Goal: Information Seeking & Learning: Learn about a topic

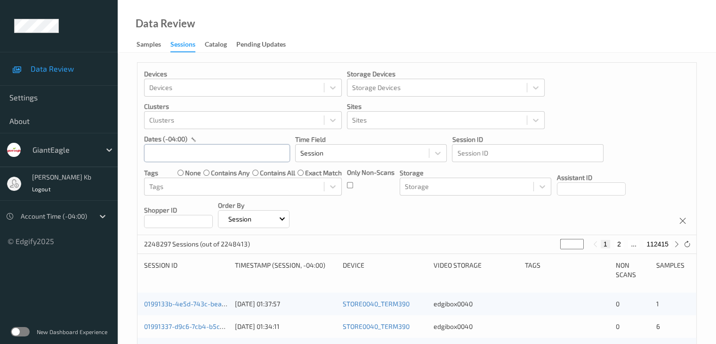
click at [228, 154] on input "text" at bounding box center [217, 153] width 146 height 18
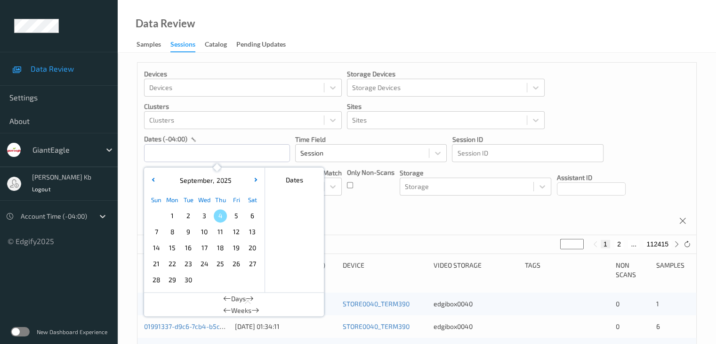
click at [192, 217] on span "2" at bounding box center [188, 215] width 13 height 13
type input "[DATE] 00:00 -> [DATE] 23:59"
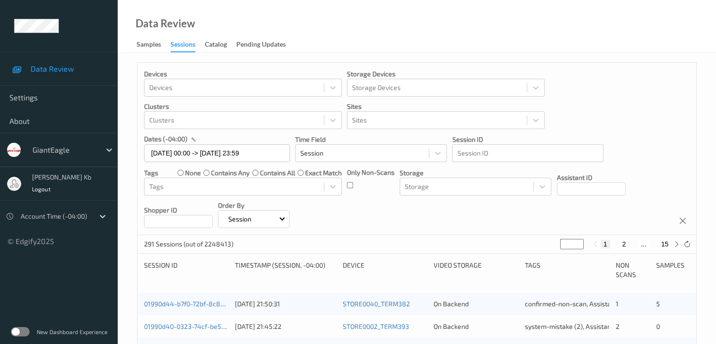
click at [667, 241] on button "15" at bounding box center [665, 244] width 13 height 8
type input "**"
click at [646, 243] on button "14" at bounding box center [644, 244] width 13 height 8
type input "**"
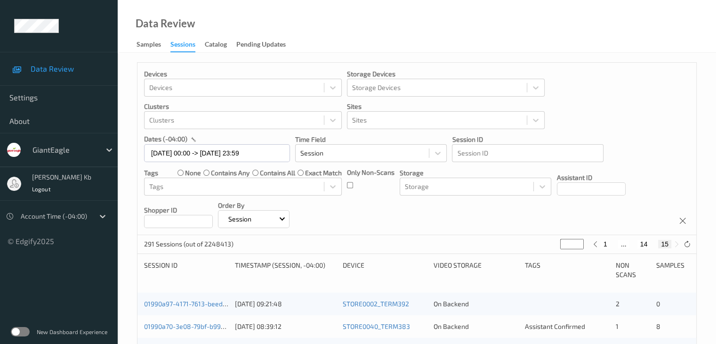
type input "**"
click at [631, 243] on button "13" at bounding box center [633, 244] width 13 height 8
type input "**"
click at [626, 244] on button "12" at bounding box center [626, 244] width 13 height 8
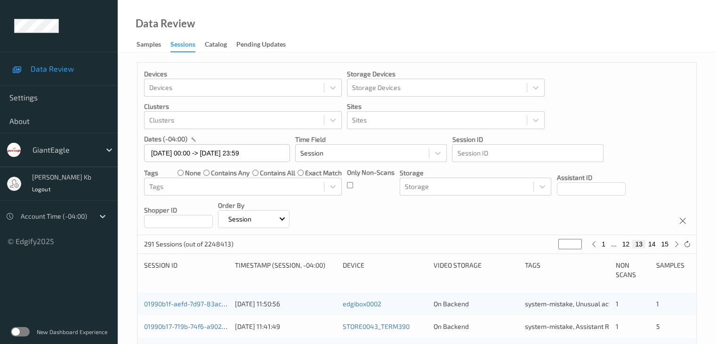
type input "**"
click at [614, 243] on button "11" at bounding box center [615, 244] width 13 height 8
type input "**"
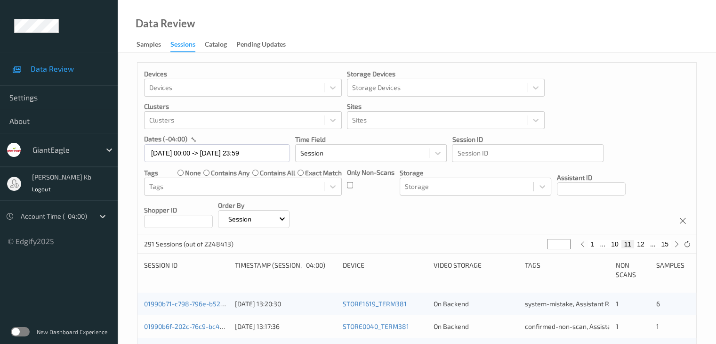
click at [616, 243] on button "10" at bounding box center [615, 244] width 13 height 8
type input "**"
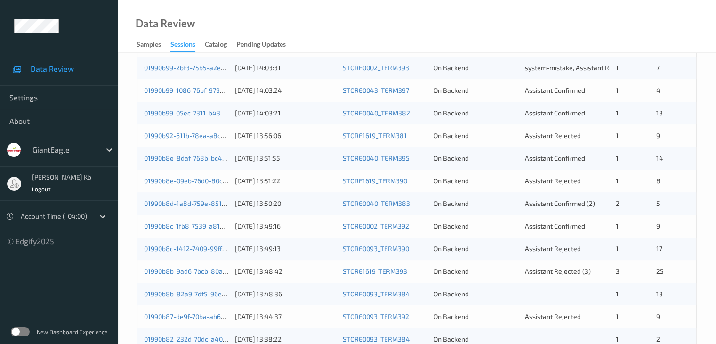
scroll to position [236, 0]
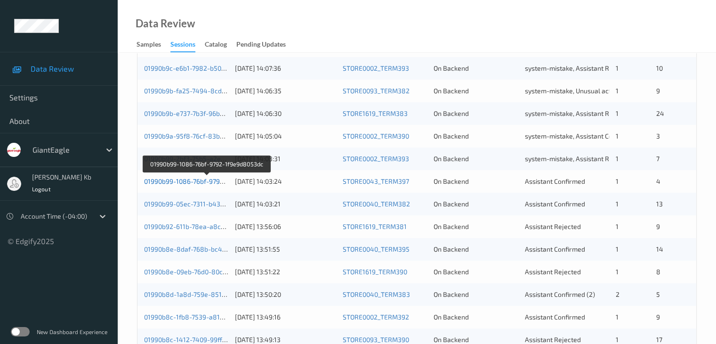
click at [188, 181] on link "01990b99-1086-76bf-9792-1f9e9d8053dc" at bounding box center [206, 181] width 125 height 8
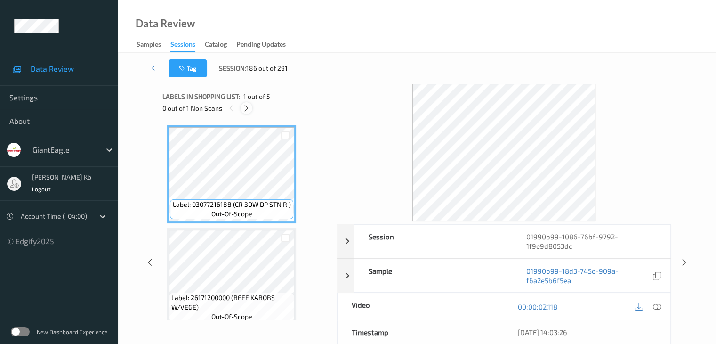
click at [247, 106] on icon at bounding box center [247, 108] width 8 height 8
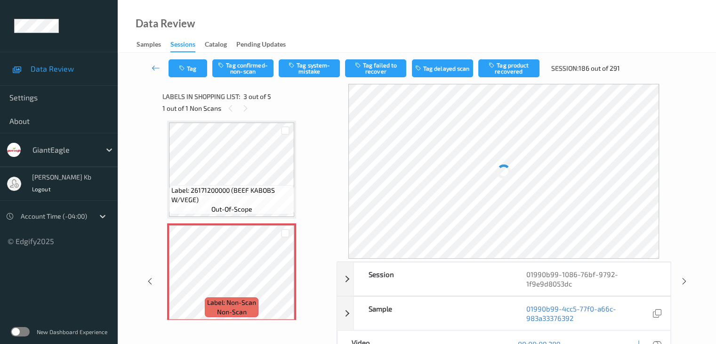
scroll to position [154, 0]
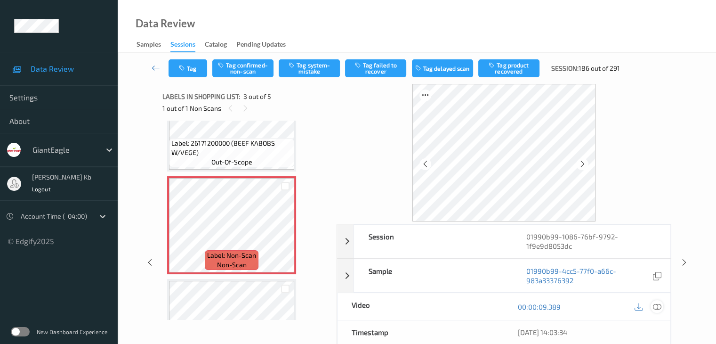
click at [657, 306] on icon at bounding box center [657, 306] width 8 height 8
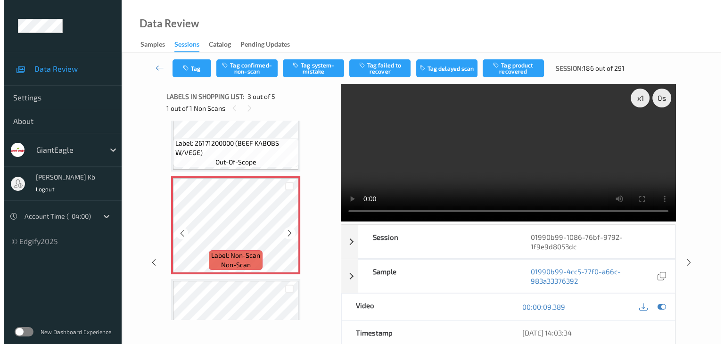
scroll to position [202, 0]
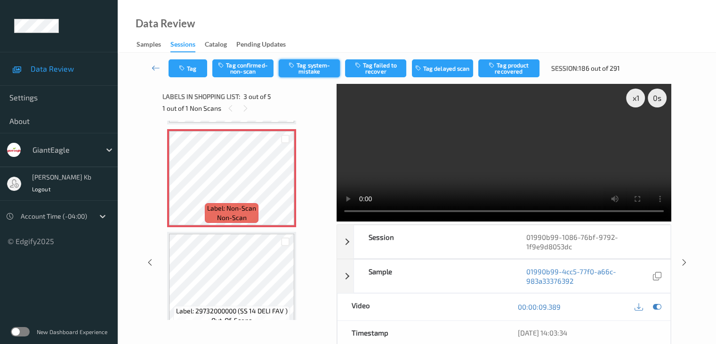
click at [313, 66] on button "Tag system-mistake" at bounding box center [309, 68] width 61 height 18
click at [198, 65] on button "Tag" at bounding box center [188, 68] width 39 height 18
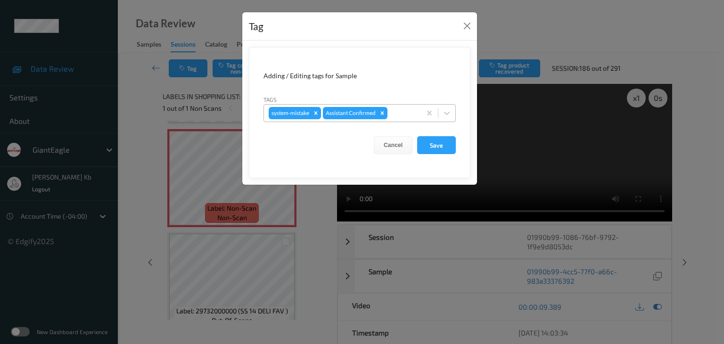
click at [404, 110] on div at bounding box center [402, 112] width 27 height 11
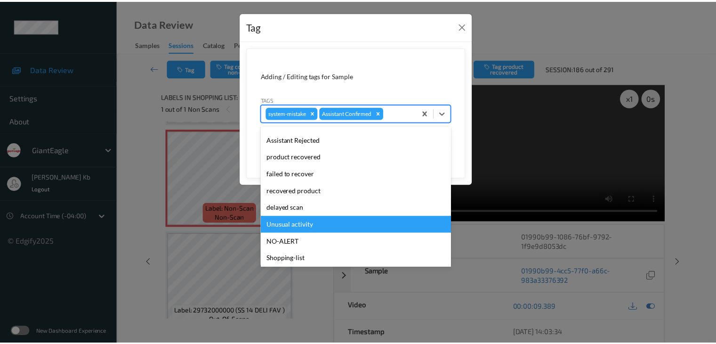
scroll to position [83, 0]
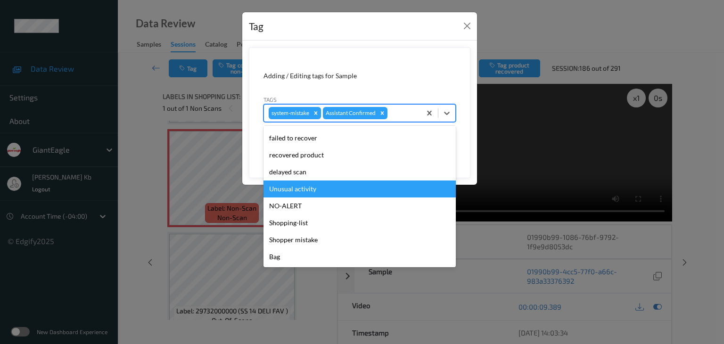
click at [305, 188] on div "Unusual activity" at bounding box center [359, 188] width 192 height 17
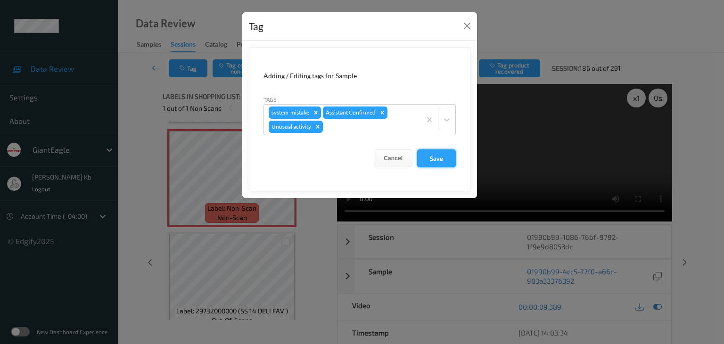
click at [443, 157] on button "Save" at bounding box center [436, 158] width 39 height 18
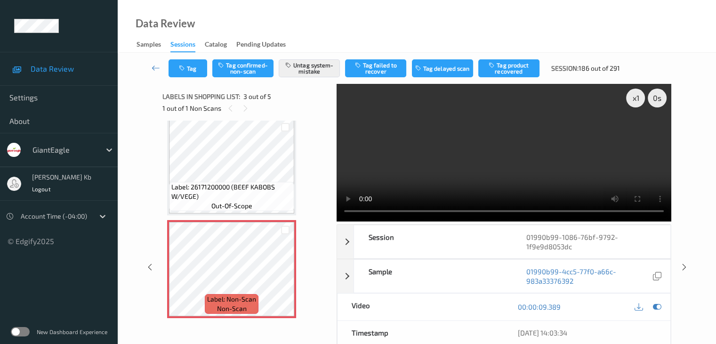
scroll to position [94, 0]
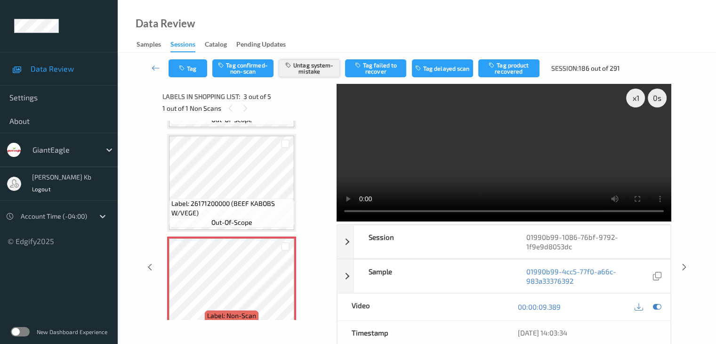
click at [314, 70] on button "Untag system-mistake" at bounding box center [309, 68] width 61 height 18
click at [201, 63] on button "Tag" at bounding box center [188, 68] width 39 height 18
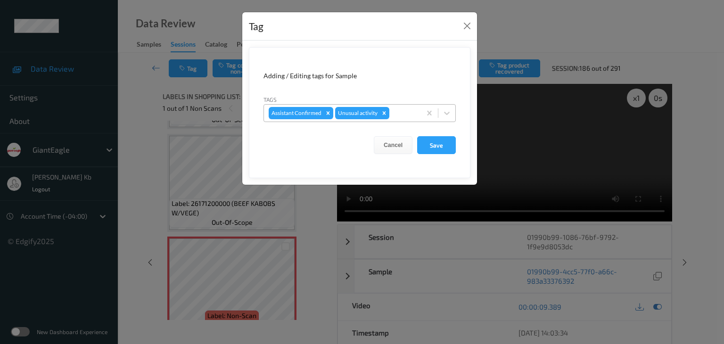
click at [384, 113] on icon "Remove Unusual activity" at bounding box center [383, 112] width 3 height 3
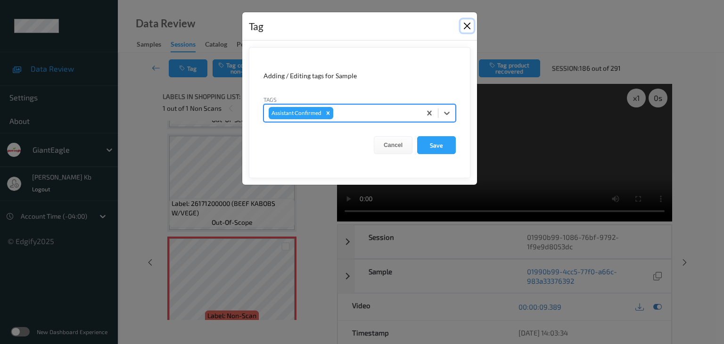
click at [472, 25] on button "Close" at bounding box center [466, 25] width 13 height 13
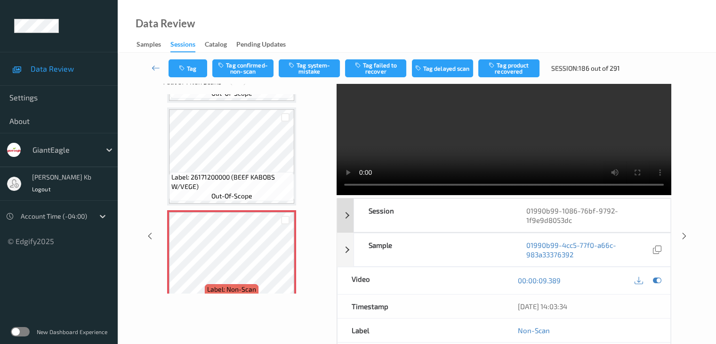
scroll to position [21, 0]
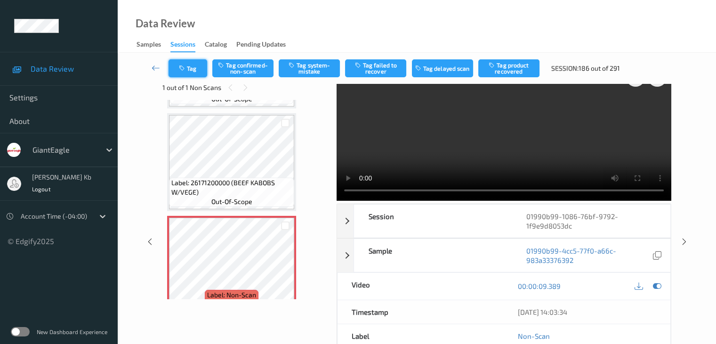
click at [198, 71] on button "Tag" at bounding box center [188, 68] width 39 height 18
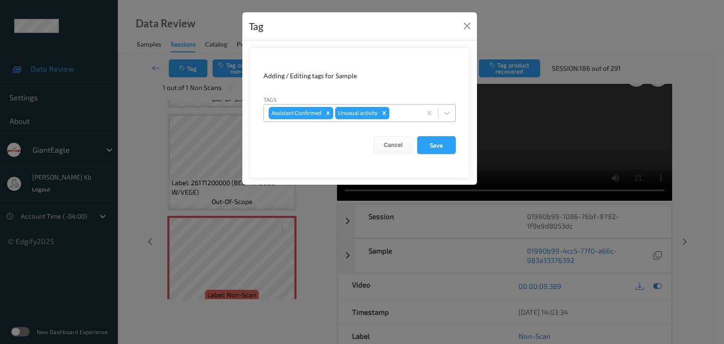
click at [384, 112] on icon "Remove Unusual activity" at bounding box center [383, 112] width 3 height 3
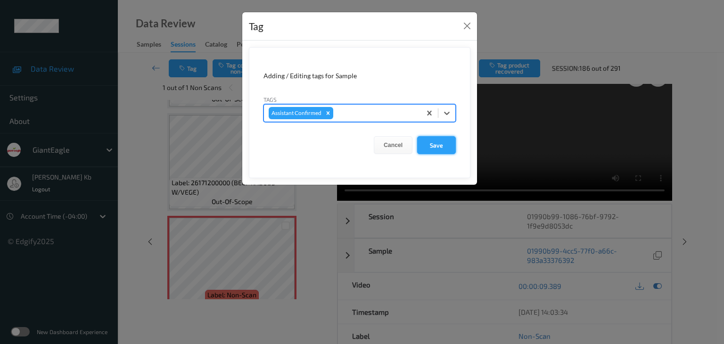
click at [443, 143] on button "Save" at bounding box center [436, 145] width 39 height 18
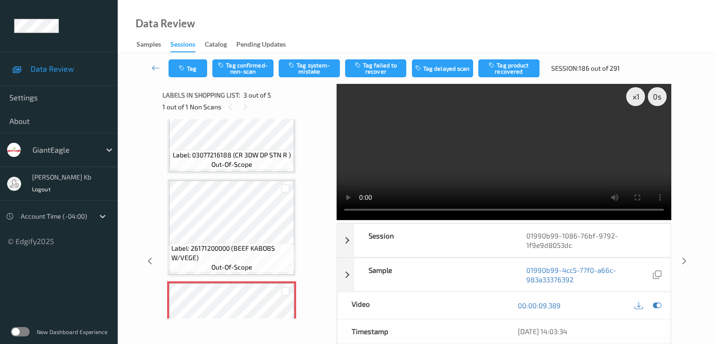
scroll to position [94, 0]
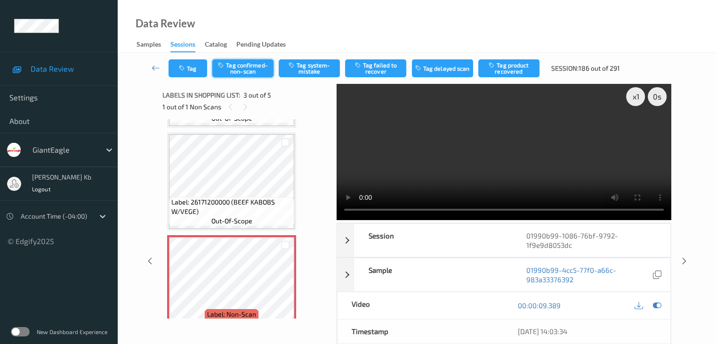
click at [249, 68] on button "Tag confirmed-non-scan" at bounding box center [242, 68] width 61 height 18
click at [505, 71] on button "Tag product recovered" at bounding box center [509, 68] width 61 height 18
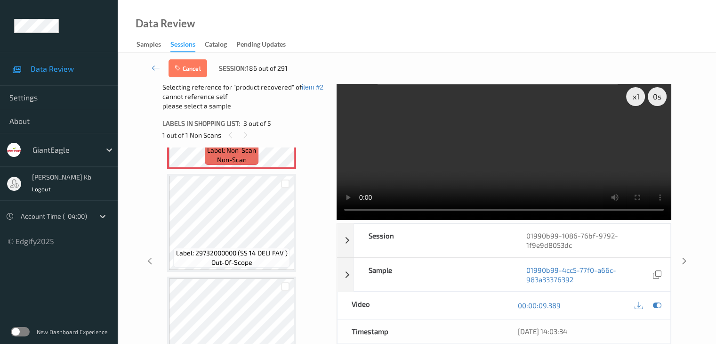
scroll to position [272, 0]
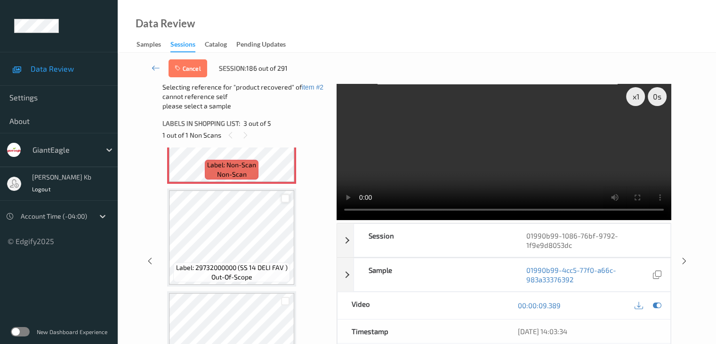
click at [285, 196] on div at bounding box center [285, 198] width 9 height 9
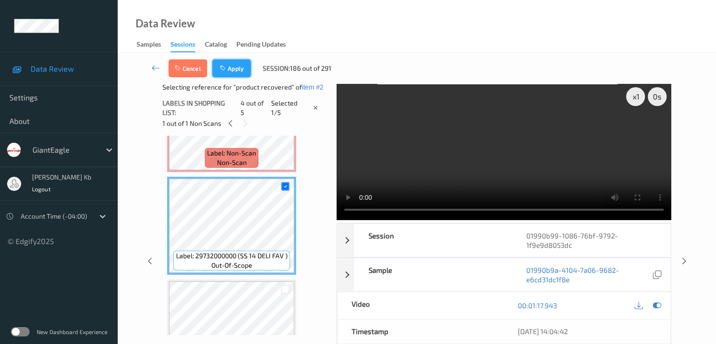
click at [237, 65] on button "Apply" at bounding box center [231, 68] width 39 height 18
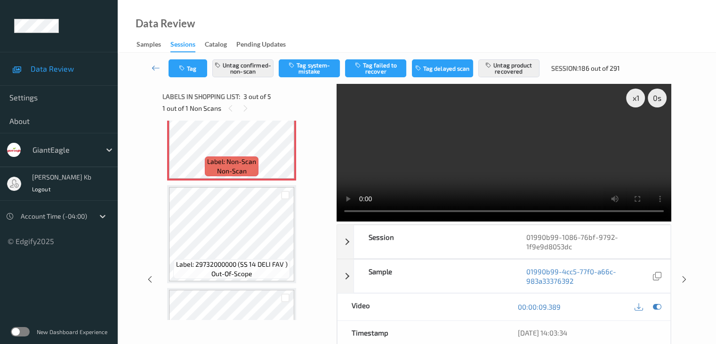
scroll to position [249, 0]
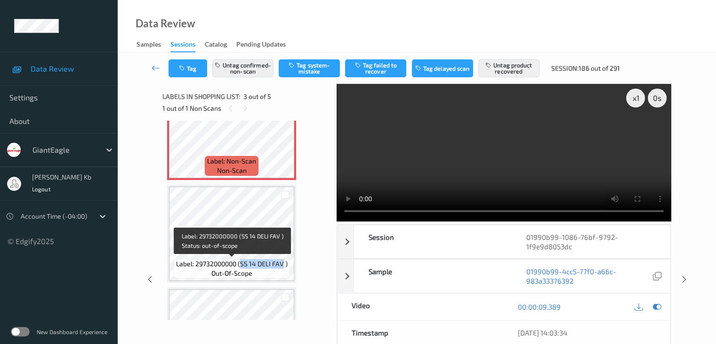
drag, startPoint x: 242, startPoint y: 263, endPoint x: 283, endPoint y: 263, distance: 41.0
click at [283, 263] on span "Label: 29732000000 (SS 14 DELI FAV )" at bounding box center [232, 263] width 112 height 9
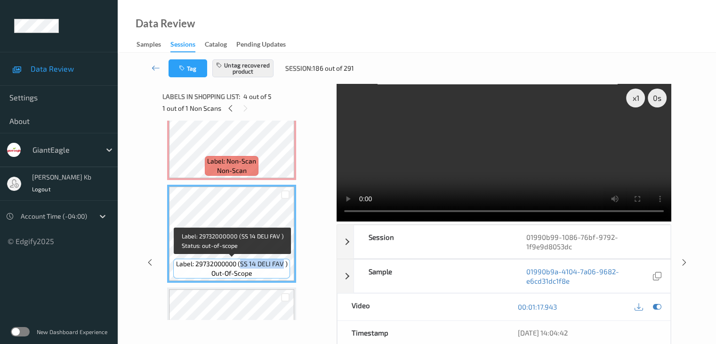
copy span "SS 14 DELI FAV"
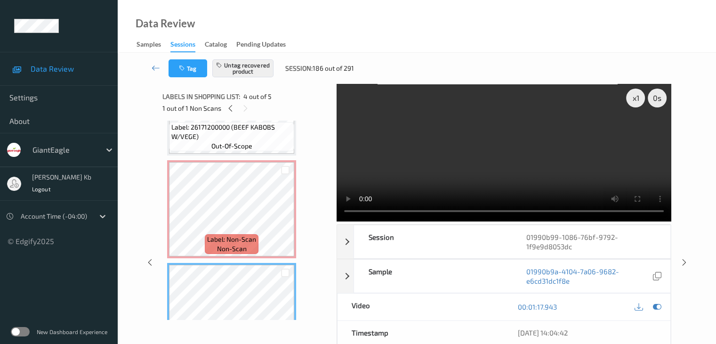
scroll to position [154, 0]
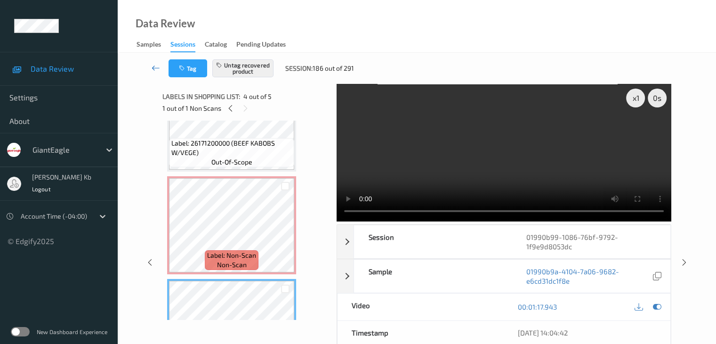
click at [156, 66] on icon at bounding box center [156, 67] width 8 height 9
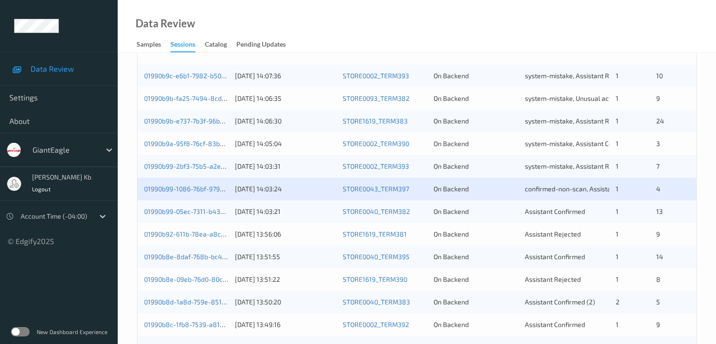
scroll to position [236, 0]
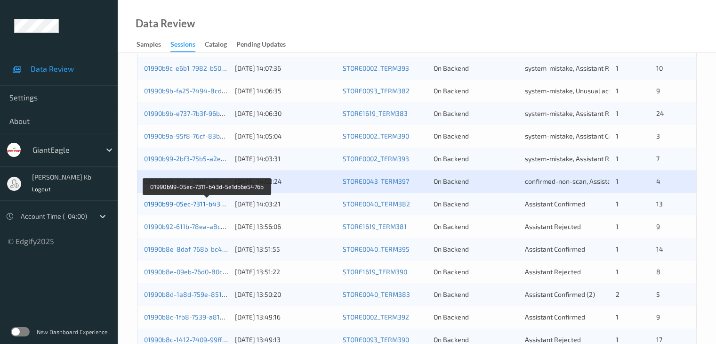
click at [196, 203] on link "01990b99-05ec-7311-b43d-5e1db6e5476b" at bounding box center [207, 204] width 127 height 8
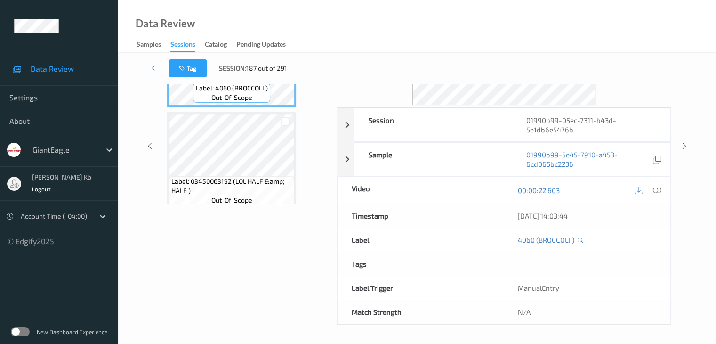
scroll to position [115, 0]
drag, startPoint x: 200, startPoint y: 0, endPoint x: 420, endPoint y: 11, distance: 220.7
click at [439, 13] on div "Data Review Samples Sessions Catalog Pending Updates" at bounding box center [417, 26] width 599 height 53
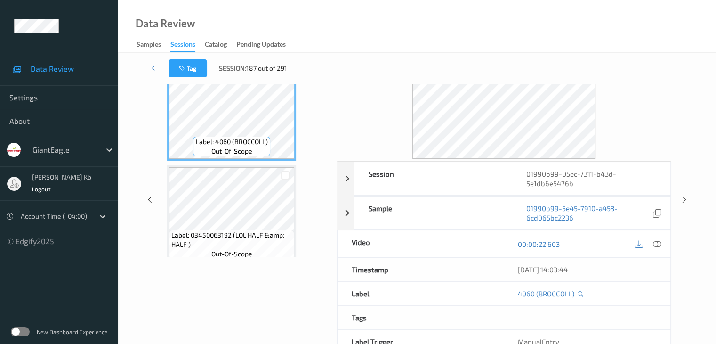
scroll to position [0, 0]
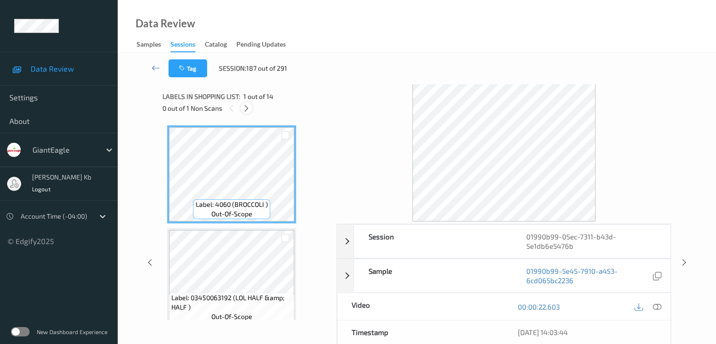
click at [249, 108] on icon at bounding box center [247, 108] width 8 height 8
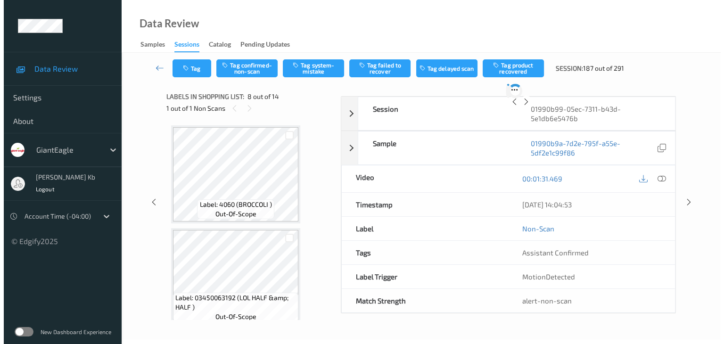
scroll to position [621, 0]
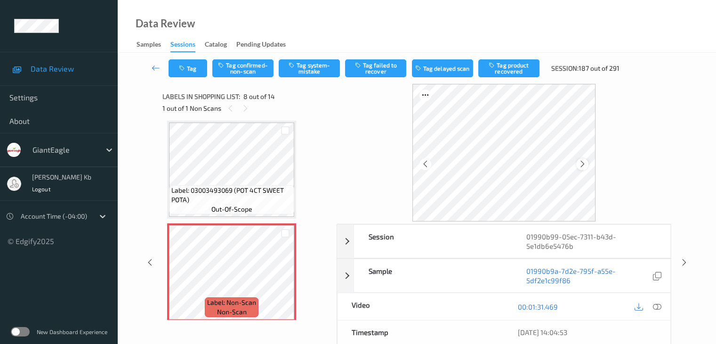
click at [584, 163] on icon at bounding box center [583, 164] width 8 height 8
click at [659, 306] on icon at bounding box center [657, 306] width 8 height 8
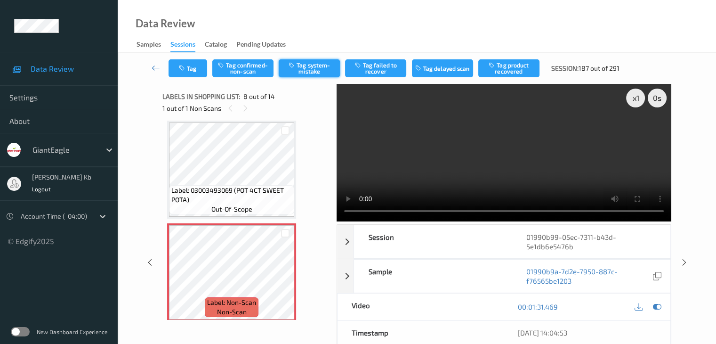
click at [317, 70] on button "Tag system-mistake" at bounding box center [309, 68] width 61 height 18
click at [203, 68] on button "Tag" at bounding box center [188, 68] width 39 height 18
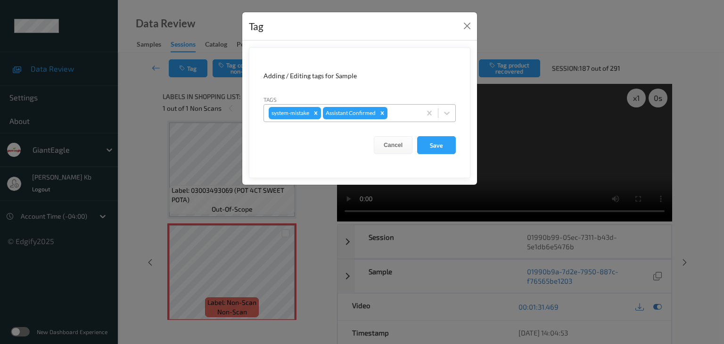
click at [403, 114] on div at bounding box center [402, 112] width 27 height 11
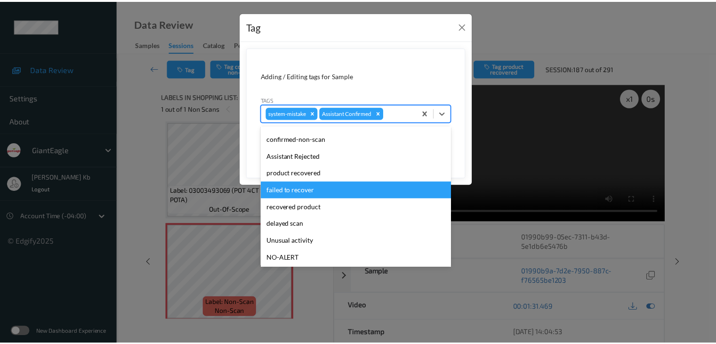
scroll to position [47, 0]
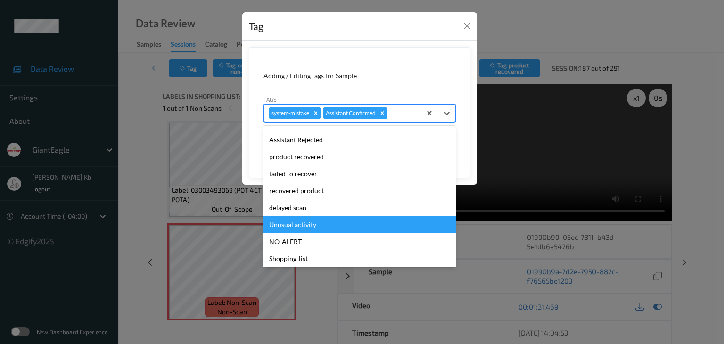
click at [307, 225] on div "Unusual activity" at bounding box center [359, 224] width 192 height 17
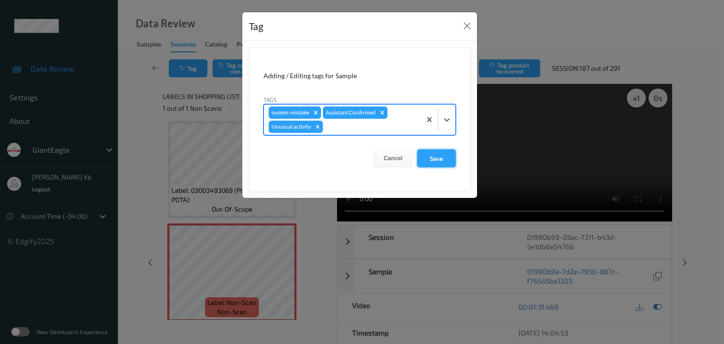
click at [438, 156] on button "Save" at bounding box center [436, 158] width 39 height 18
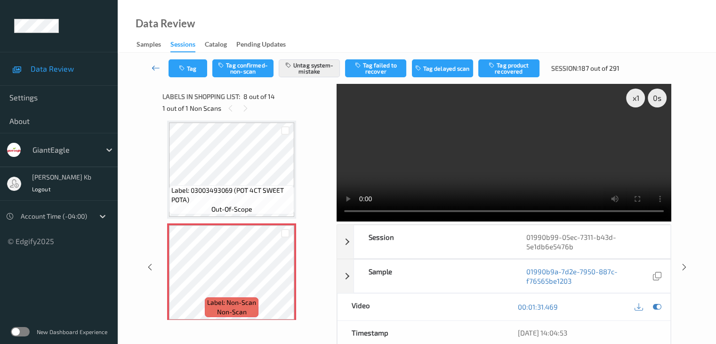
click at [159, 70] on icon at bounding box center [156, 67] width 8 height 9
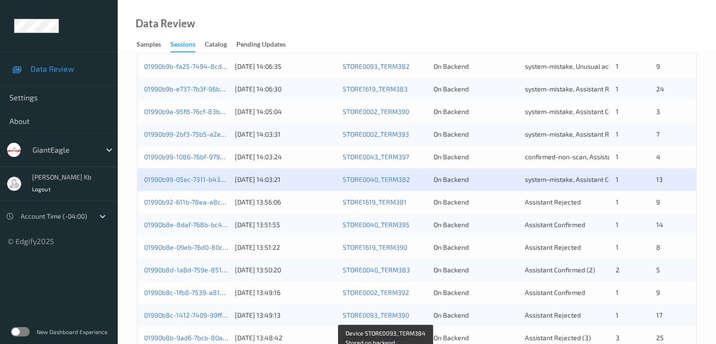
scroll to position [236, 0]
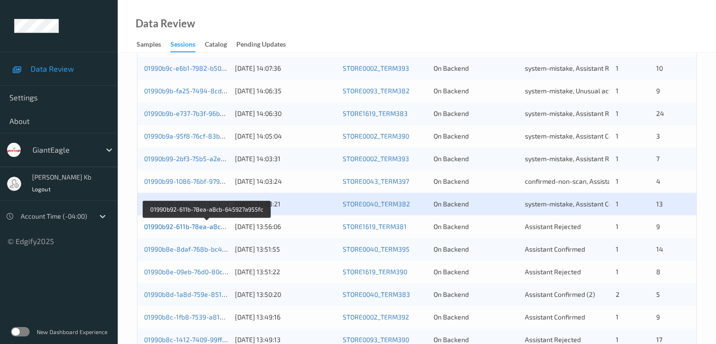
click at [203, 226] on link "01990b92-611b-78ea-a8cb-645927a955fc" at bounding box center [207, 226] width 127 height 8
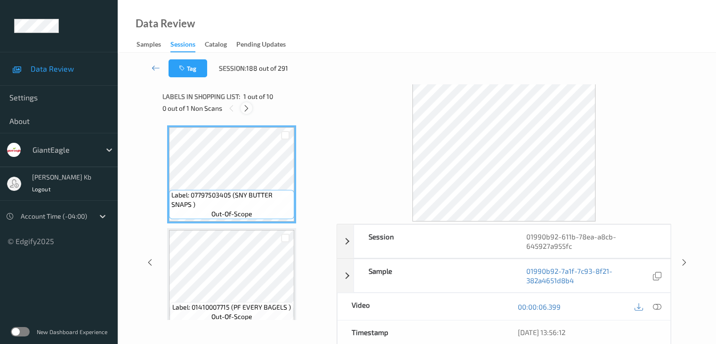
click at [250, 109] on icon at bounding box center [247, 108] width 8 height 8
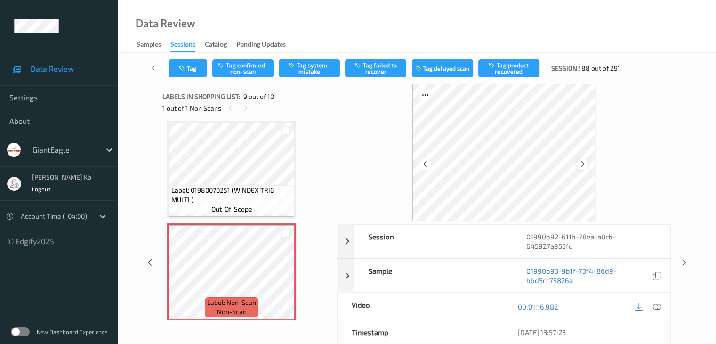
click at [586, 162] on icon at bounding box center [583, 164] width 8 height 8
click at [656, 306] on icon at bounding box center [657, 306] width 8 height 8
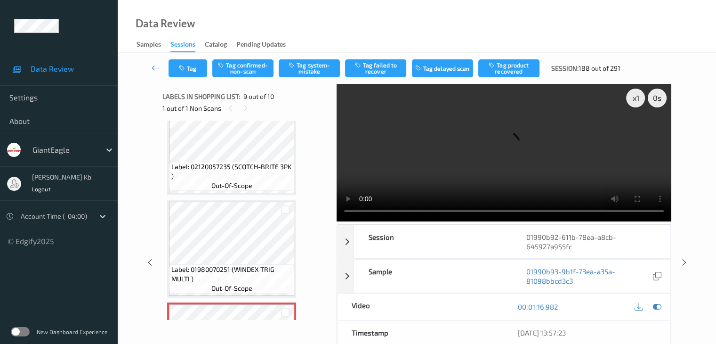
scroll to position [644, 0]
click at [244, 107] on icon at bounding box center [246, 108] width 8 height 8
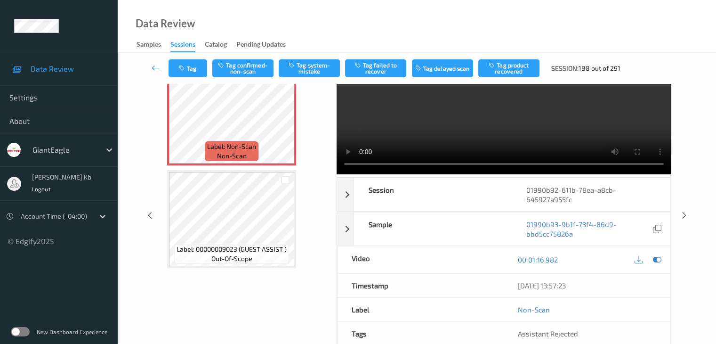
scroll to position [0, 0]
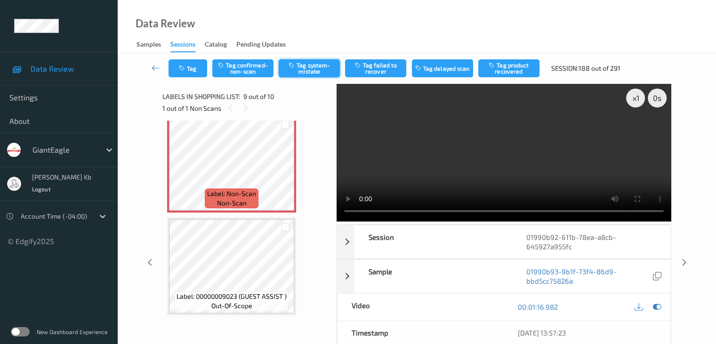
click at [312, 67] on button "Tag system-mistake" at bounding box center [309, 68] width 61 height 18
click at [156, 68] on icon at bounding box center [156, 67] width 8 height 9
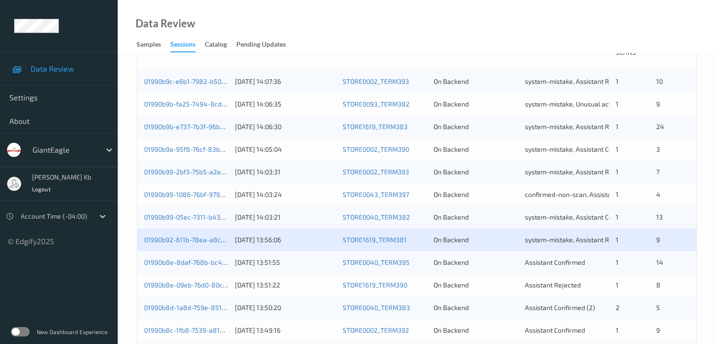
scroll to position [236, 0]
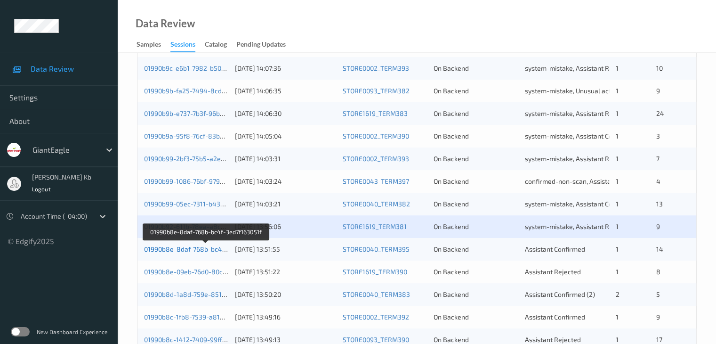
click at [202, 250] on link "01990b8e-8daf-768b-bc4f-3ed7f163051f" at bounding box center [205, 249] width 123 height 8
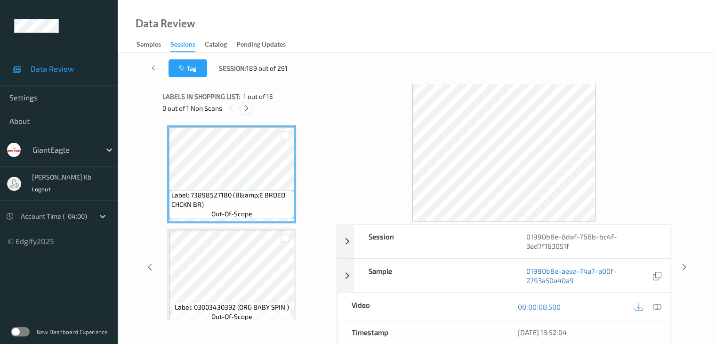
click at [247, 108] on icon at bounding box center [247, 108] width 8 height 8
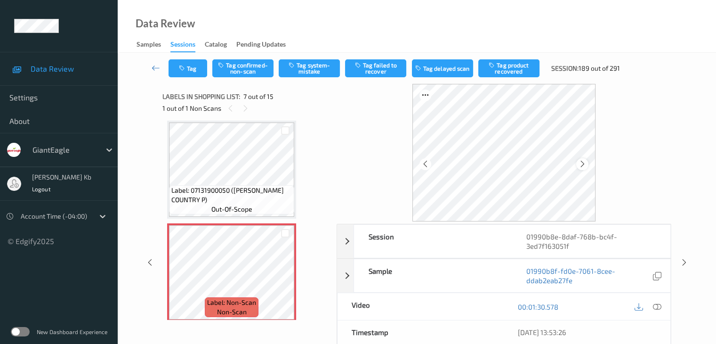
click at [581, 164] on icon at bounding box center [583, 164] width 8 height 8
click at [657, 306] on icon at bounding box center [657, 306] width 8 height 8
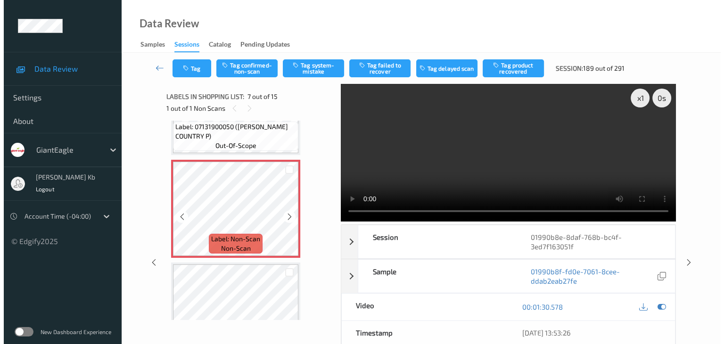
scroll to position [565, 0]
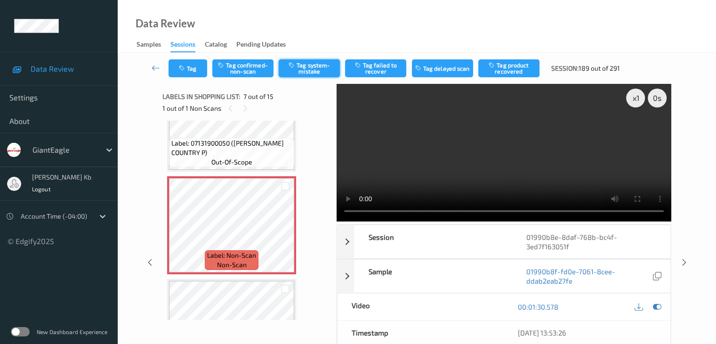
click at [328, 65] on button "Tag system-mistake" at bounding box center [309, 68] width 61 height 18
click at [198, 69] on button "Tag" at bounding box center [188, 68] width 39 height 18
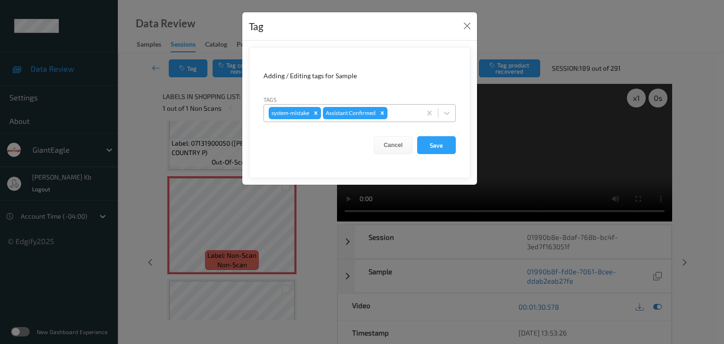
click at [400, 113] on div at bounding box center [402, 112] width 27 height 11
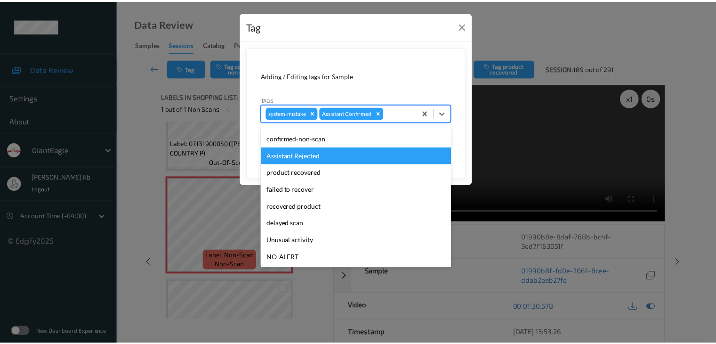
scroll to position [47, 0]
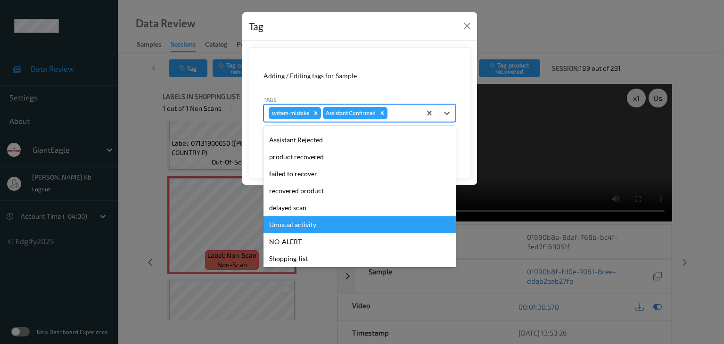
click at [315, 224] on div "Unusual activity" at bounding box center [359, 224] width 192 height 17
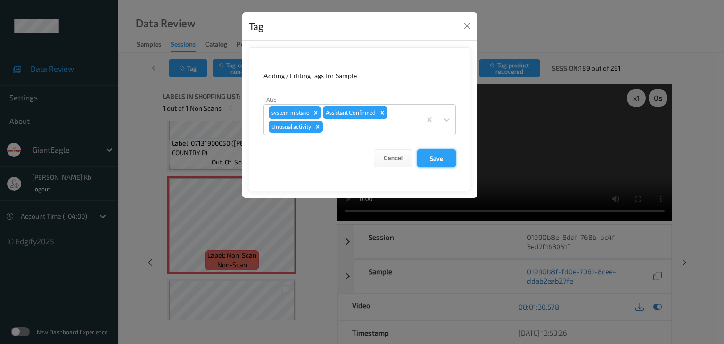
click at [440, 159] on button "Save" at bounding box center [436, 158] width 39 height 18
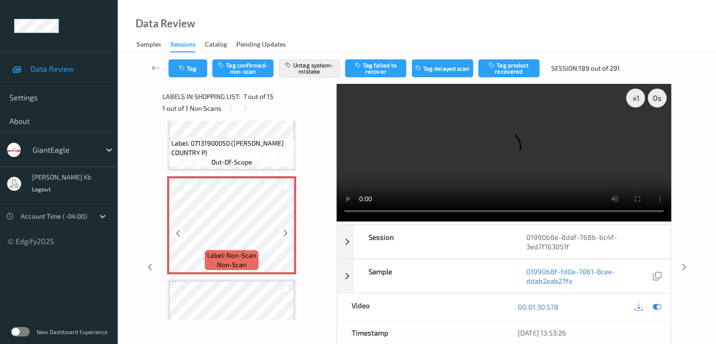
scroll to position [518, 0]
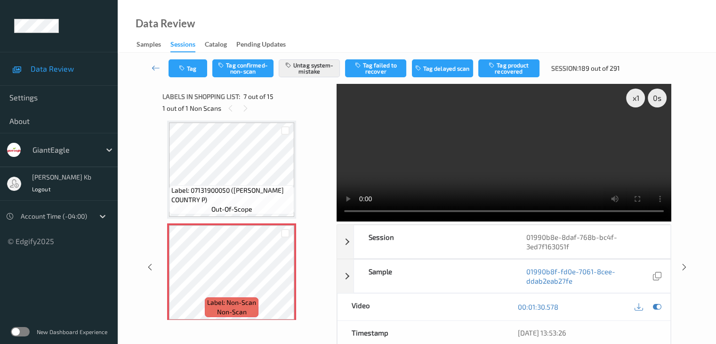
click at [157, 67] on icon at bounding box center [156, 67] width 8 height 9
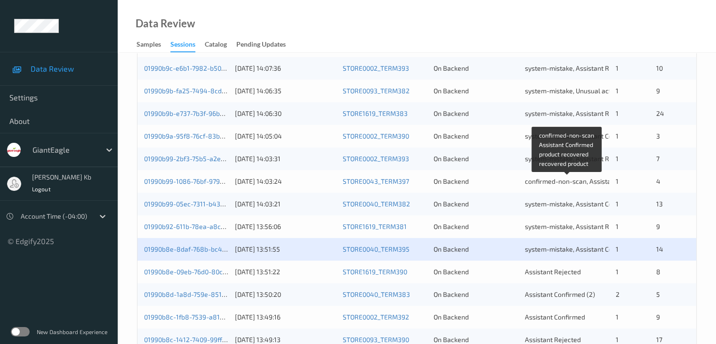
scroll to position [283, 0]
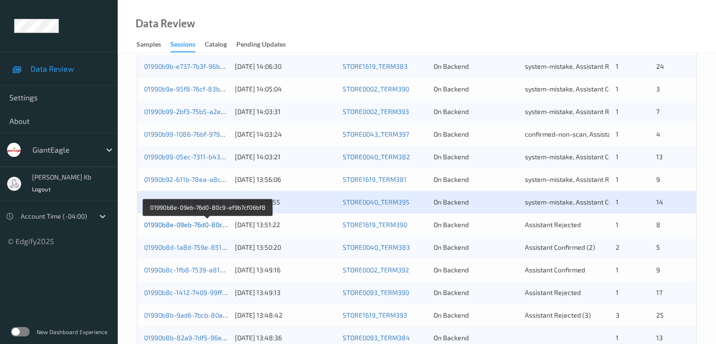
click at [209, 225] on link "01990b8e-09eb-76d0-80c9-ef9b7cf06bf8" at bounding box center [207, 224] width 126 height 8
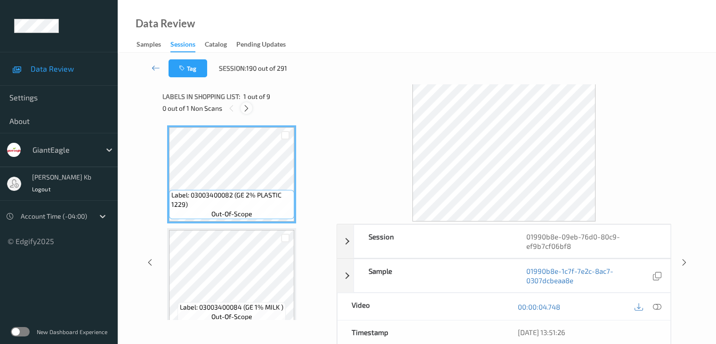
click at [251, 111] on icon at bounding box center [247, 108] width 8 height 8
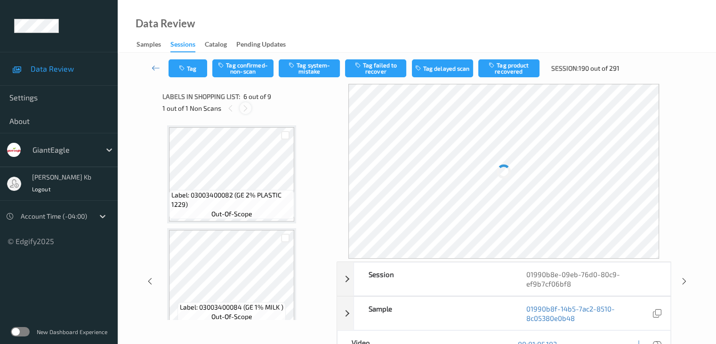
scroll to position [415, 0]
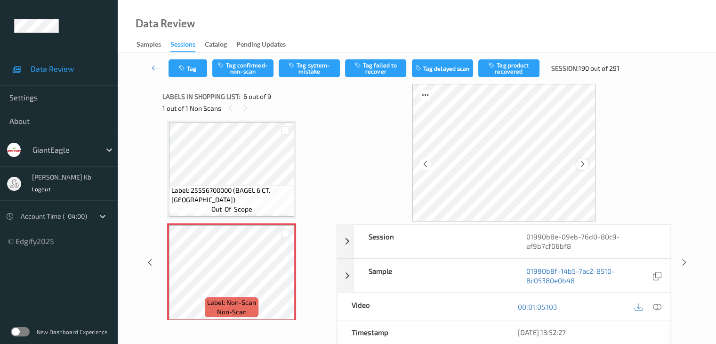
click at [580, 162] on icon at bounding box center [583, 164] width 8 height 8
click at [586, 165] on icon at bounding box center [583, 164] width 8 height 8
click at [658, 305] on icon at bounding box center [657, 306] width 8 height 8
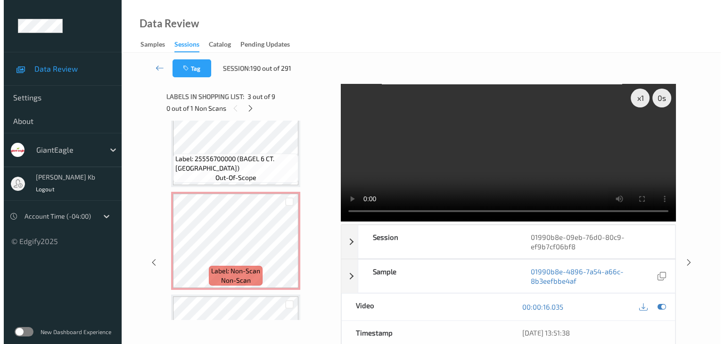
scroll to position [494, 0]
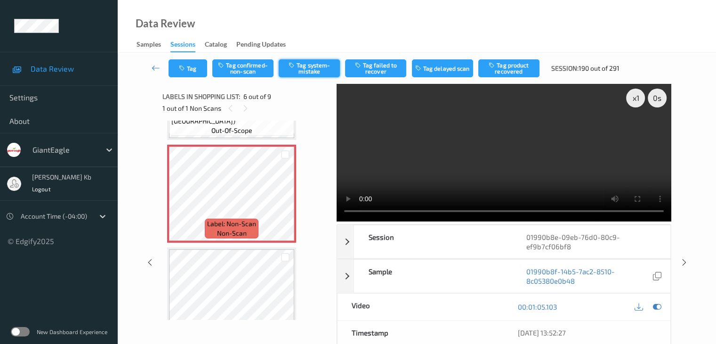
click at [315, 68] on button "Tag system-mistake" at bounding box center [309, 68] width 61 height 18
click at [200, 63] on button "Tag" at bounding box center [188, 68] width 39 height 18
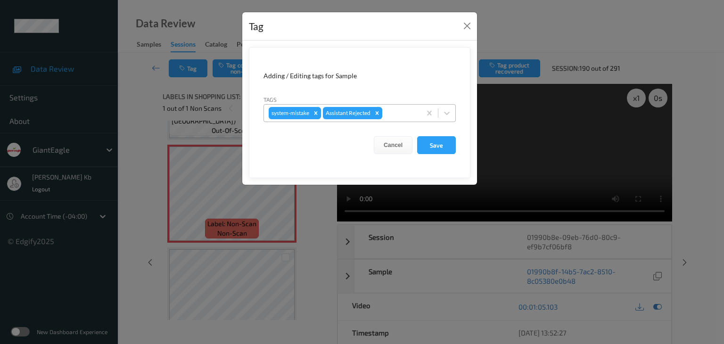
click at [397, 112] on div at bounding box center [400, 112] width 32 height 11
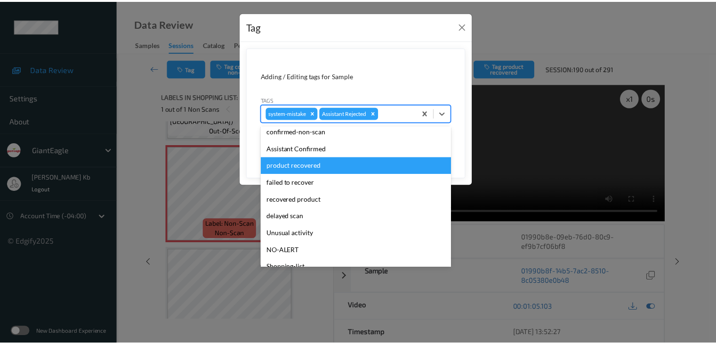
scroll to position [47, 0]
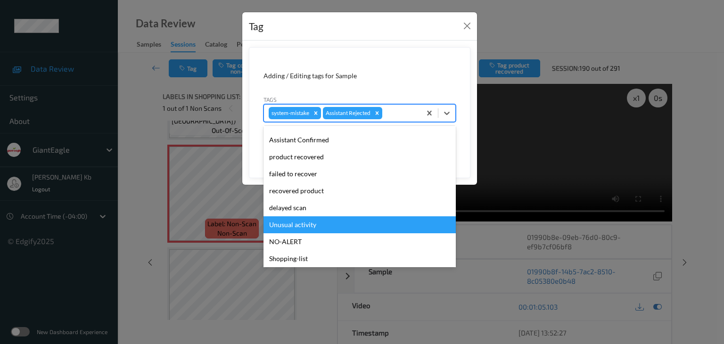
drag, startPoint x: 305, startPoint y: 223, endPoint x: 326, endPoint y: 211, distance: 24.7
click at [306, 223] on div "Unusual activity" at bounding box center [359, 224] width 192 height 17
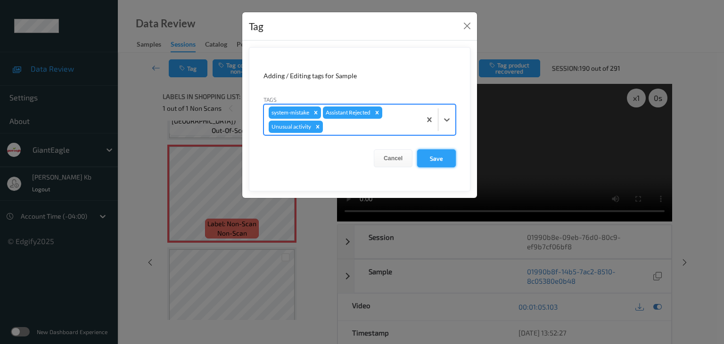
click at [437, 157] on button "Save" at bounding box center [436, 158] width 39 height 18
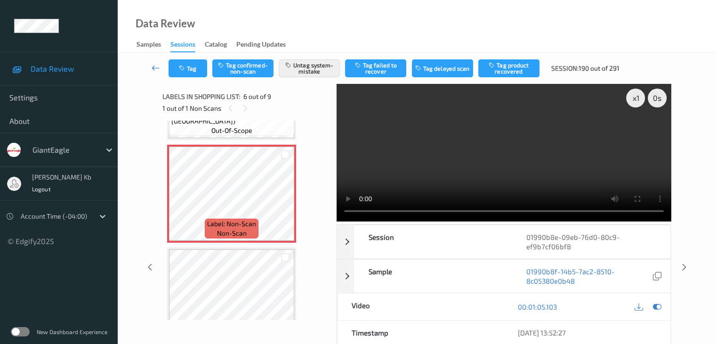
click at [156, 67] on icon at bounding box center [156, 67] width 8 height 9
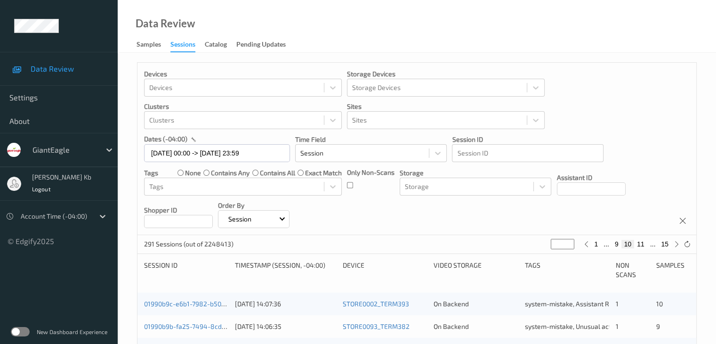
click at [156, 67] on div "Devices Devices Storage Devices Storage Devices Clusters Clusters Sites Sites d…" at bounding box center [417, 149] width 559 height 172
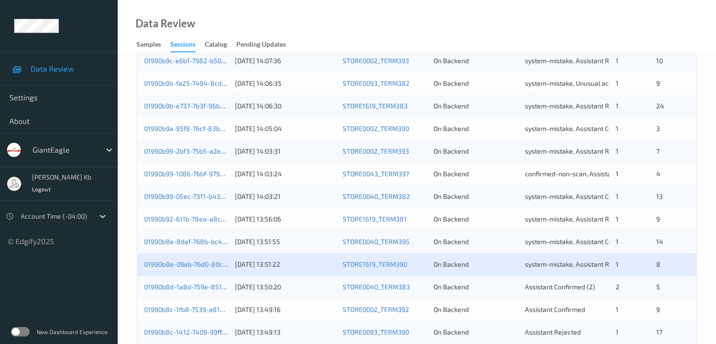
scroll to position [283, 0]
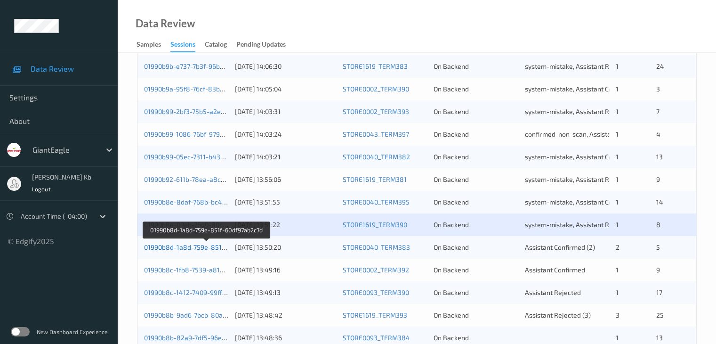
click at [193, 245] on link "01990b8d-1a8d-759e-851f-60df97ab2c7d" at bounding box center [206, 247] width 125 height 8
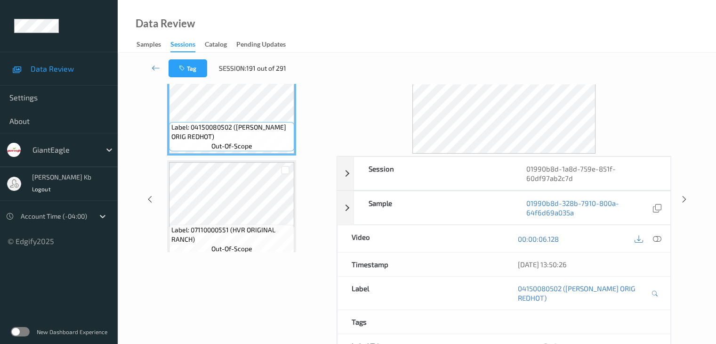
scroll to position [21, 0]
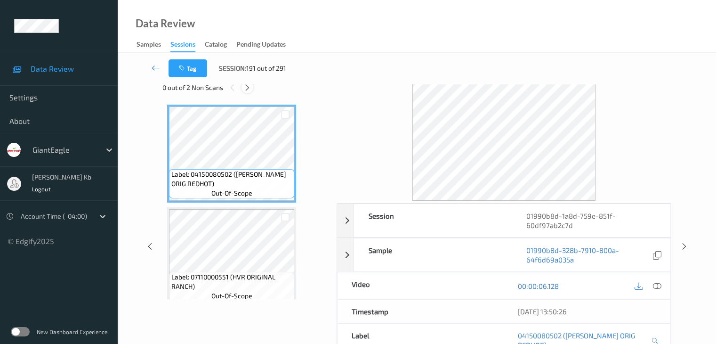
click at [248, 90] on icon at bounding box center [248, 87] width 8 height 8
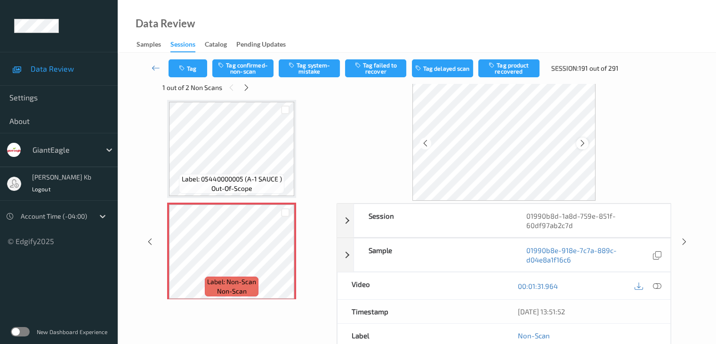
click at [581, 142] on icon at bounding box center [583, 143] width 8 height 8
click at [658, 285] on icon at bounding box center [657, 286] width 8 height 8
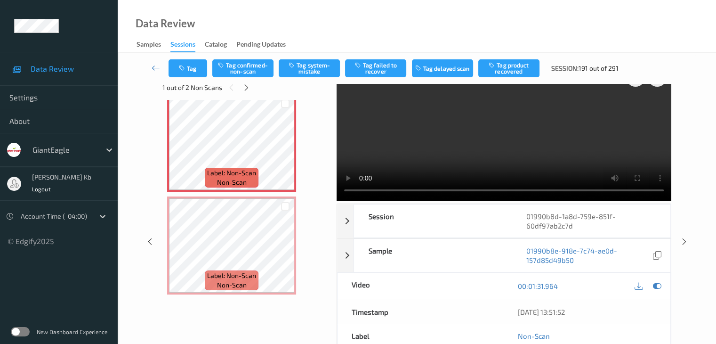
scroll to position [0, 0]
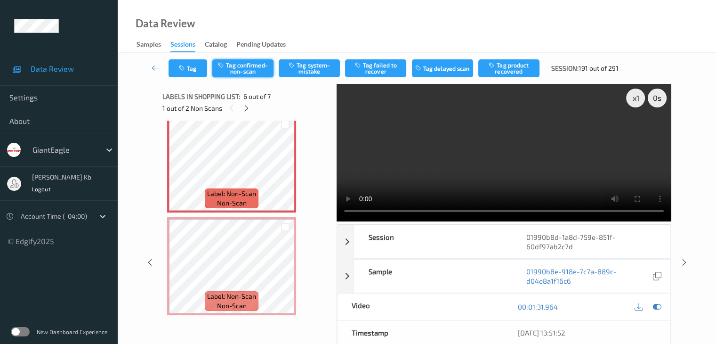
click at [252, 67] on button "Tag confirmed-non-scan" at bounding box center [242, 68] width 61 height 18
click at [381, 69] on button "Tag failed to recover" at bounding box center [375, 68] width 61 height 18
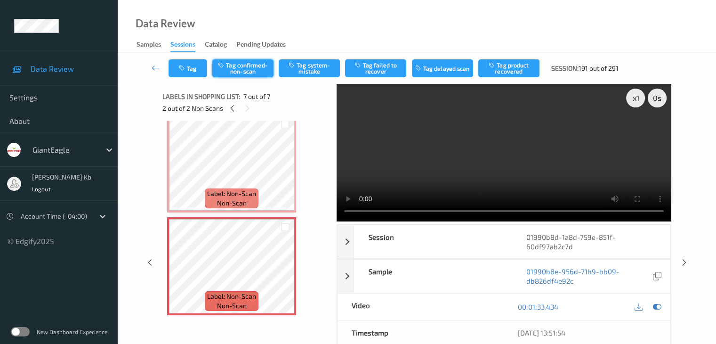
click at [260, 66] on button "Tag confirmed-non-scan" at bounding box center [242, 68] width 61 height 18
click at [380, 71] on button "Tag failed to recover" at bounding box center [375, 68] width 61 height 18
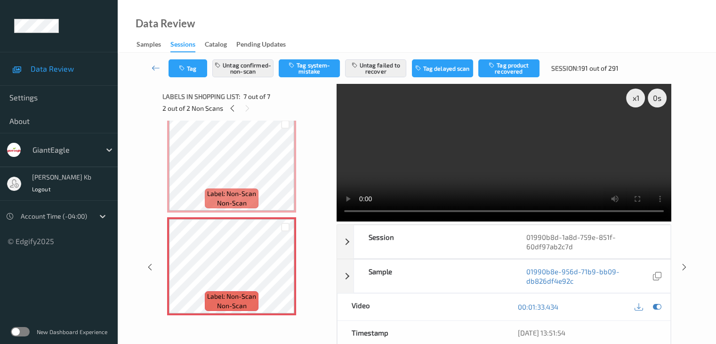
click at [160, 68] on icon at bounding box center [156, 67] width 8 height 9
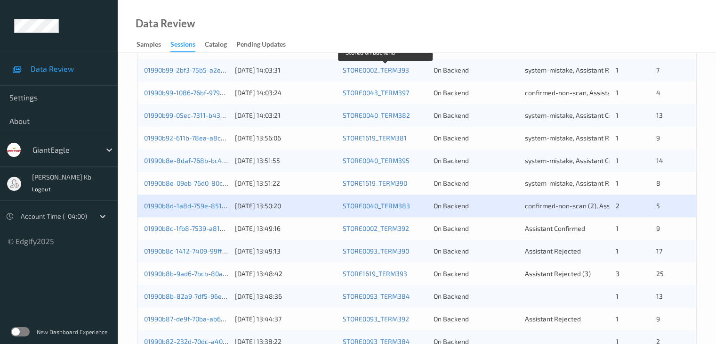
scroll to position [330, 0]
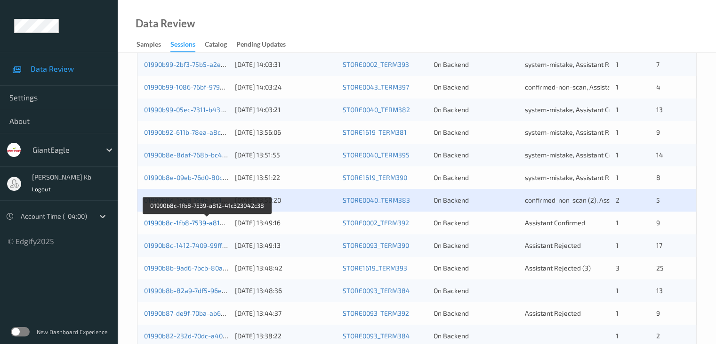
click at [183, 223] on link "01990b8c-1fb8-7539-a812-41c323042c38" at bounding box center [207, 223] width 127 height 8
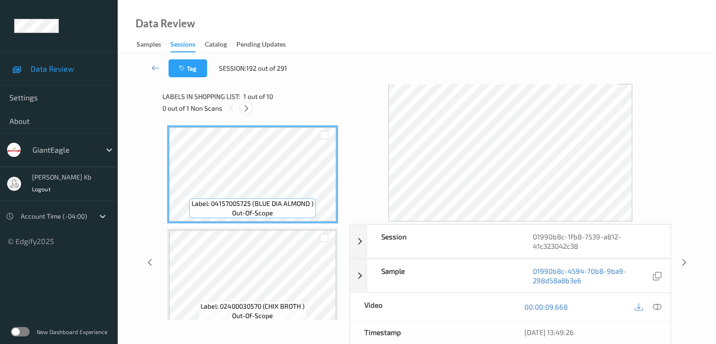
click at [247, 109] on icon at bounding box center [247, 108] width 8 height 8
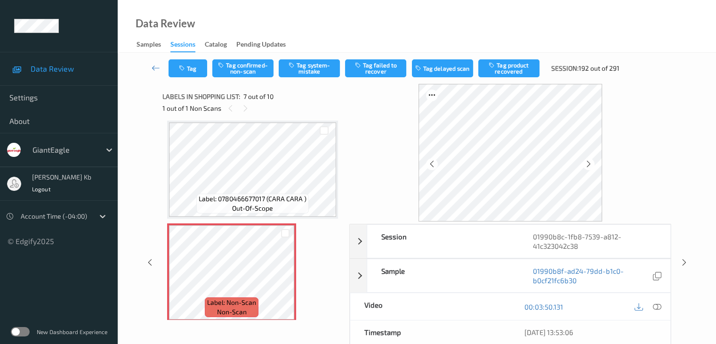
scroll to position [612, 0]
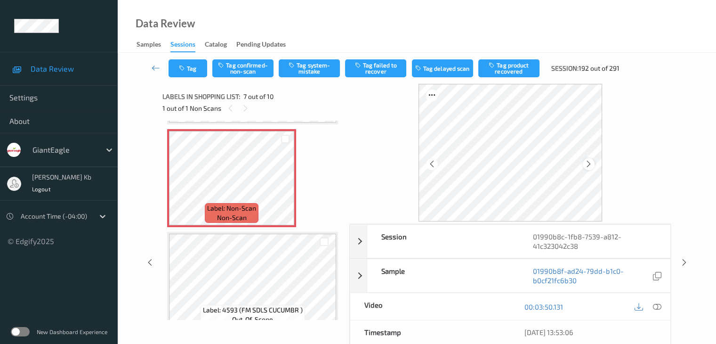
click at [592, 166] on icon at bounding box center [589, 164] width 8 height 8
click at [659, 304] on icon at bounding box center [657, 306] width 8 height 8
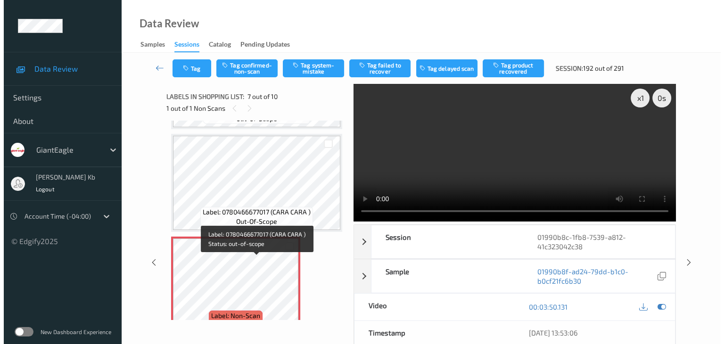
scroll to position [550, 0]
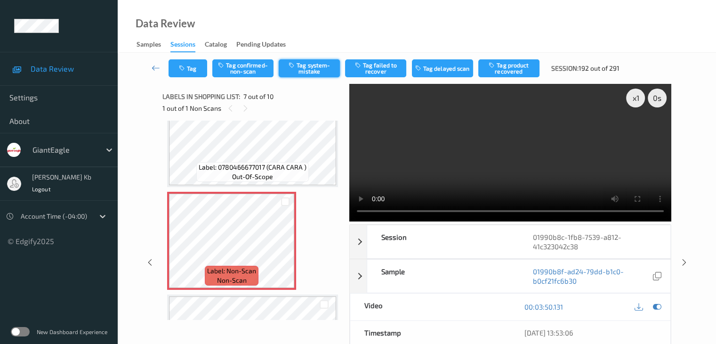
click at [307, 70] on button "Tag system-mistake" at bounding box center [309, 68] width 61 height 18
click at [198, 68] on button "Tag" at bounding box center [188, 68] width 39 height 18
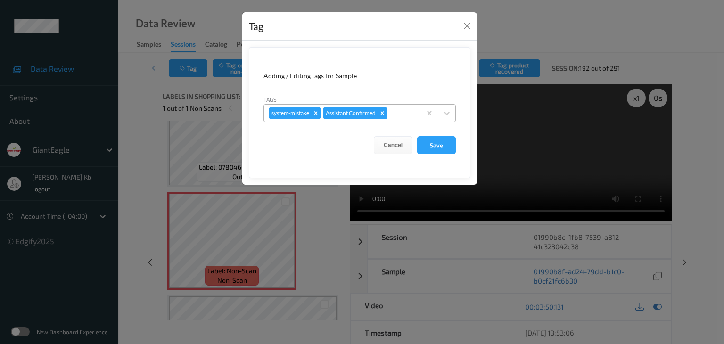
click at [406, 112] on div at bounding box center [402, 112] width 27 height 11
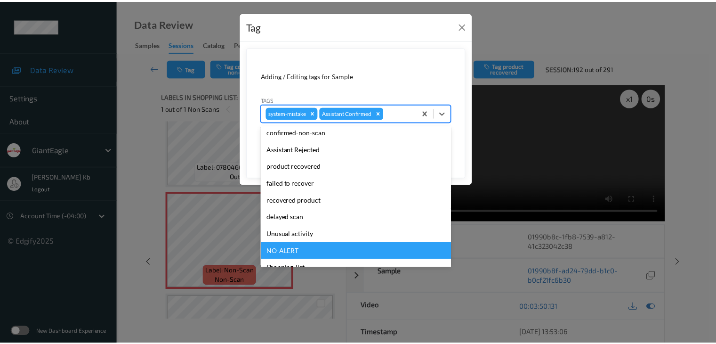
scroll to position [83, 0]
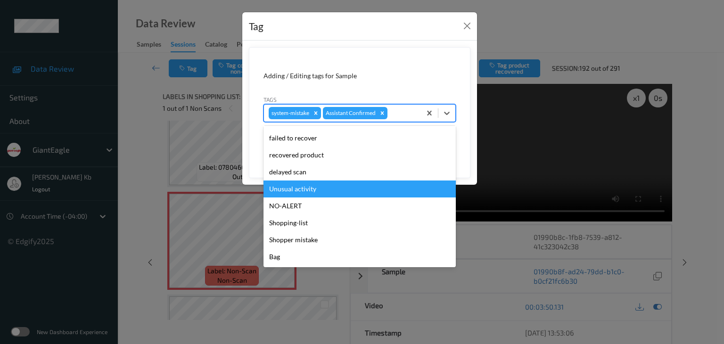
click at [307, 187] on div "Unusual activity" at bounding box center [359, 188] width 192 height 17
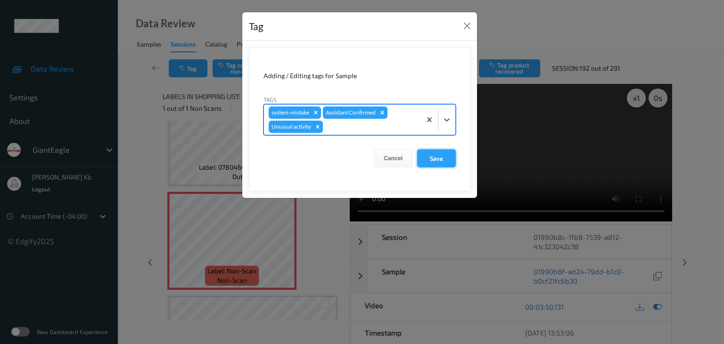
click at [439, 158] on button "Save" at bounding box center [436, 158] width 39 height 18
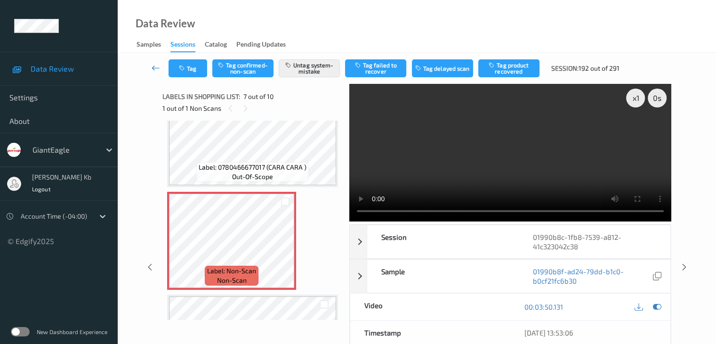
click at [153, 68] on icon at bounding box center [156, 67] width 8 height 9
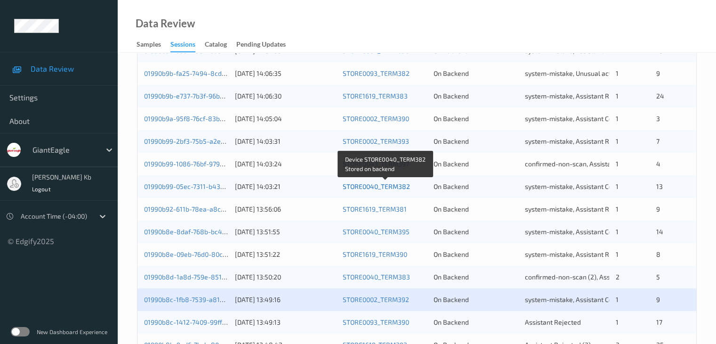
scroll to position [330, 0]
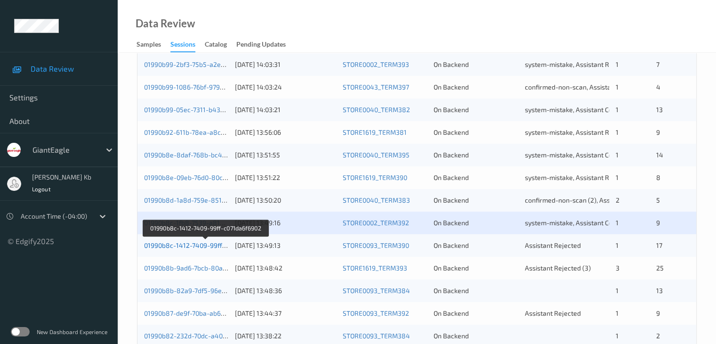
click at [202, 245] on link "01990b8c-1412-7409-99ff-c071da6f6902" at bounding box center [205, 245] width 123 height 8
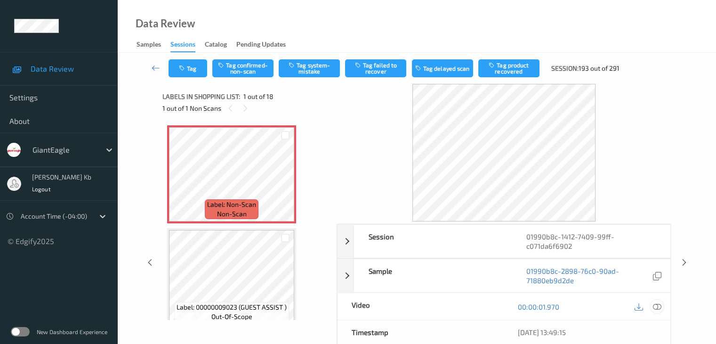
click at [660, 308] on icon at bounding box center [657, 306] width 8 height 8
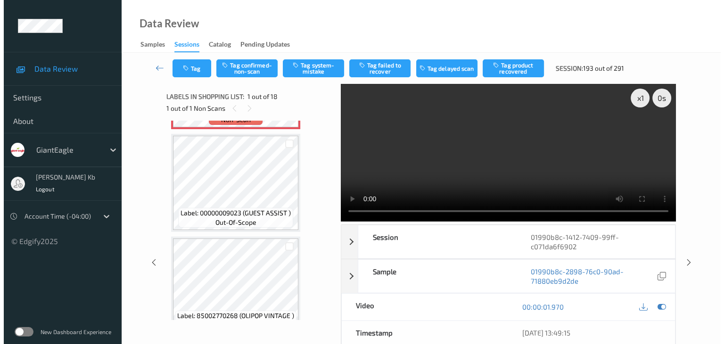
scroll to position [47, 0]
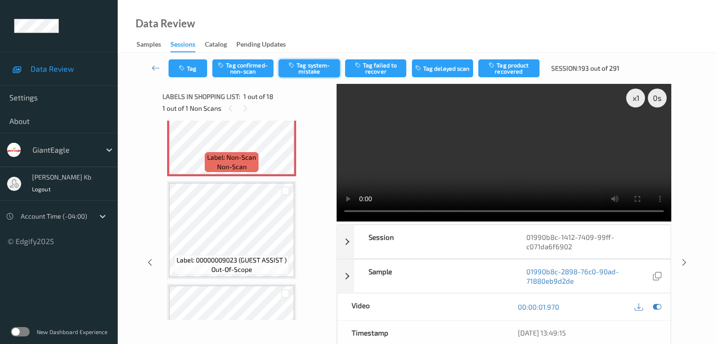
click at [315, 70] on button "Tag system-mistake" at bounding box center [309, 68] width 61 height 18
click at [200, 63] on button "Tag" at bounding box center [188, 68] width 39 height 18
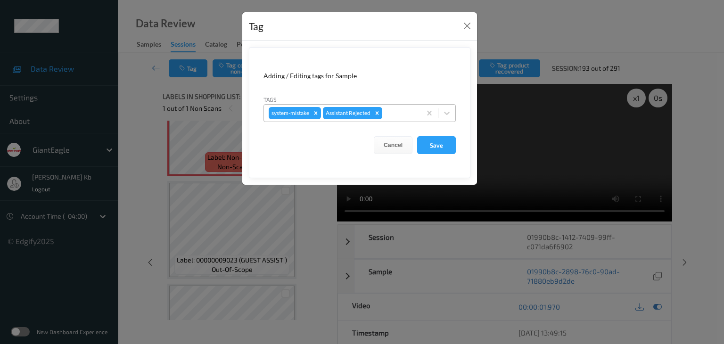
click at [395, 110] on div at bounding box center [400, 112] width 32 height 11
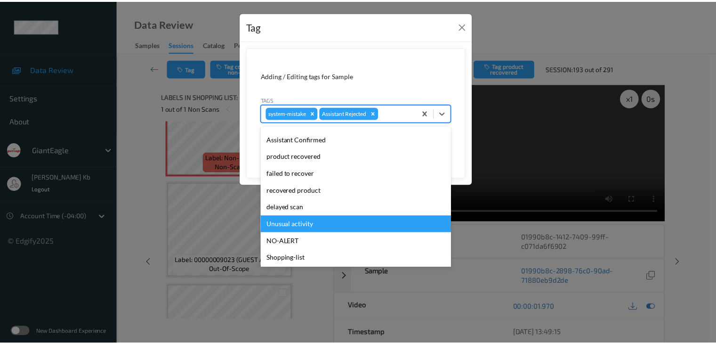
scroll to position [83, 0]
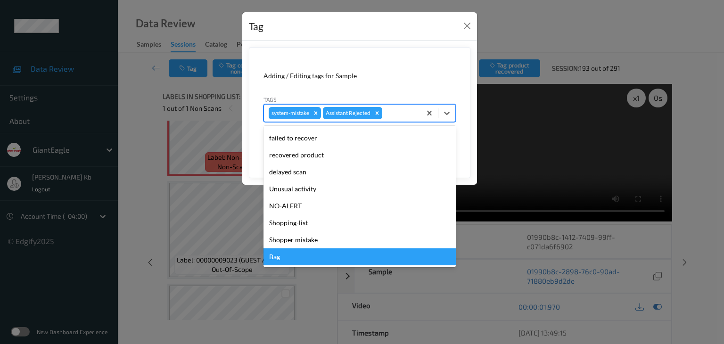
click at [287, 257] on div "Bag" at bounding box center [359, 256] width 192 height 17
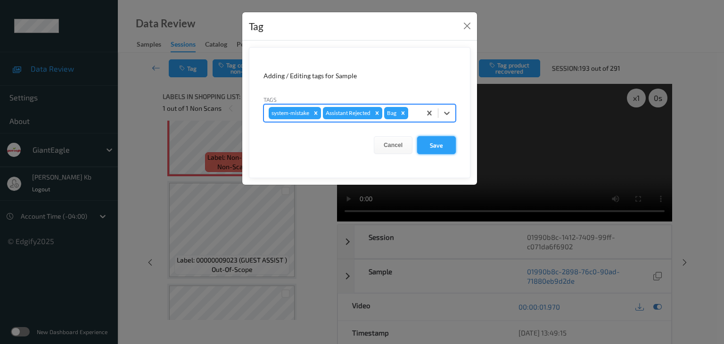
click at [443, 146] on button "Save" at bounding box center [436, 145] width 39 height 18
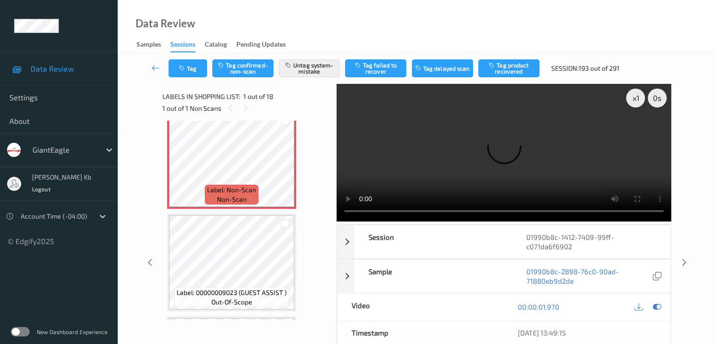
scroll to position [0, 0]
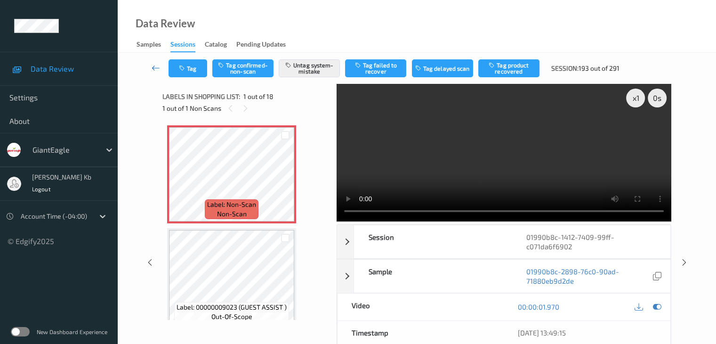
click at [152, 67] on icon at bounding box center [156, 67] width 8 height 9
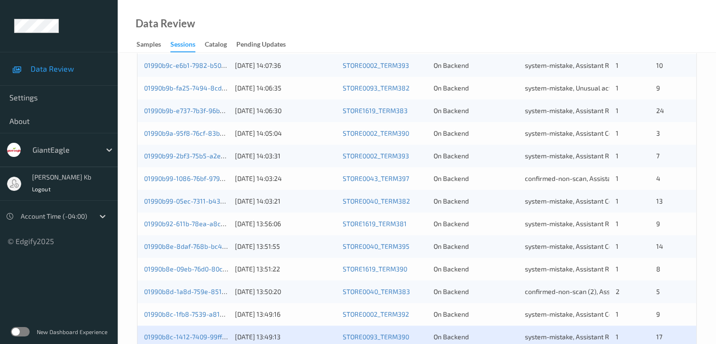
scroll to position [377, 0]
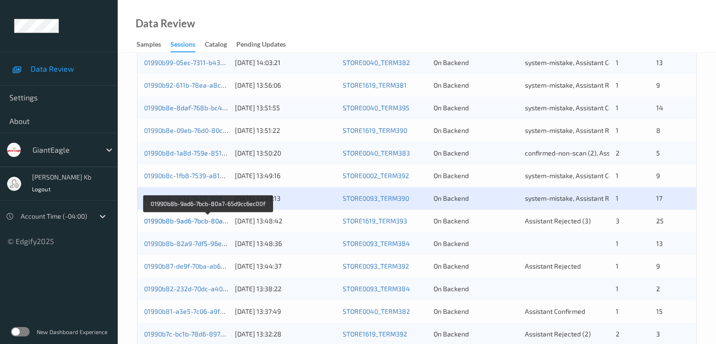
click at [192, 221] on link "01990b8b-9ad6-7bcb-80a7-65d9cc6ec00f" at bounding box center [207, 221] width 127 height 8
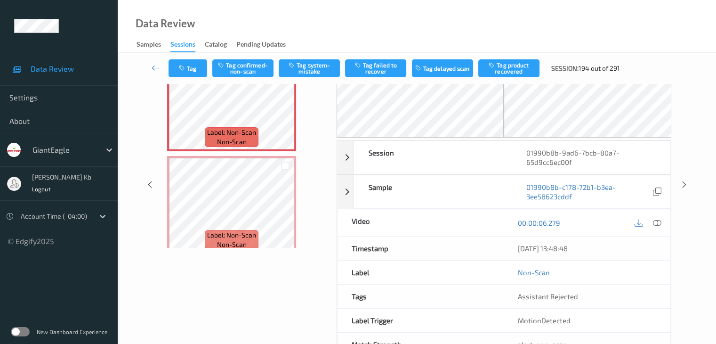
scroll to position [104, 0]
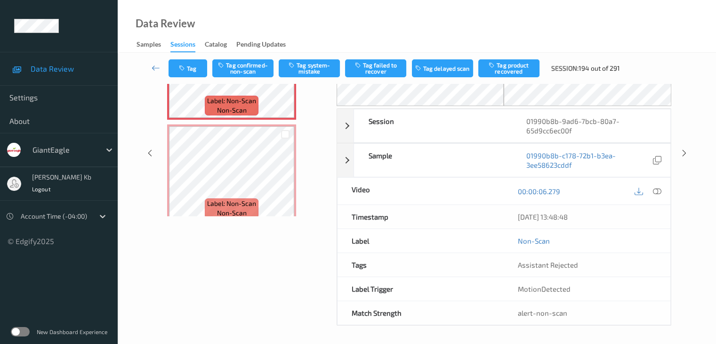
drag, startPoint x: 195, startPoint y: 0, endPoint x: 505, endPoint y: 22, distance: 310.7
click at [505, 22] on div "Data Review Samples Sessions Catalog Pending Updates" at bounding box center [417, 26] width 599 height 53
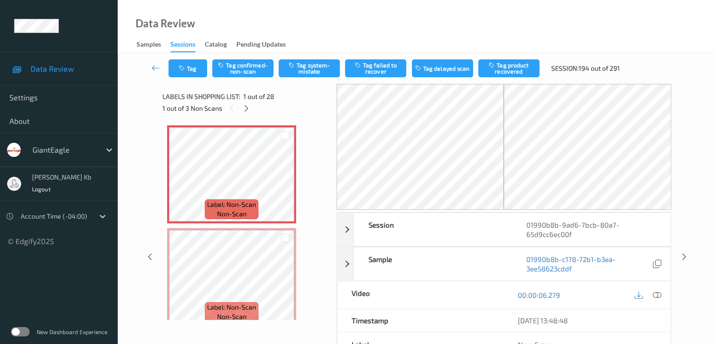
scroll to position [0, 0]
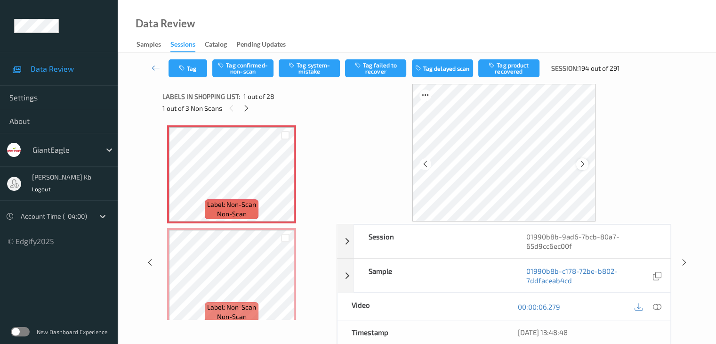
click at [582, 164] on icon at bounding box center [583, 164] width 8 height 8
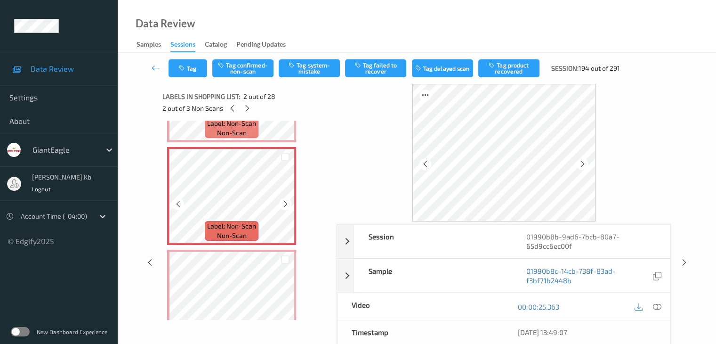
scroll to position [141, 0]
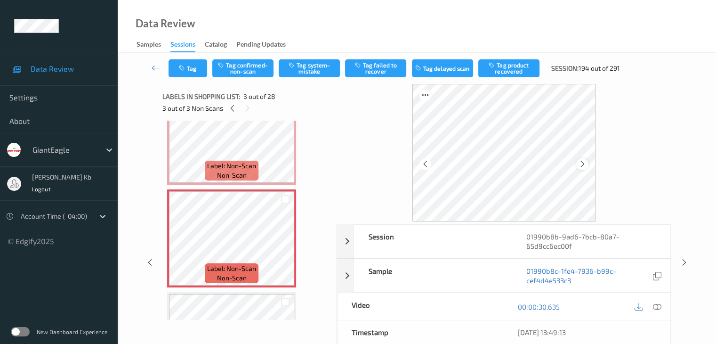
click at [586, 162] on icon at bounding box center [583, 164] width 8 height 8
click at [586, 161] on icon at bounding box center [583, 164] width 8 height 8
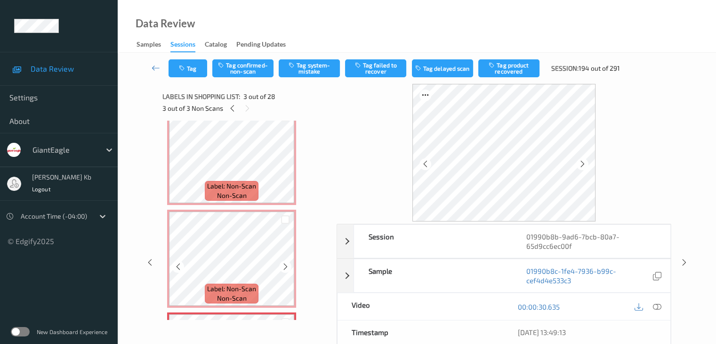
scroll to position [0, 0]
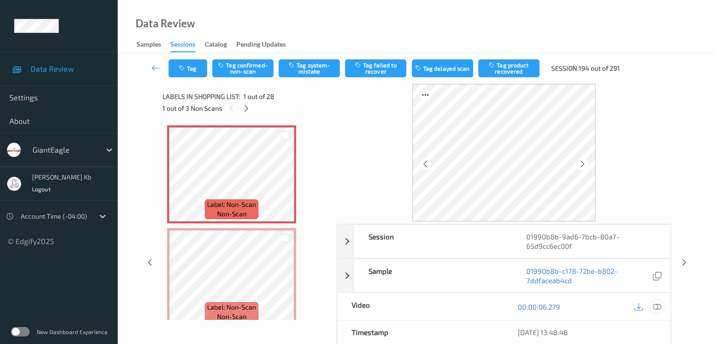
click at [656, 307] on icon at bounding box center [657, 306] width 8 height 8
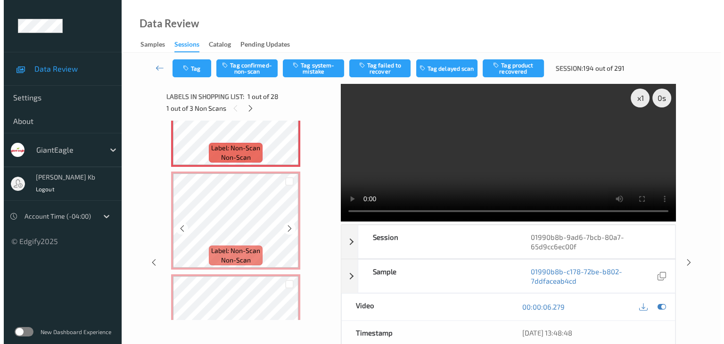
scroll to position [47, 0]
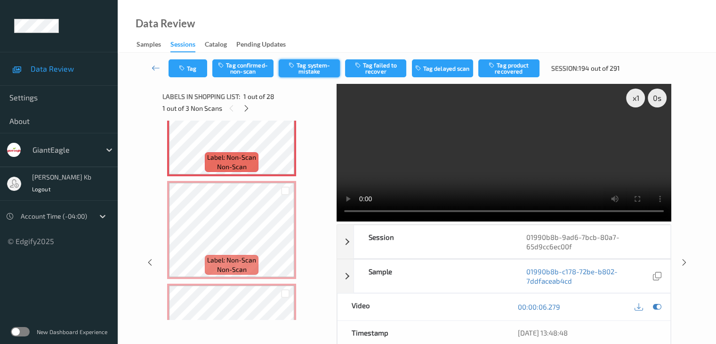
click at [314, 68] on button "Tag system-mistake" at bounding box center [309, 68] width 61 height 18
click at [194, 65] on button "Tag" at bounding box center [188, 68] width 39 height 18
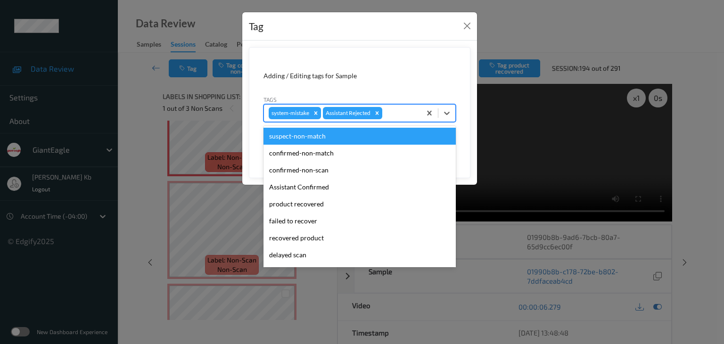
click at [392, 110] on div at bounding box center [400, 112] width 32 height 11
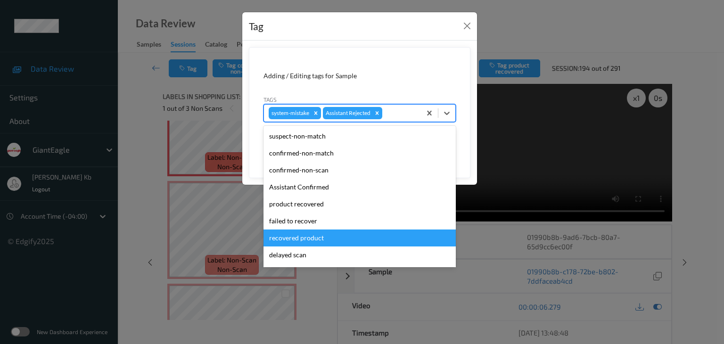
scroll to position [83, 0]
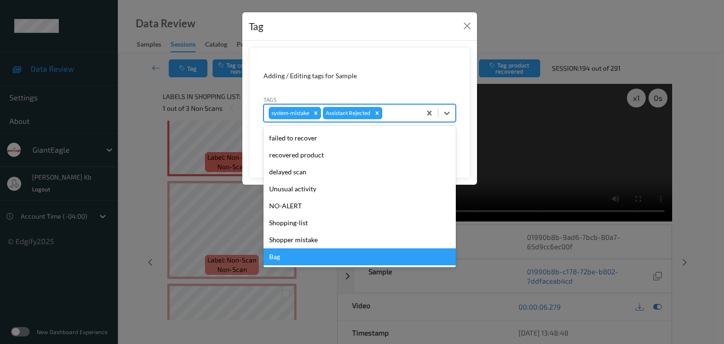
click at [281, 258] on div "Bag" at bounding box center [359, 256] width 192 height 17
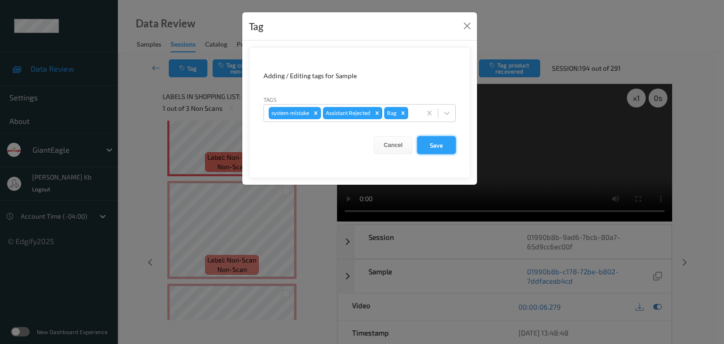
click at [433, 145] on button "Save" at bounding box center [436, 145] width 39 height 18
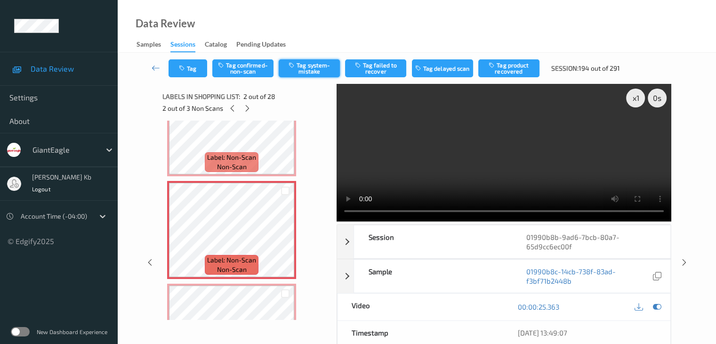
click at [309, 70] on button "Tag system-mistake" at bounding box center [309, 68] width 61 height 18
click at [199, 65] on button "Tag" at bounding box center [188, 68] width 39 height 18
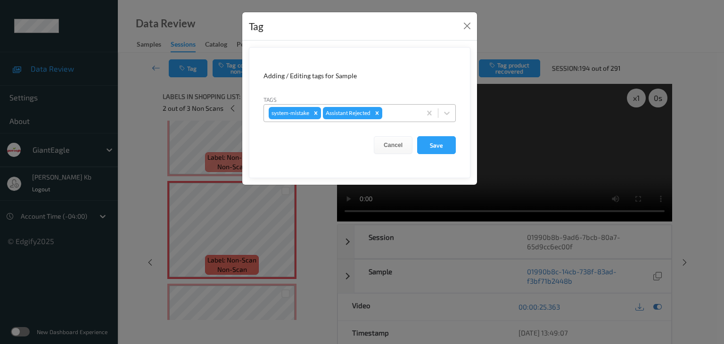
click at [397, 110] on div at bounding box center [400, 112] width 32 height 11
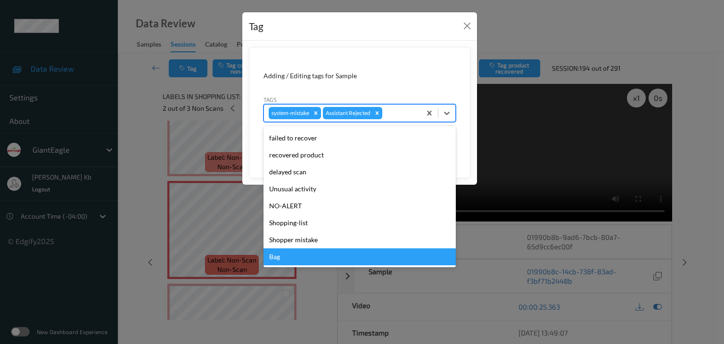
click at [297, 260] on div "Bag" at bounding box center [359, 256] width 192 height 17
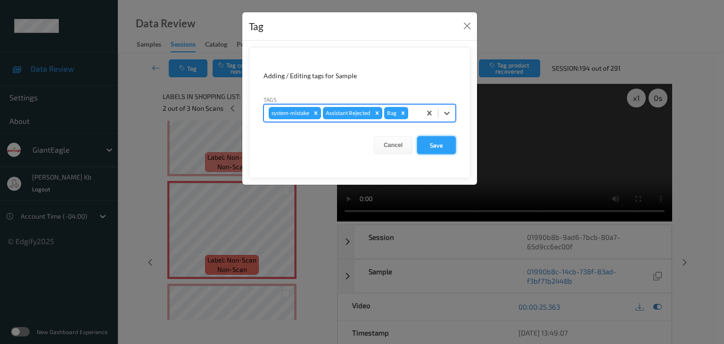
click at [433, 145] on button "Save" at bounding box center [436, 145] width 39 height 18
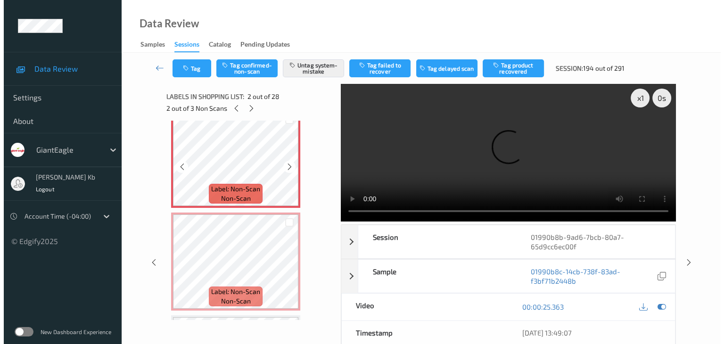
scroll to position [141, 0]
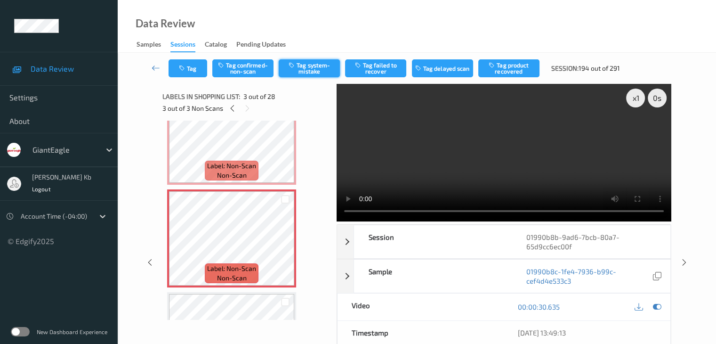
click at [324, 69] on button "Tag system-mistake" at bounding box center [309, 68] width 61 height 18
click at [198, 64] on button "Tag" at bounding box center [188, 68] width 39 height 18
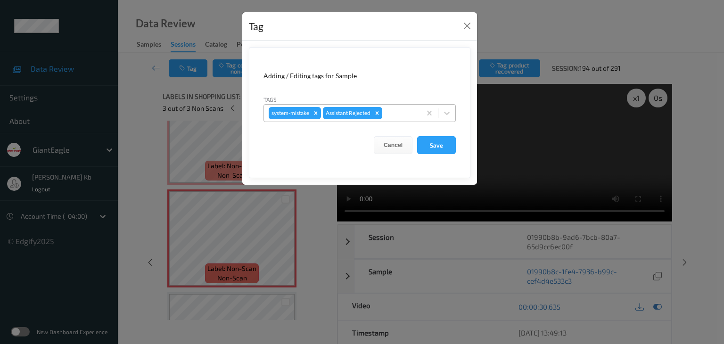
click at [398, 110] on div at bounding box center [400, 112] width 32 height 11
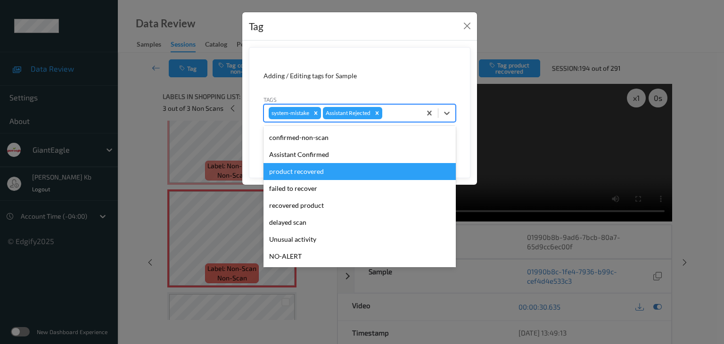
scroll to position [47, 0]
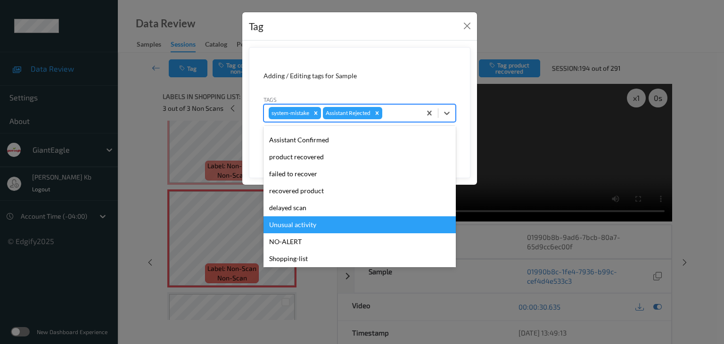
click at [308, 225] on div "Unusual activity" at bounding box center [359, 224] width 192 height 17
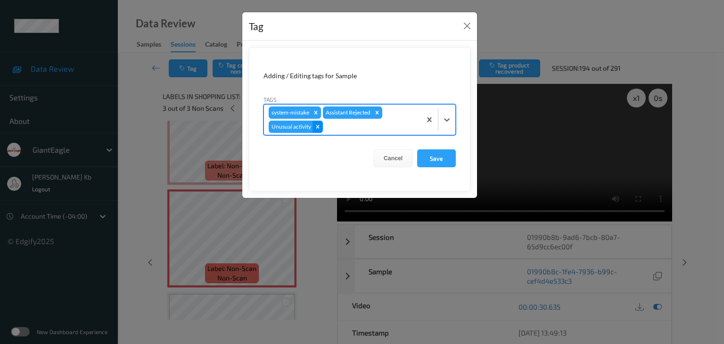
click at [318, 126] on icon "Remove Unusual activity" at bounding box center [317, 126] width 7 height 7
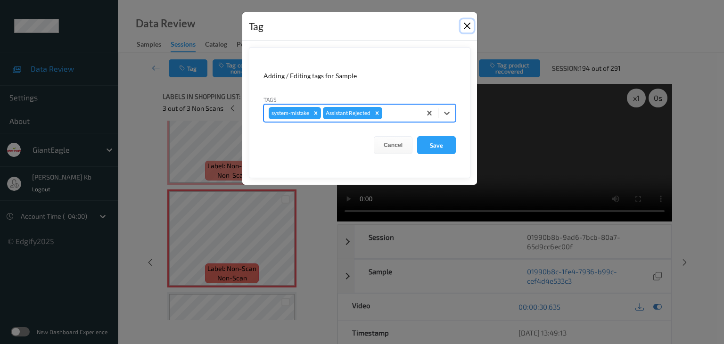
click at [470, 27] on button "Close" at bounding box center [466, 25] width 13 height 13
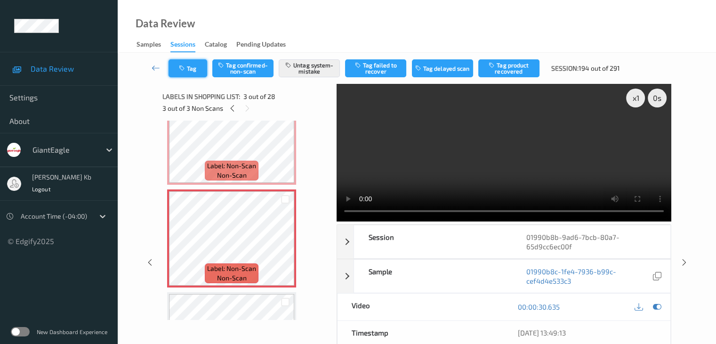
click at [198, 64] on button "Tag" at bounding box center [188, 68] width 39 height 18
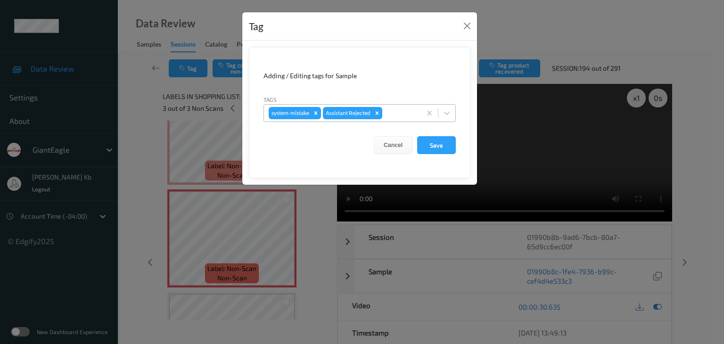
click at [406, 110] on div at bounding box center [400, 112] width 32 height 11
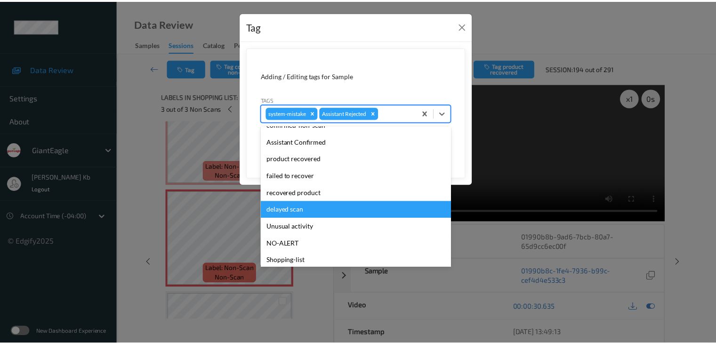
scroll to position [83, 0]
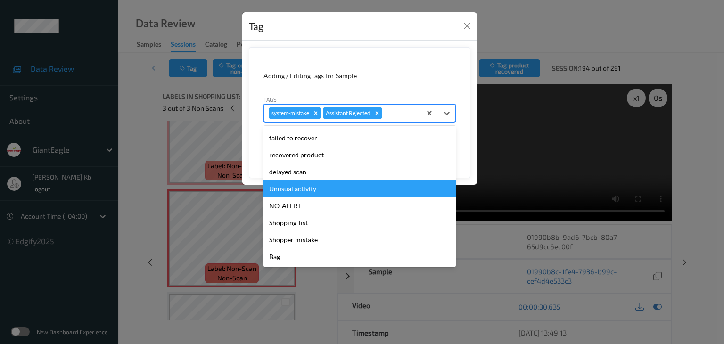
click at [302, 189] on div "Unusual activity" at bounding box center [359, 188] width 192 height 17
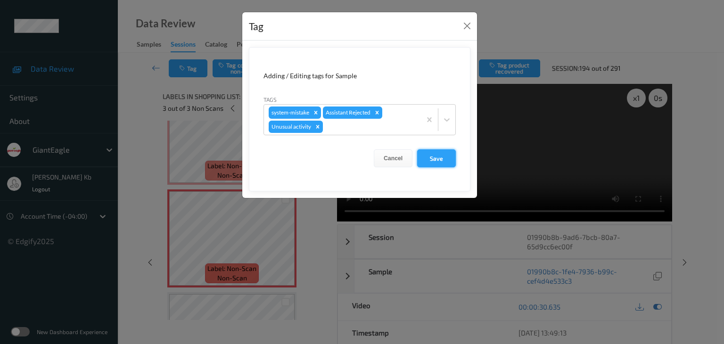
click at [440, 158] on button "Save" at bounding box center [436, 158] width 39 height 18
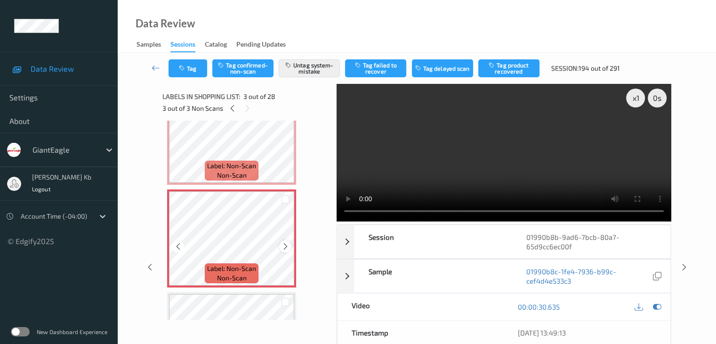
click at [285, 247] on icon at bounding box center [286, 246] width 8 height 8
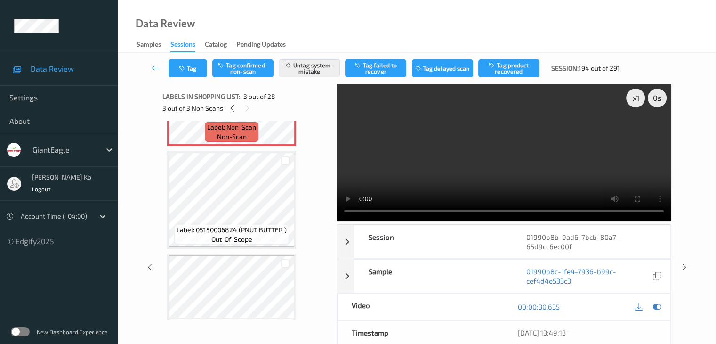
scroll to position [236, 0]
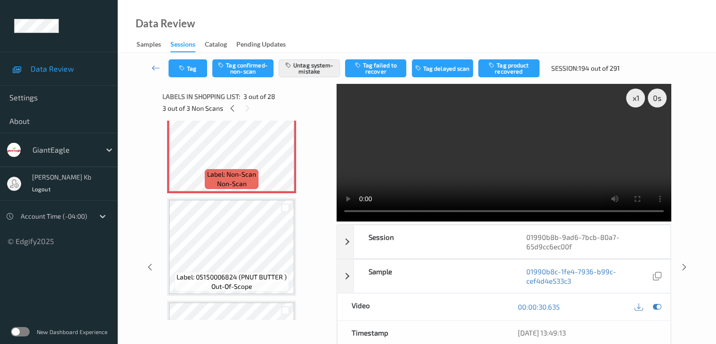
drag, startPoint x: 157, startPoint y: 65, endPoint x: 163, endPoint y: 46, distance: 20.7
click at [157, 65] on icon at bounding box center [156, 67] width 8 height 9
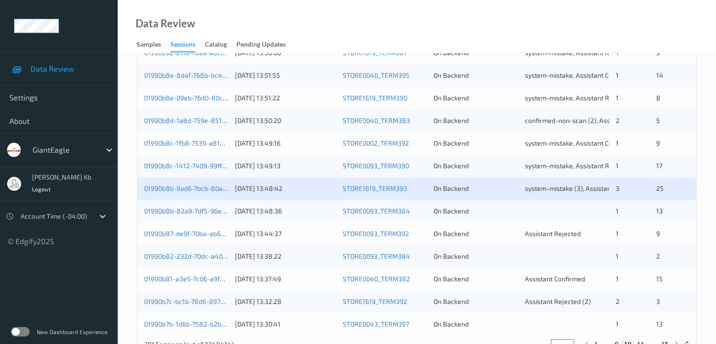
scroll to position [424, 0]
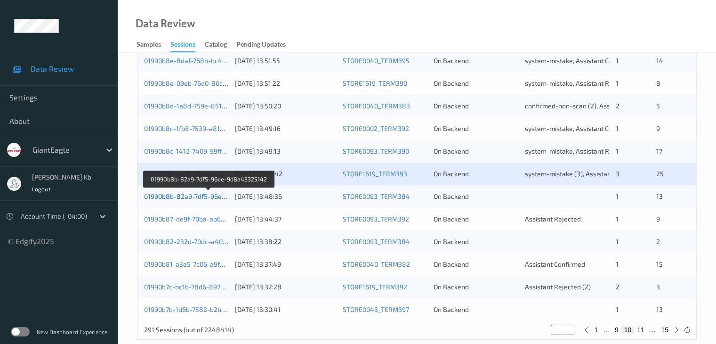
click at [192, 196] on link "01990b8b-82a9-7df5-96ee-9d8a43325142" at bounding box center [209, 196] width 130 height 8
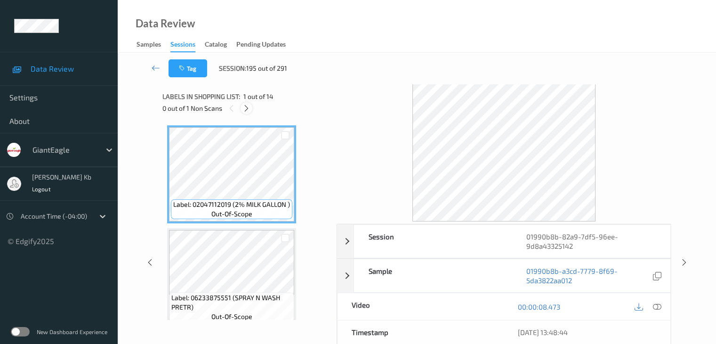
click at [248, 109] on icon at bounding box center [247, 108] width 8 height 8
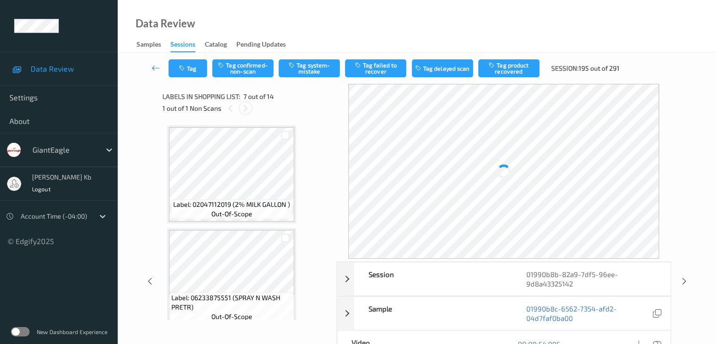
scroll to position [518, 0]
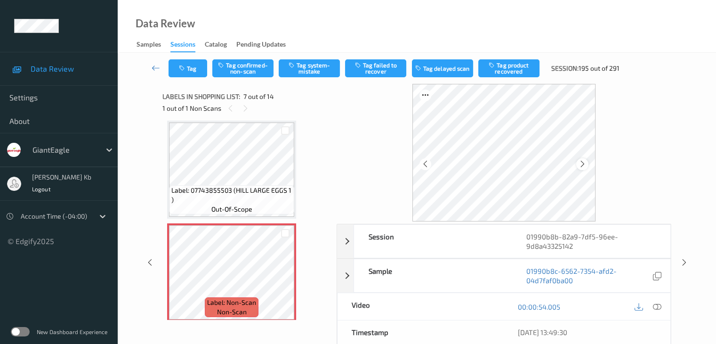
click at [579, 164] on icon at bounding box center [583, 164] width 8 height 8
click at [585, 163] on icon at bounding box center [583, 164] width 8 height 8
click at [659, 306] on icon at bounding box center [657, 306] width 8 height 8
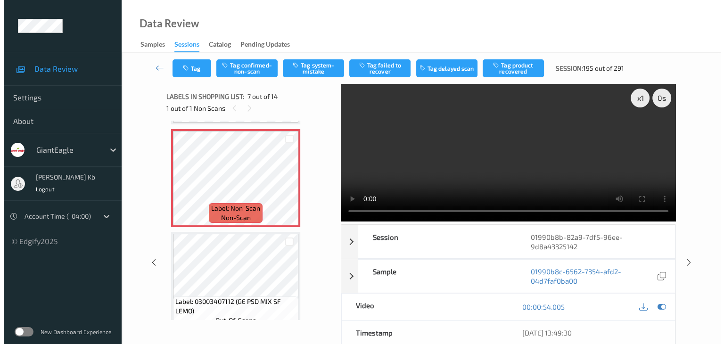
scroll to position [612, 0]
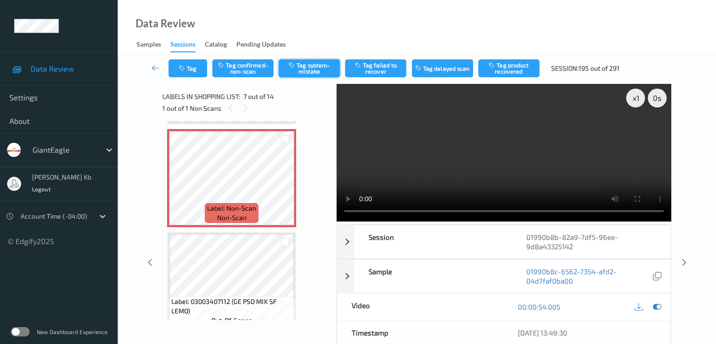
click at [312, 67] on button "Tag system-mistake" at bounding box center [309, 68] width 61 height 18
click at [202, 66] on button "Tag" at bounding box center [188, 68] width 39 height 18
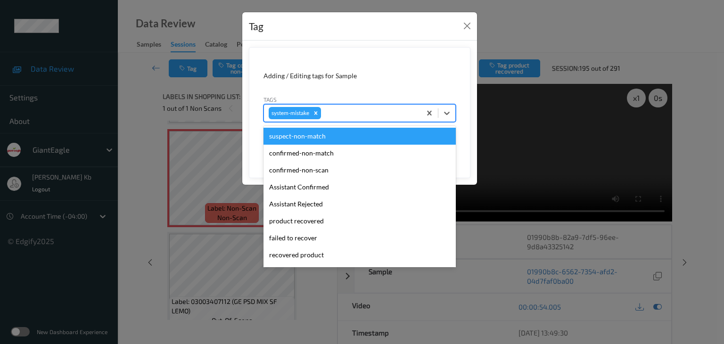
click at [352, 113] on div at bounding box center [369, 112] width 93 height 11
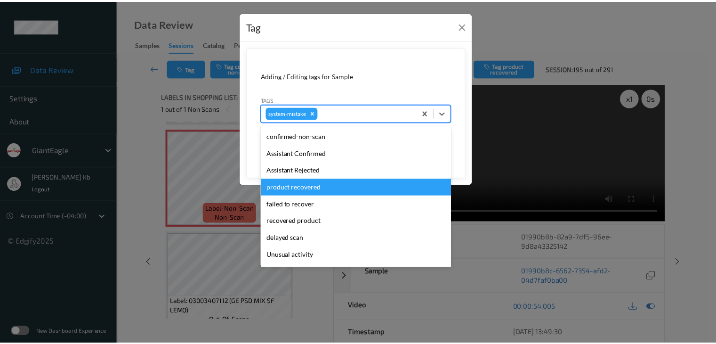
scroll to position [47, 0]
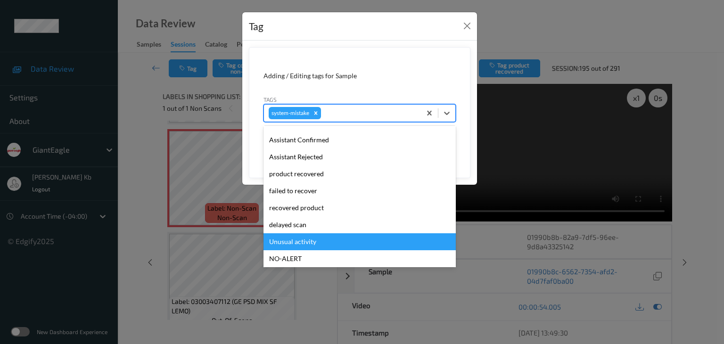
click at [306, 242] on div "Unusual activity" at bounding box center [359, 241] width 192 height 17
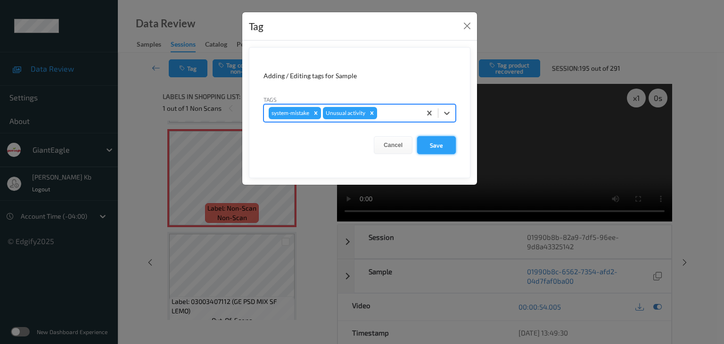
click at [435, 144] on button "Save" at bounding box center [436, 145] width 39 height 18
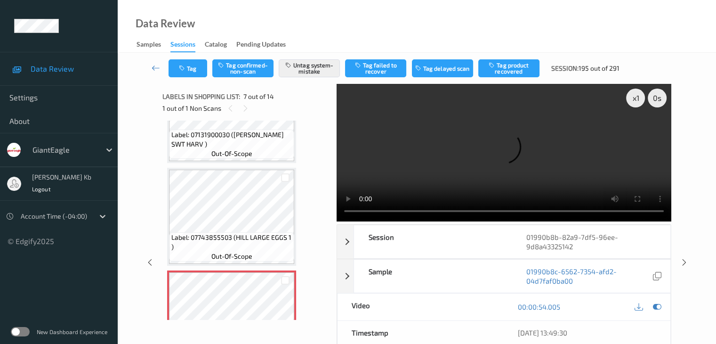
scroll to position [424, 0]
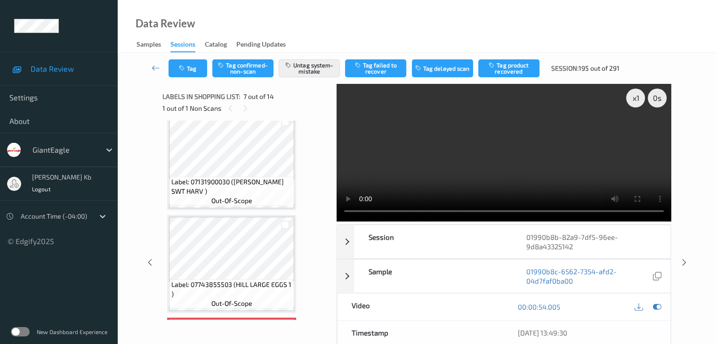
drag, startPoint x: 156, startPoint y: 66, endPoint x: 156, endPoint y: 53, distance: 13.7
click at [156, 66] on icon at bounding box center [156, 67] width 8 height 9
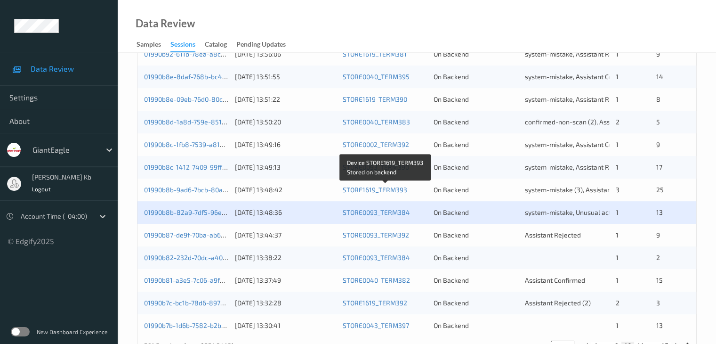
scroll to position [424, 0]
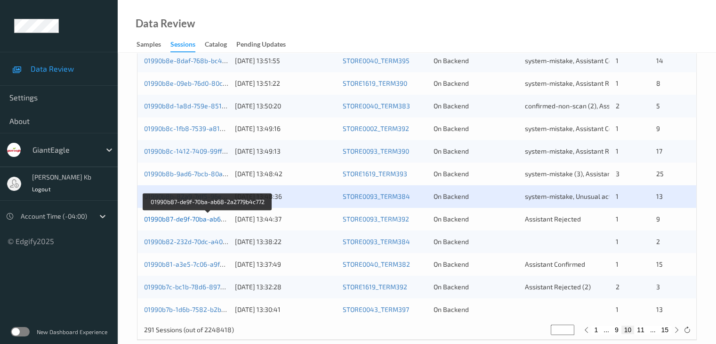
click at [189, 220] on link "01990b87-de9f-70ba-ab68-2a2779b4c772" at bounding box center [207, 219] width 127 height 8
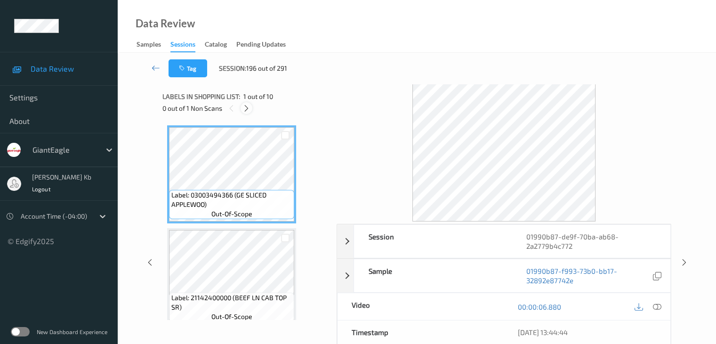
click at [247, 108] on icon at bounding box center [247, 108] width 8 height 8
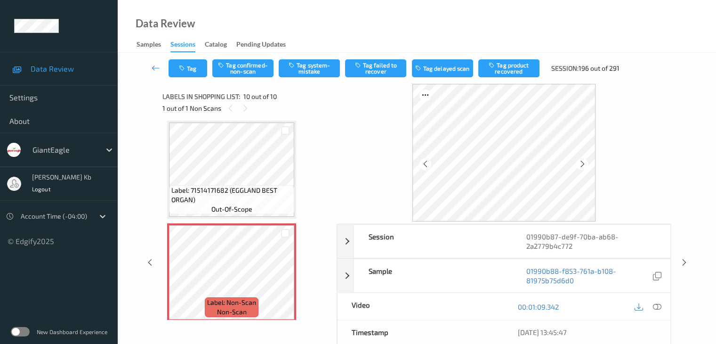
scroll to position [832, 0]
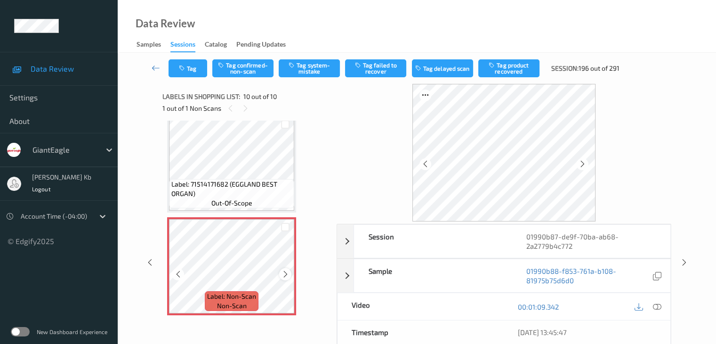
click at [287, 274] on icon at bounding box center [286, 274] width 8 height 8
click at [582, 163] on icon at bounding box center [583, 164] width 8 height 8
click at [658, 308] on icon at bounding box center [657, 306] width 8 height 8
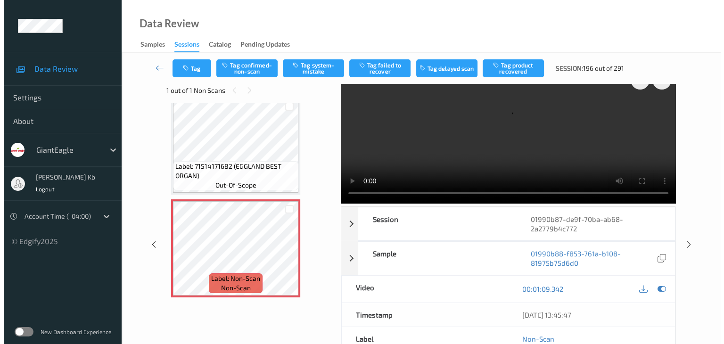
scroll to position [1, 0]
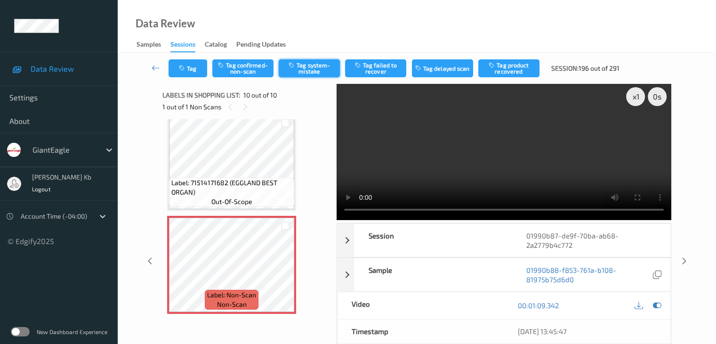
click at [301, 70] on button "Tag system-mistake" at bounding box center [309, 68] width 61 height 18
click at [199, 68] on button "Tag" at bounding box center [188, 68] width 39 height 18
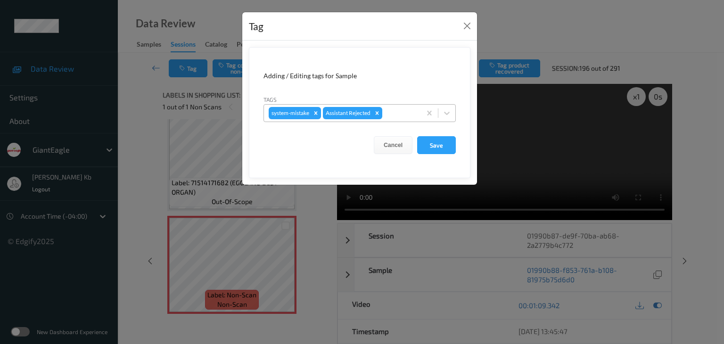
click at [404, 110] on div at bounding box center [400, 112] width 32 height 11
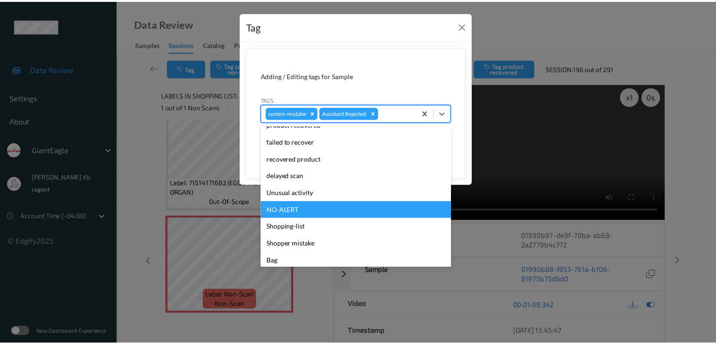
scroll to position [83, 0]
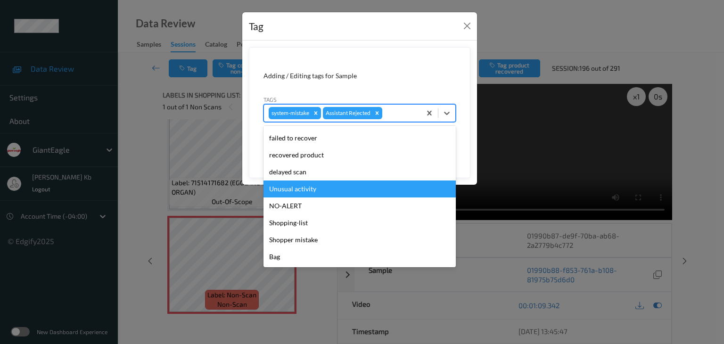
click at [299, 189] on div "Unusual activity" at bounding box center [359, 188] width 192 height 17
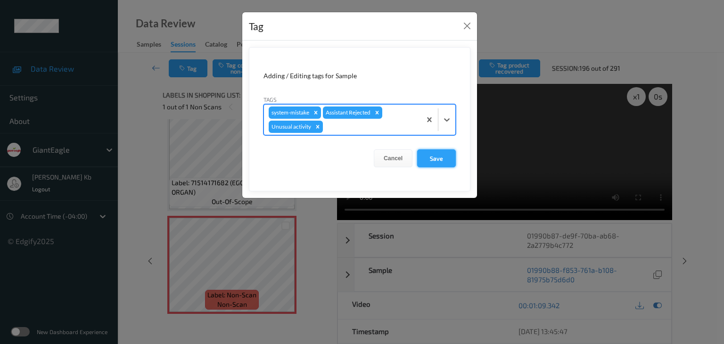
click at [437, 159] on button "Save" at bounding box center [436, 158] width 39 height 18
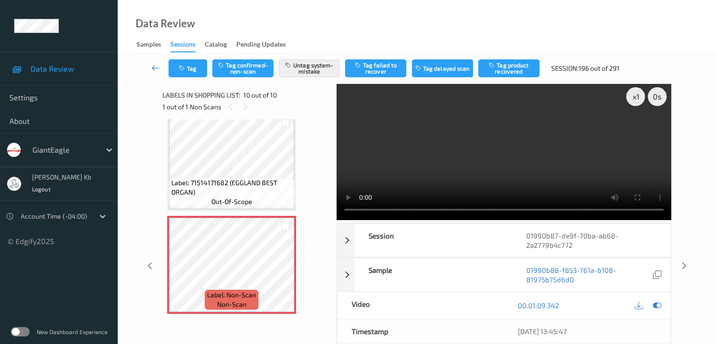
click at [160, 66] on icon at bounding box center [156, 67] width 8 height 9
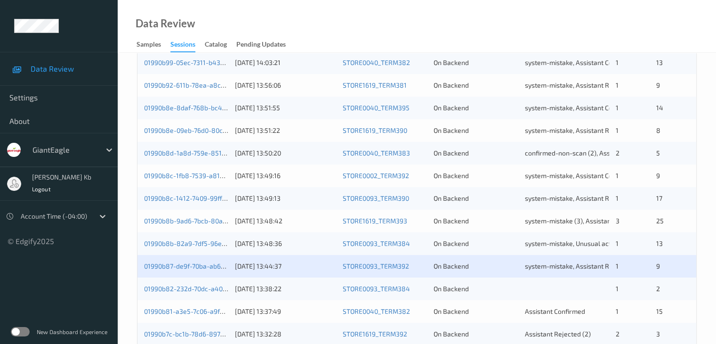
scroll to position [424, 0]
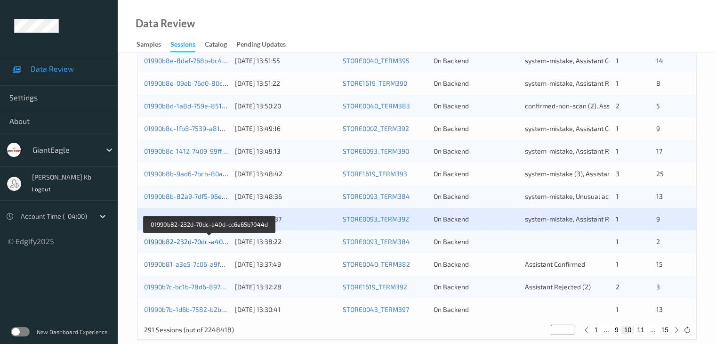
click at [192, 241] on link "01990b82-232d-70dc-a40d-cc6e65b7044d" at bounding box center [209, 241] width 130 height 8
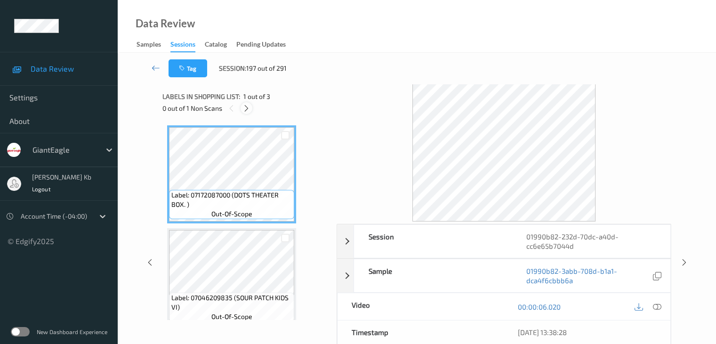
click at [249, 110] on icon at bounding box center [247, 108] width 8 height 8
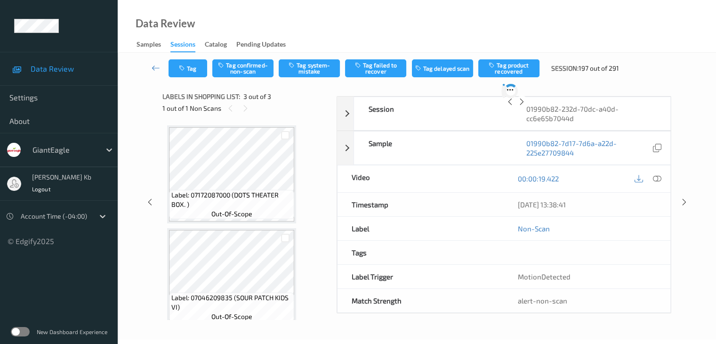
scroll to position [107, 0]
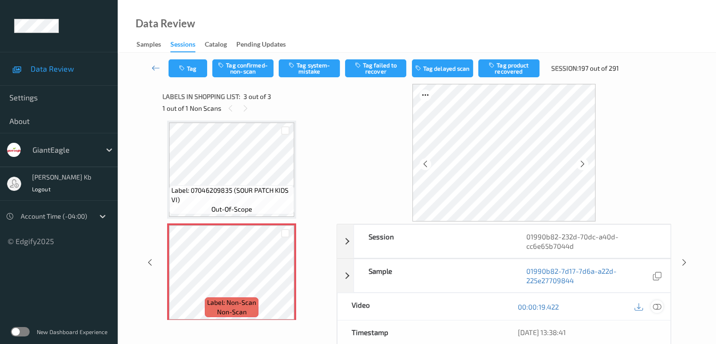
click at [658, 307] on icon at bounding box center [657, 306] width 8 height 8
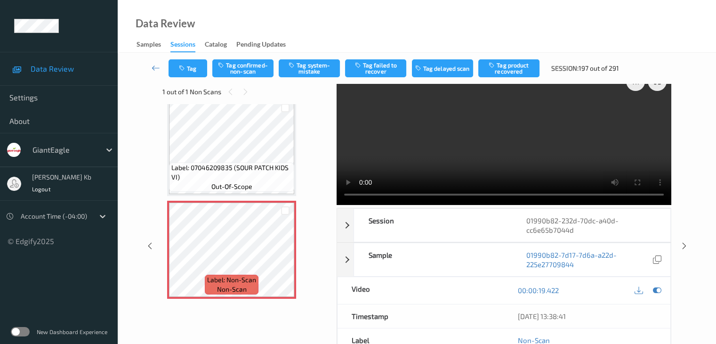
scroll to position [0, 0]
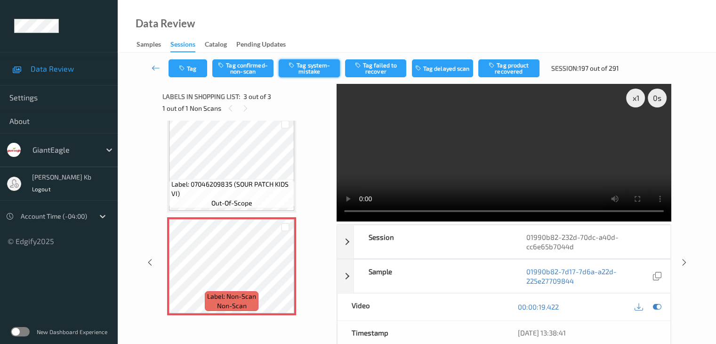
click at [317, 67] on button "Tag system-mistake" at bounding box center [309, 68] width 61 height 18
click at [156, 67] on icon at bounding box center [156, 67] width 8 height 9
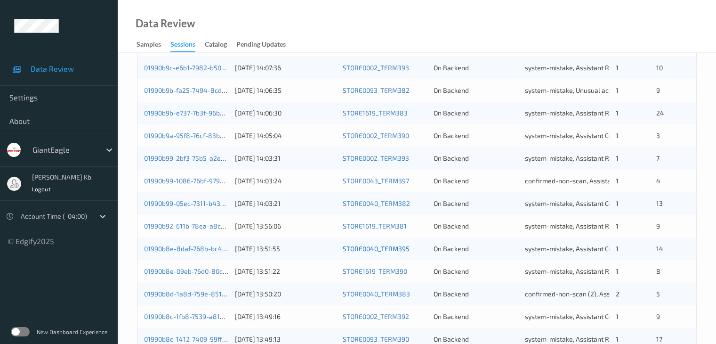
scroll to position [439, 0]
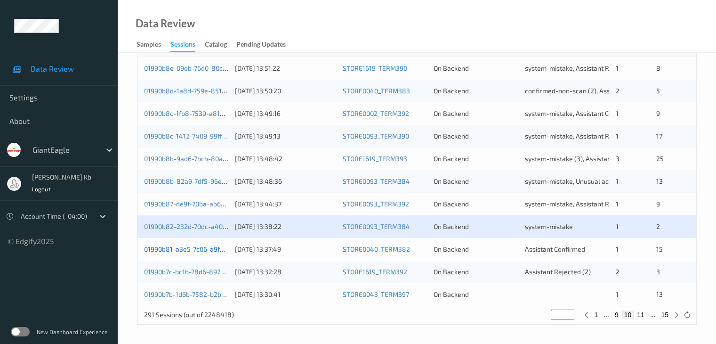
click at [199, 250] on link "01990b81-a3e5-7c06-a9fe-1df59e4be0b7" at bounding box center [206, 249] width 125 height 8
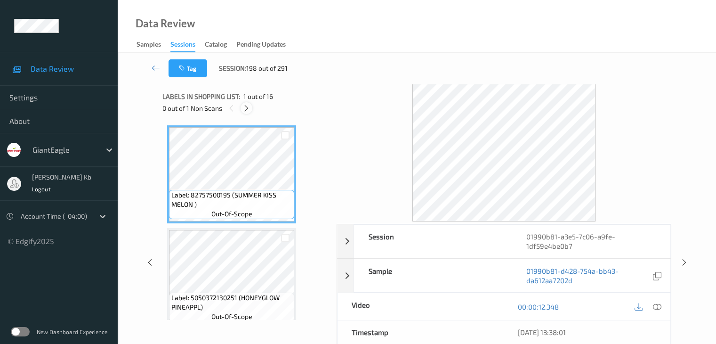
click at [247, 105] on icon at bounding box center [247, 108] width 8 height 8
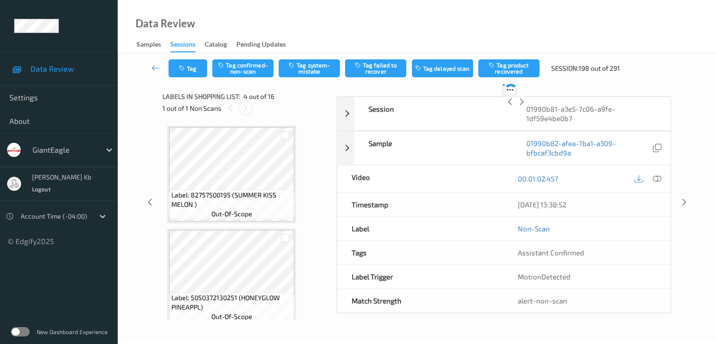
scroll to position [210, 0]
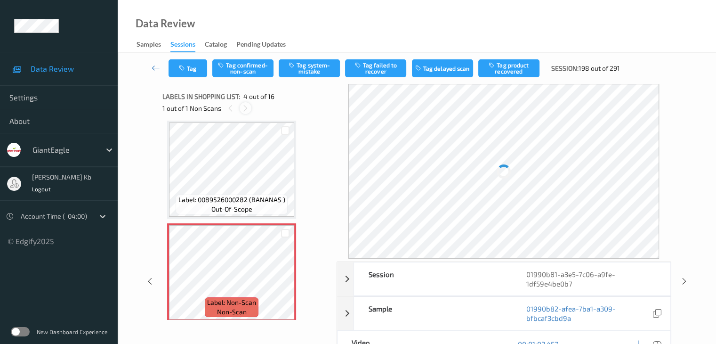
drag, startPoint x: 247, startPoint y: 105, endPoint x: 249, endPoint y: 110, distance: 5.3
click at [247, 106] on icon at bounding box center [246, 108] width 8 height 8
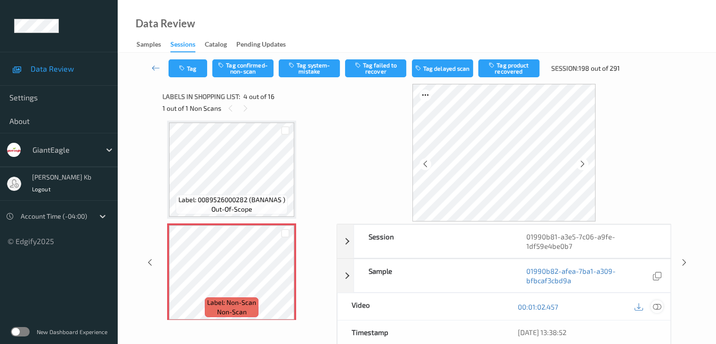
click at [658, 306] on icon at bounding box center [657, 306] width 8 height 8
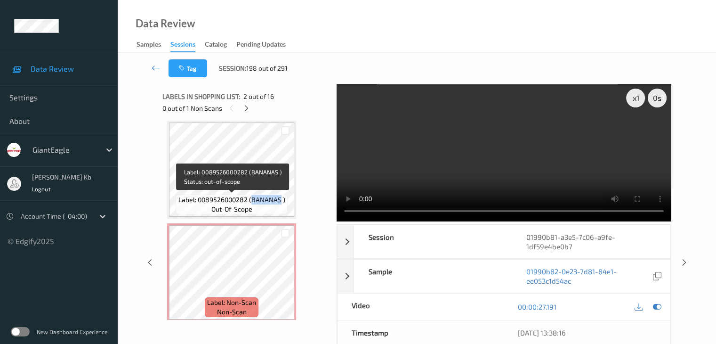
drag, startPoint x: 252, startPoint y: 199, endPoint x: 280, endPoint y: 200, distance: 28.3
click at [280, 200] on span "Label: 0089526000282 (BANANAS )" at bounding box center [232, 199] width 107 height 9
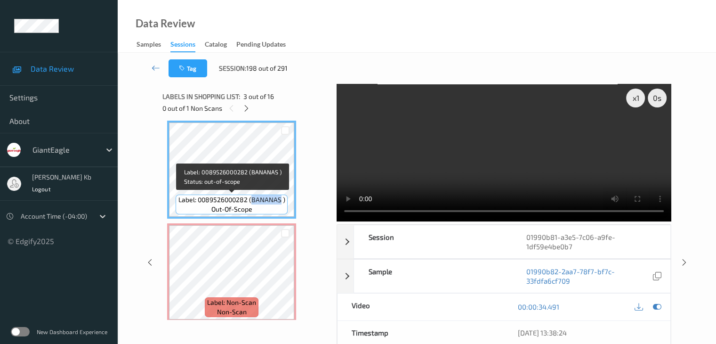
copy span "BANANAS"
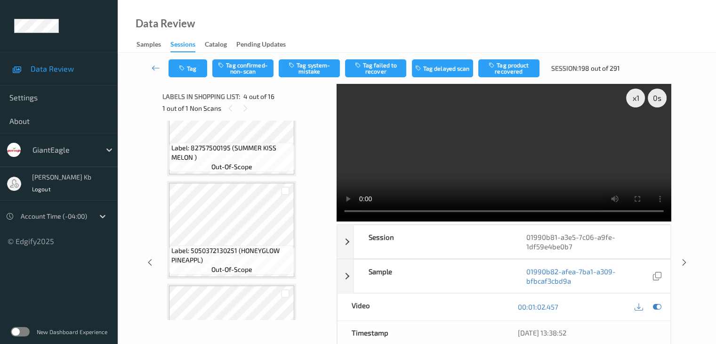
scroll to position [0, 0]
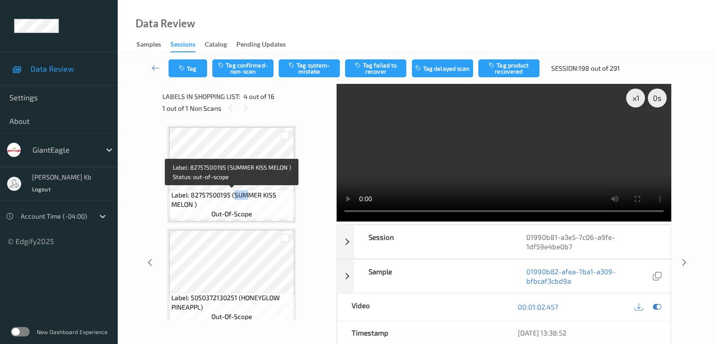
drag, startPoint x: 233, startPoint y: 194, endPoint x: 250, endPoint y: 194, distance: 17.0
click at [250, 194] on span "Label: 82757500195 (SUMMER KISS MELON )" at bounding box center [231, 199] width 121 height 19
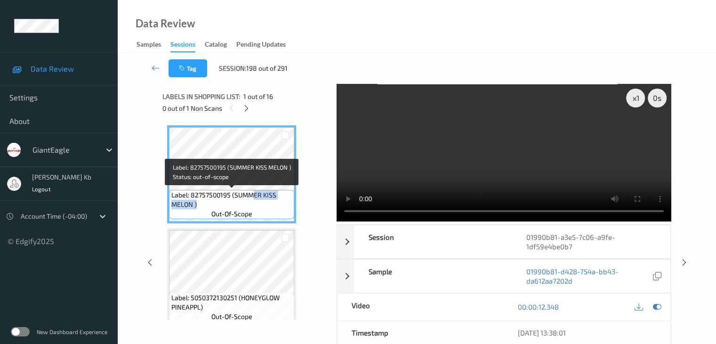
drag, startPoint x: 264, startPoint y: 194, endPoint x: 279, endPoint y: 203, distance: 17.8
click at [279, 203] on span "Label: 82757500195 (SUMMER KISS MELON )" at bounding box center [231, 199] width 121 height 19
drag, startPoint x: 232, startPoint y: 193, endPoint x: 278, endPoint y: 203, distance: 47.1
click at [278, 203] on span "Label: 82757500195 (SUMMER KISS MELON )" at bounding box center [231, 199] width 121 height 19
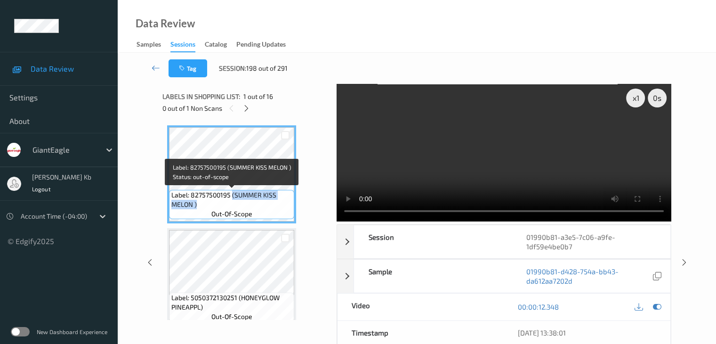
copy span "(SUMMER KISS MELON )"
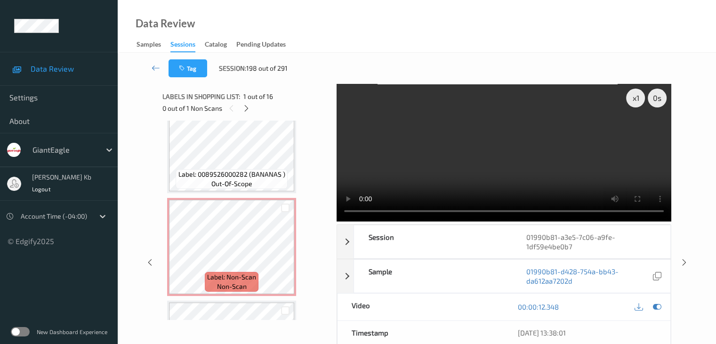
scroll to position [188, 0]
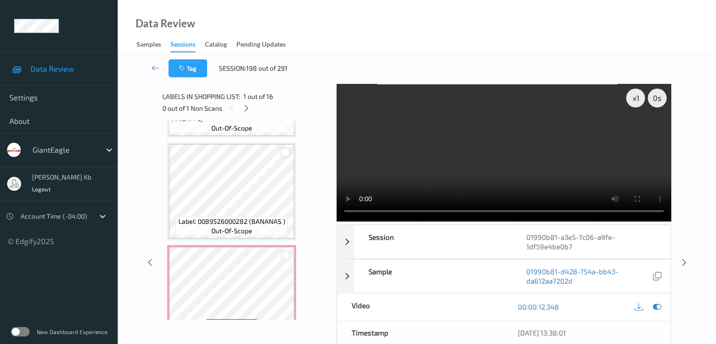
click at [283, 153] on div at bounding box center [285, 152] width 9 height 9
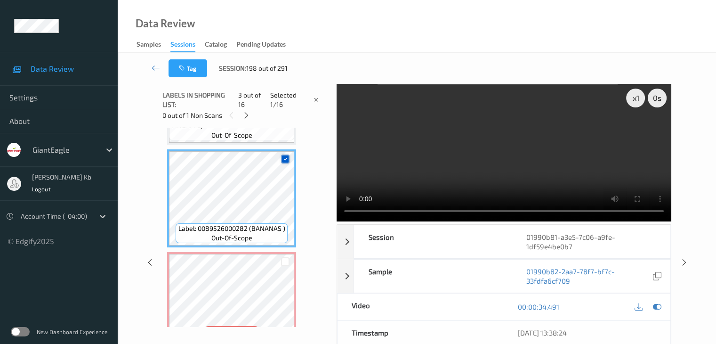
click at [287, 158] on icon at bounding box center [286, 159] width 6 height 6
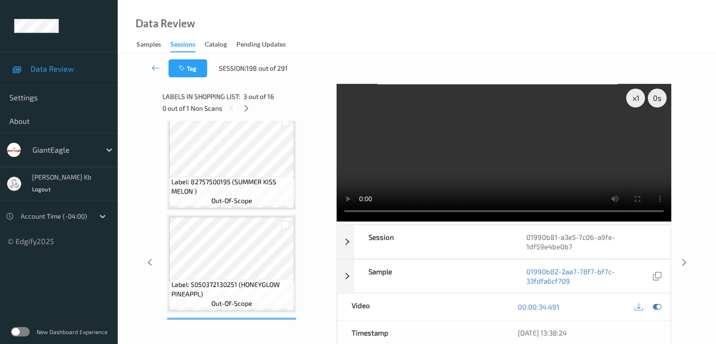
scroll to position [0, 0]
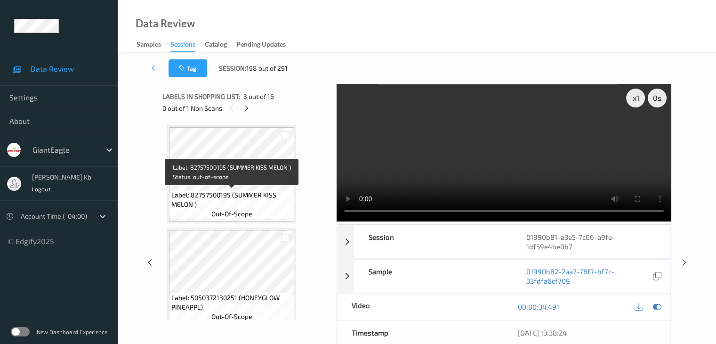
click at [235, 194] on span "Label: 82757500195 (SUMMER KISS MELON )" at bounding box center [231, 199] width 121 height 19
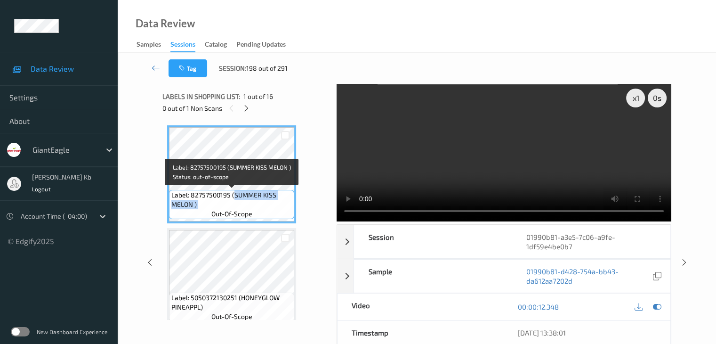
drag, startPoint x: 247, startPoint y: 194, endPoint x: 279, endPoint y: 203, distance: 33.3
click at [279, 203] on span "Label: 82757500195 (SUMMER KISS MELON )" at bounding box center [231, 199] width 121 height 19
drag, startPoint x: 234, startPoint y: 193, endPoint x: 279, endPoint y: 202, distance: 46.1
click at [279, 202] on span "Label: 82757500195 (SUMMER KISS MELON )" at bounding box center [231, 199] width 121 height 19
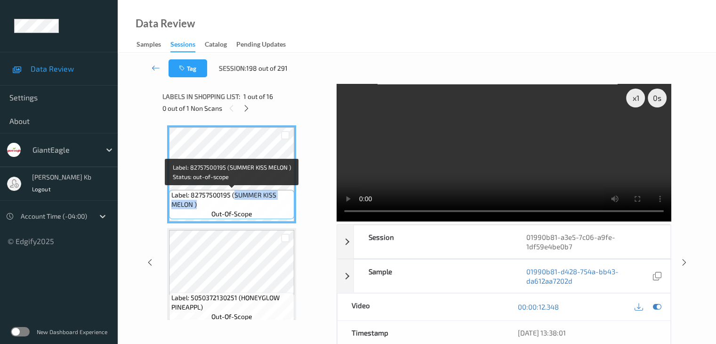
copy span "SUMMER KISS MELON )"
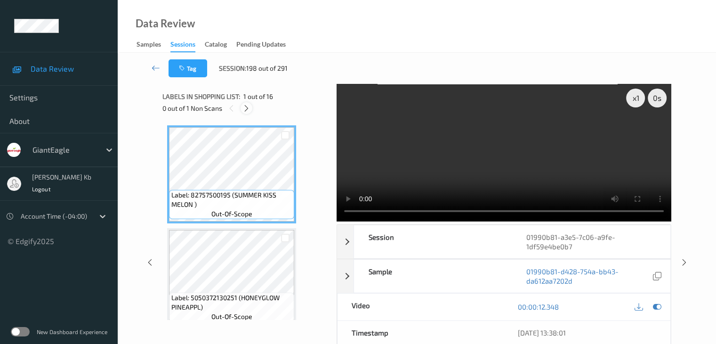
click at [244, 108] on icon at bounding box center [247, 108] width 8 height 8
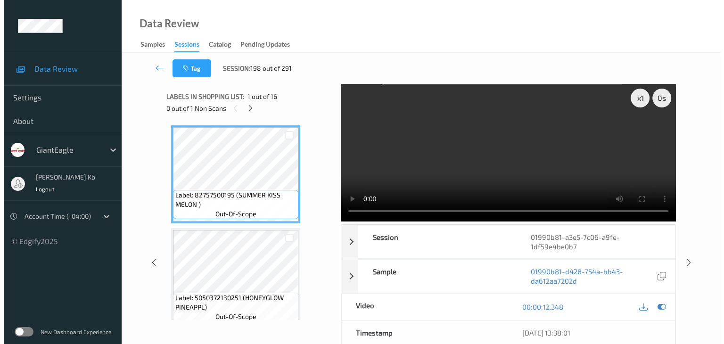
scroll to position [210, 0]
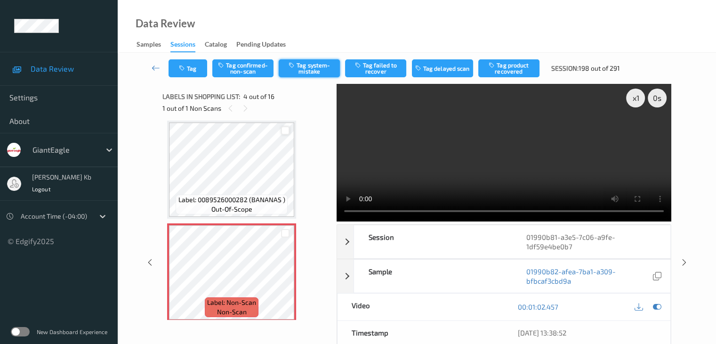
click at [318, 65] on button "Tag system-mistake" at bounding box center [309, 68] width 61 height 18
click at [200, 65] on button "Tag" at bounding box center [188, 68] width 39 height 18
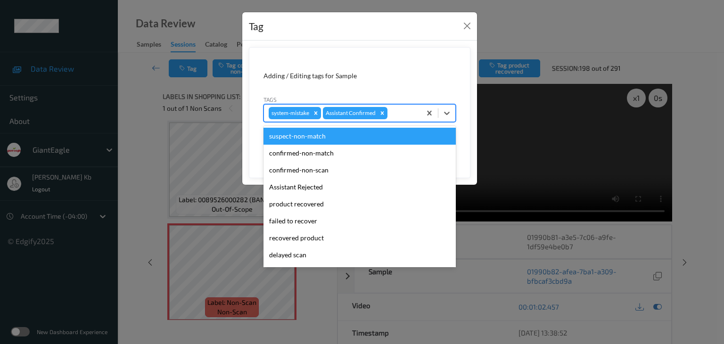
click at [398, 111] on div at bounding box center [402, 112] width 27 height 11
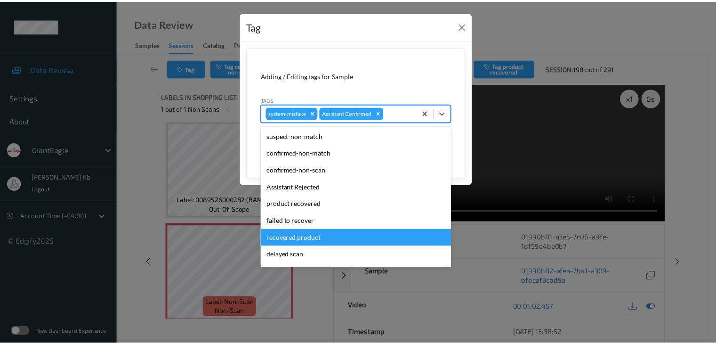
scroll to position [47, 0]
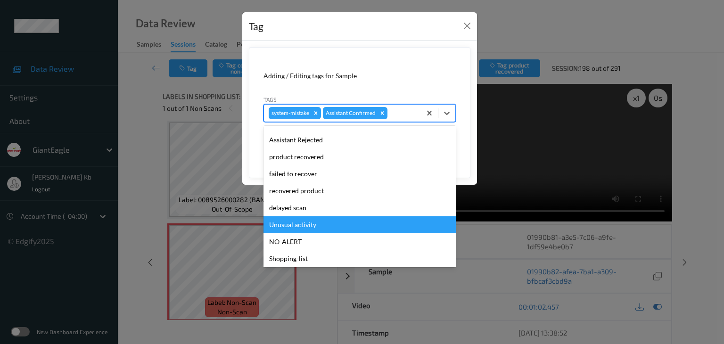
click at [301, 226] on div "Unusual activity" at bounding box center [359, 224] width 192 height 17
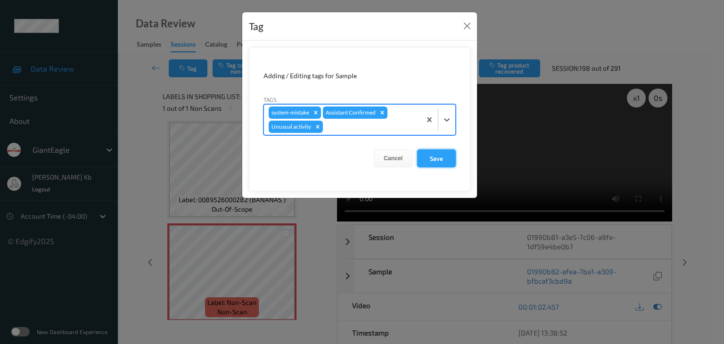
click at [433, 158] on button "Save" at bounding box center [436, 158] width 39 height 18
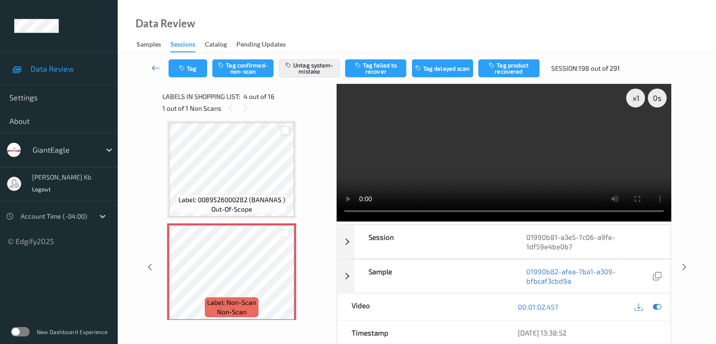
click at [156, 68] on icon at bounding box center [156, 67] width 8 height 9
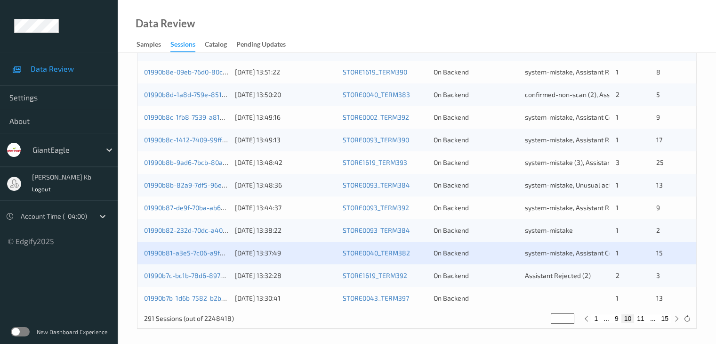
scroll to position [439, 0]
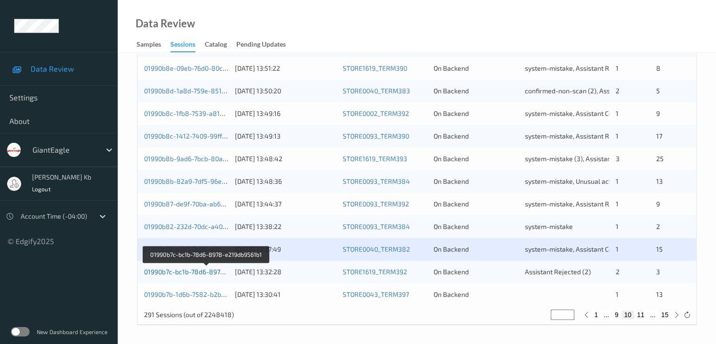
click at [191, 274] on link "01990b7c-bc1b-78d6-8978-e219db9561b1" at bounding box center [207, 272] width 126 height 8
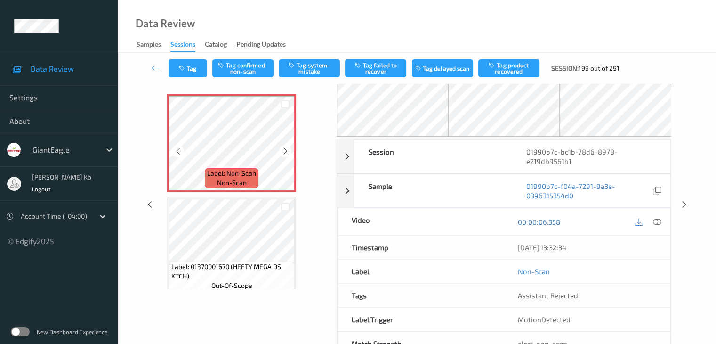
scroll to position [15, 0]
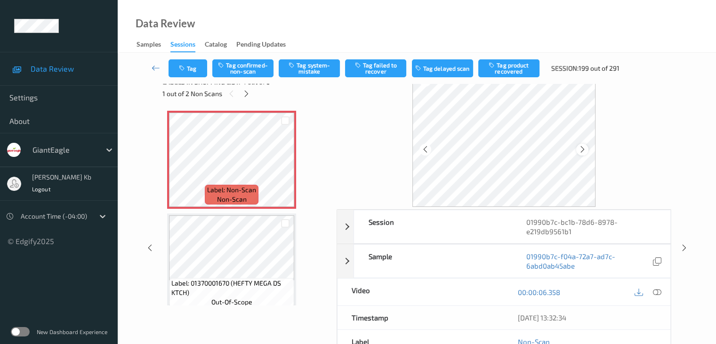
click at [583, 147] on icon at bounding box center [583, 149] width 8 height 8
click at [582, 151] on icon at bounding box center [583, 149] width 8 height 8
click at [659, 291] on icon at bounding box center [657, 292] width 8 height 8
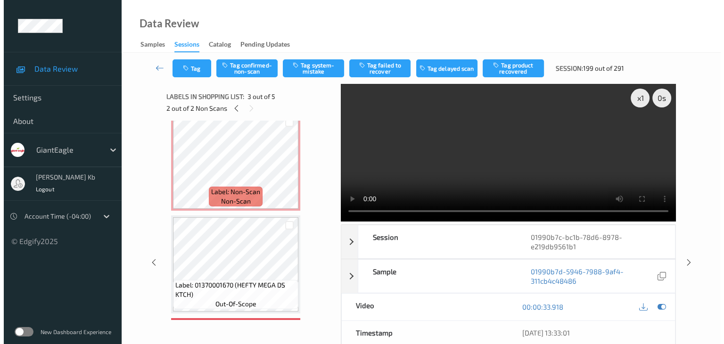
scroll to position [0, 0]
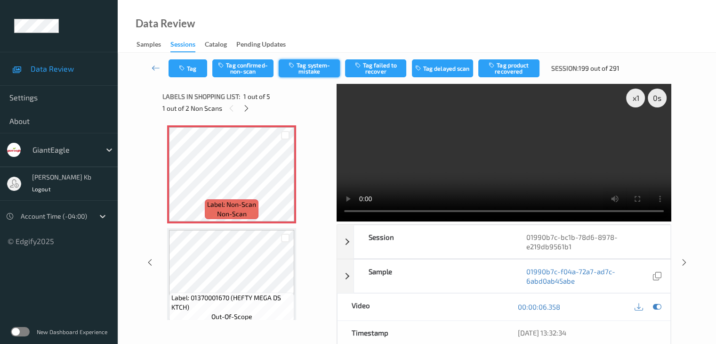
click at [312, 70] on button "Tag system-mistake" at bounding box center [309, 68] width 61 height 18
click at [199, 68] on button "Tag" at bounding box center [188, 68] width 39 height 18
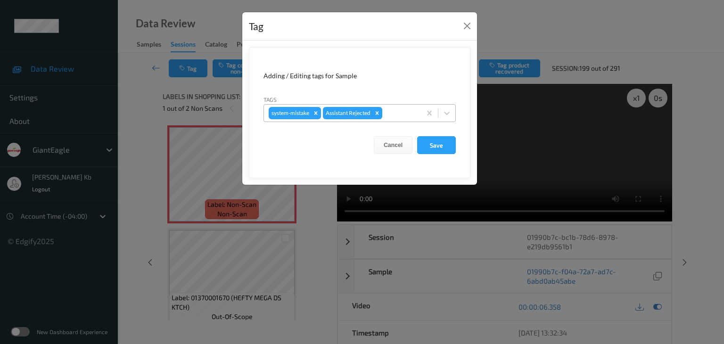
click at [399, 110] on div at bounding box center [400, 112] width 32 height 11
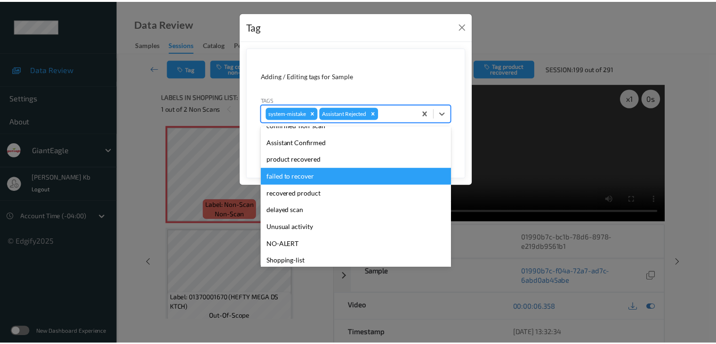
scroll to position [83, 0]
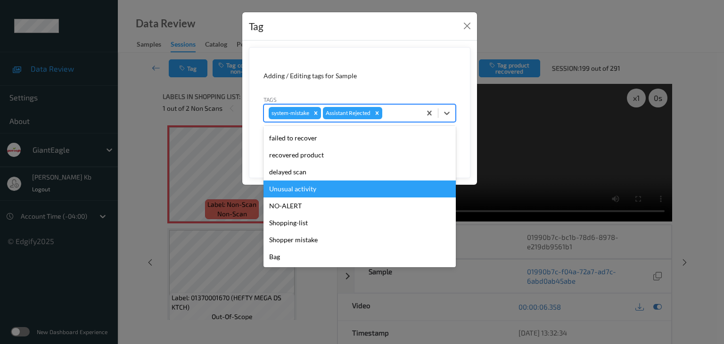
click at [312, 193] on div "Unusual activity" at bounding box center [359, 188] width 192 height 17
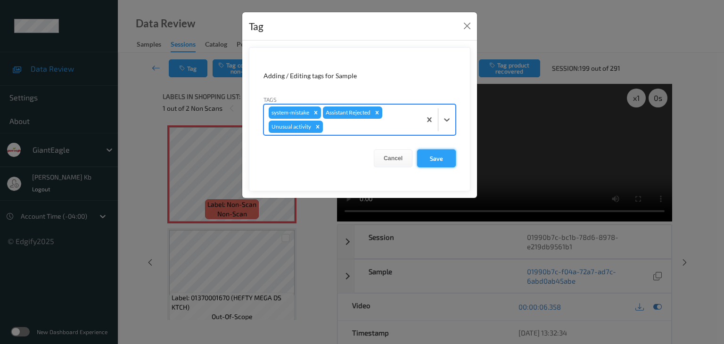
click at [435, 158] on button "Save" at bounding box center [436, 158] width 39 height 18
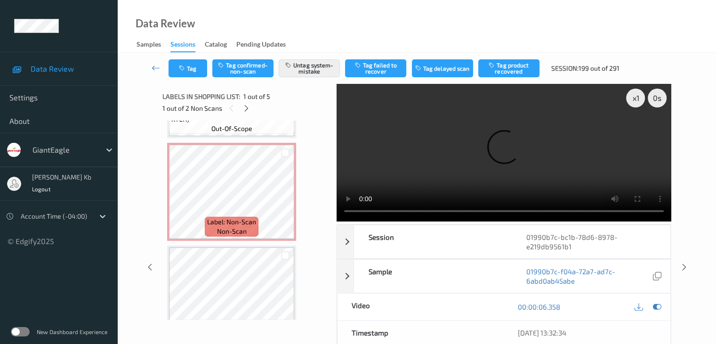
scroll to position [188, 0]
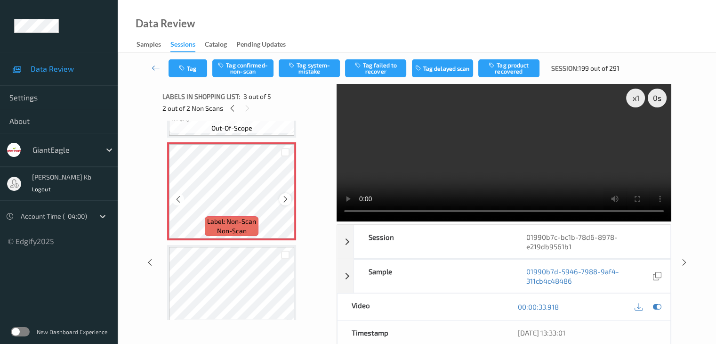
click at [285, 200] on icon at bounding box center [286, 199] width 8 height 8
click at [285, 199] on icon at bounding box center [286, 199] width 8 height 8
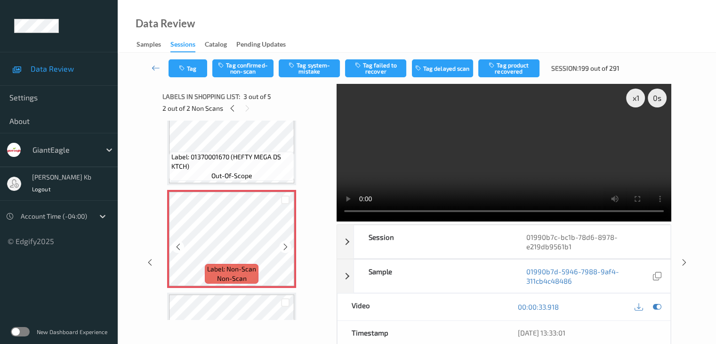
scroll to position [141, 0]
click at [285, 244] on icon at bounding box center [286, 246] width 8 height 8
click at [284, 247] on icon at bounding box center [286, 246] width 8 height 8
click at [286, 247] on icon at bounding box center [286, 246] width 8 height 8
click at [285, 245] on icon at bounding box center [286, 246] width 8 height 8
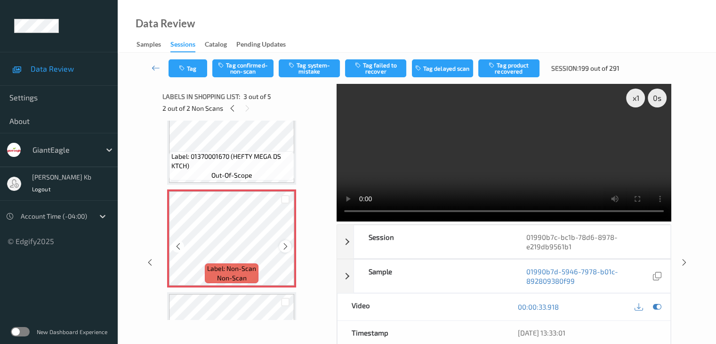
click at [285, 244] on icon at bounding box center [286, 246] width 8 height 8
click at [284, 247] on icon at bounding box center [286, 246] width 8 height 8
click at [316, 65] on button "Tag system-mistake" at bounding box center [309, 68] width 61 height 18
click at [205, 64] on button "Tag" at bounding box center [188, 68] width 39 height 18
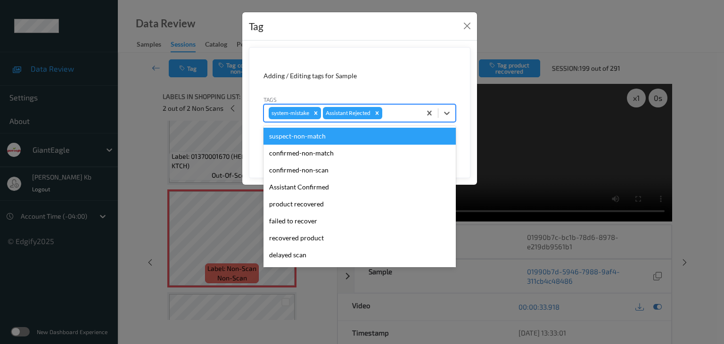
click at [398, 111] on div at bounding box center [400, 112] width 32 height 11
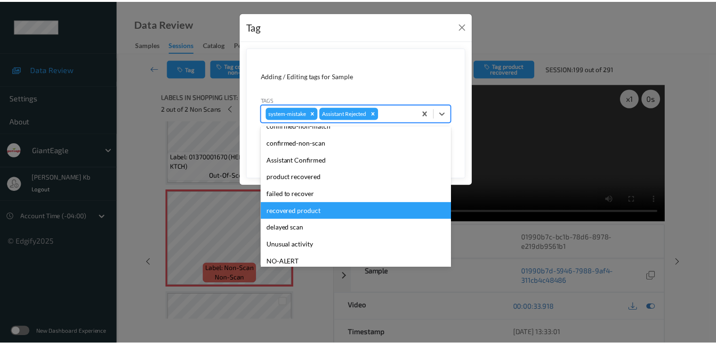
scroll to position [47, 0]
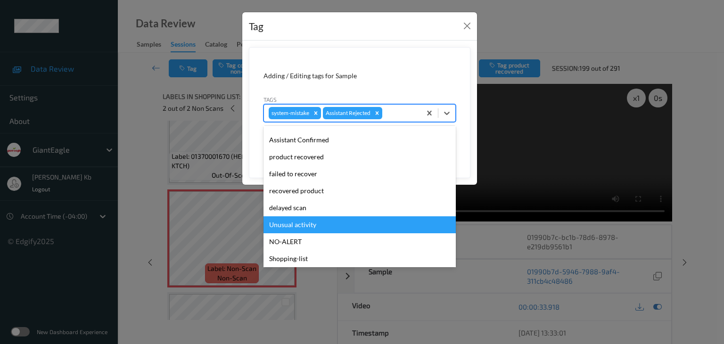
click at [298, 226] on div "Unusual activity" at bounding box center [359, 224] width 192 height 17
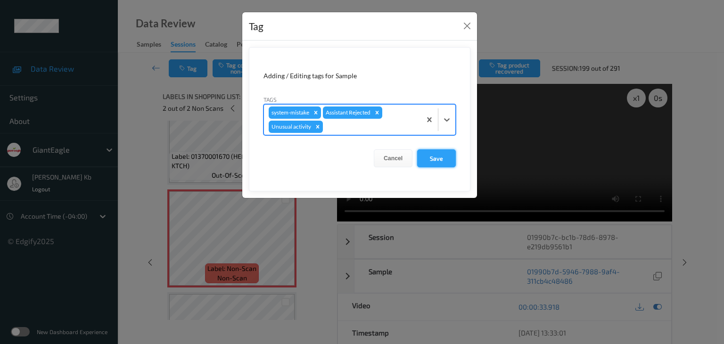
click at [434, 155] on button "Save" at bounding box center [436, 158] width 39 height 18
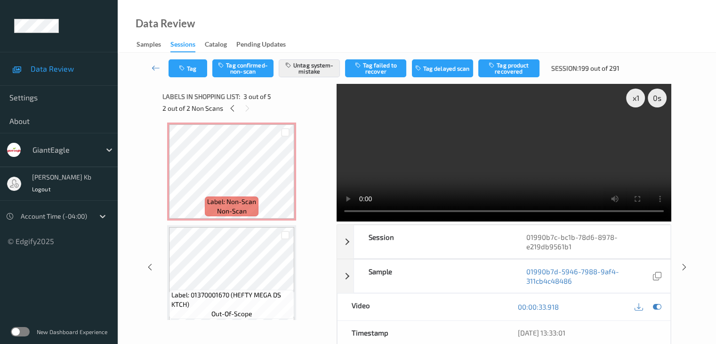
scroll to position [0, 0]
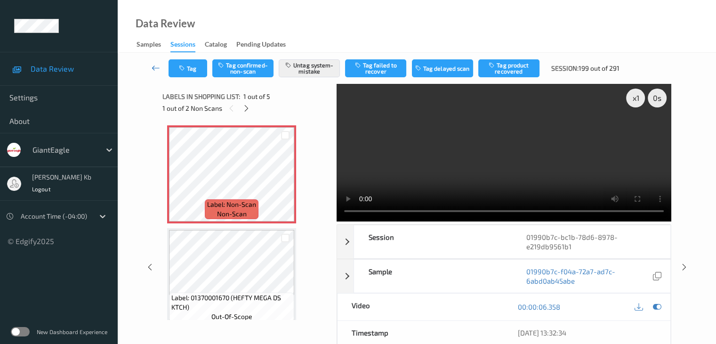
click at [155, 68] on icon at bounding box center [156, 67] width 8 height 9
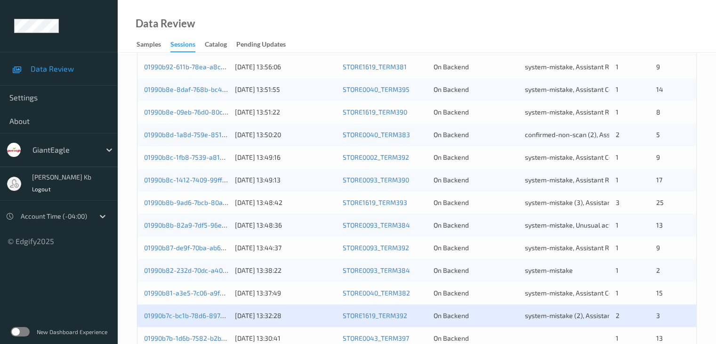
scroll to position [439, 0]
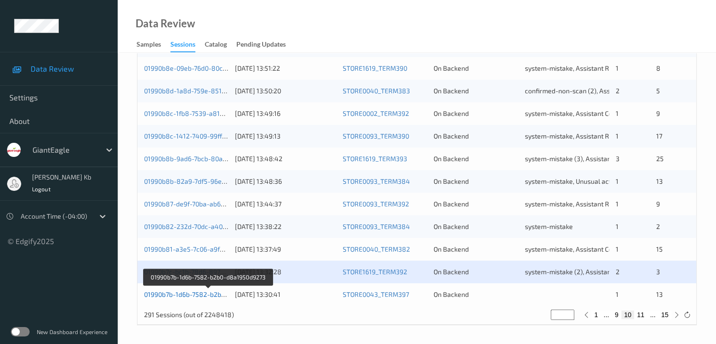
click at [198, 295] on link "01990b7b-1d6b-7582-b2b0-d8a1950d9273" at bounding box center [208, 294] width 128 height 8
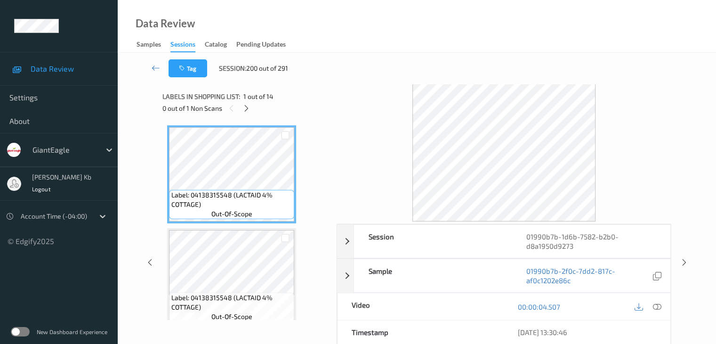
click at [246, 112] on icon at bounding box center [247, 108] width 8 height 8
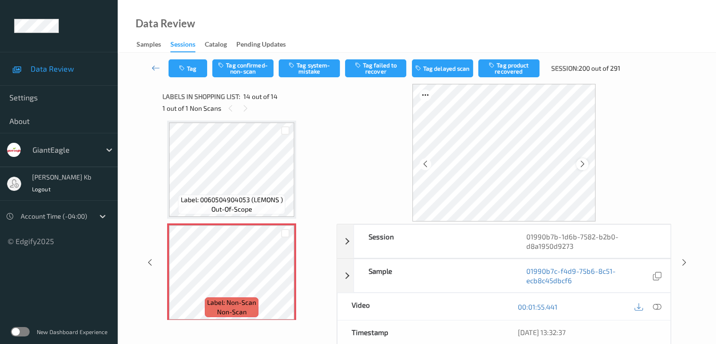
click at [585, 163] on icon at bounding box center [583, 164] width 8 height 8
click at [658, 307] on icon at bounding box center [657, 306] width 8 height 8
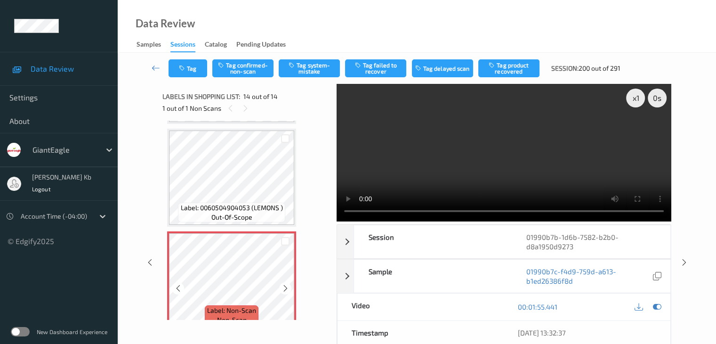
scroll to position [1243, 0]
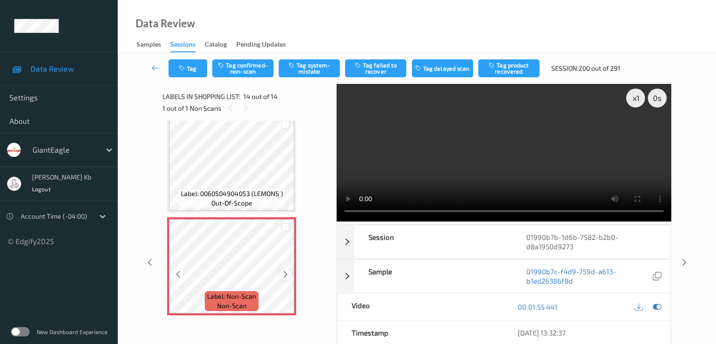
click at [285, 272] on icon at bounding box center [286, 274] width 8 height 8
click at [283, 272] on icon at bounding box center [286, 274] width 8 height 8
click at [311, 66] on button "Tag system-mistake" at bounding box center [309, 68] width 61 height 18
click at [159, 65] on icon at bounding box center [156, 67] width 8 height 9
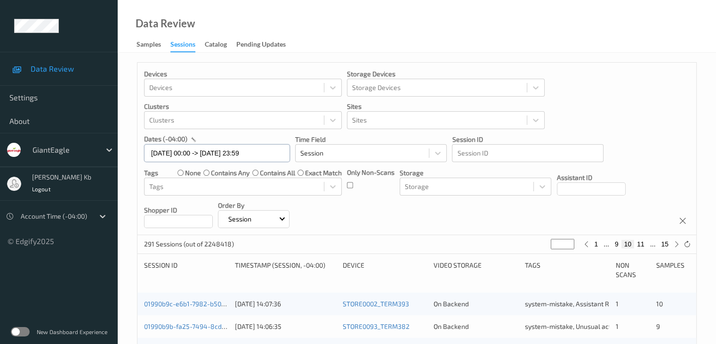
click at [276, 154] on input "[DATE] 00:00 -> [DATE] 23:59" at bounding box center [217, 153] width 146 height 18
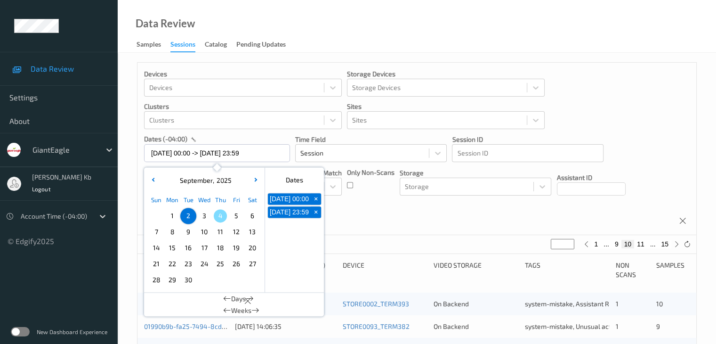
click at [316, 201] on span "+" at bounding box center [316, 199] width 10 height 10
type input "[DATE] 00:00"
type input "*"
click at [318, 202] on span "+" at bounding box center [316, 199] width 10 height 10
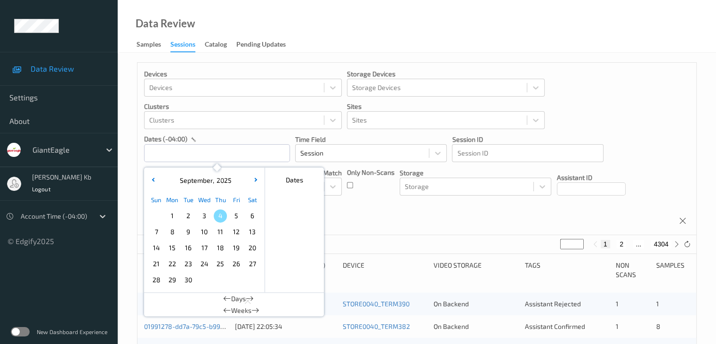
click at [205, 216] on span "3" at bounding box center [204, 215] width 13 height 13
type input "[DATE] 00:00 -> [DATE] 23:59"
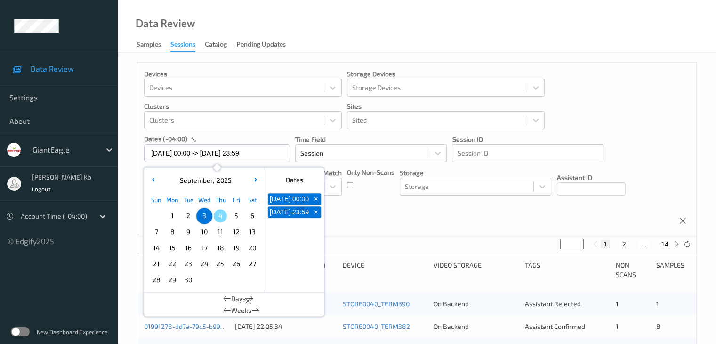
click at [454, 217] on div "Devices Devices Storage Devices Storage Devices Clusters Clusters Sites Sites d…" at bounding box center [417, 149] width 559 height 172
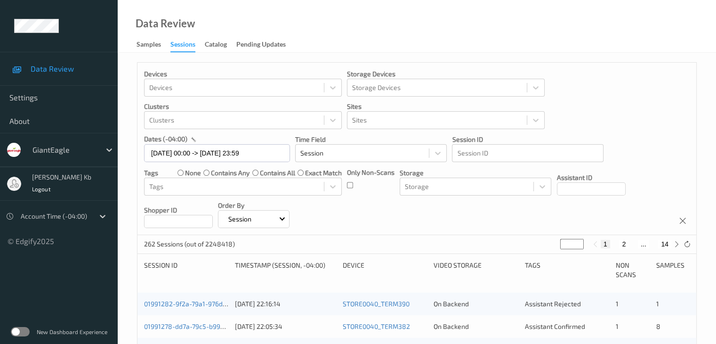
click at [624, 244] on button "2" at bounding box center [623, 244] width 9 height 8
type input "*"
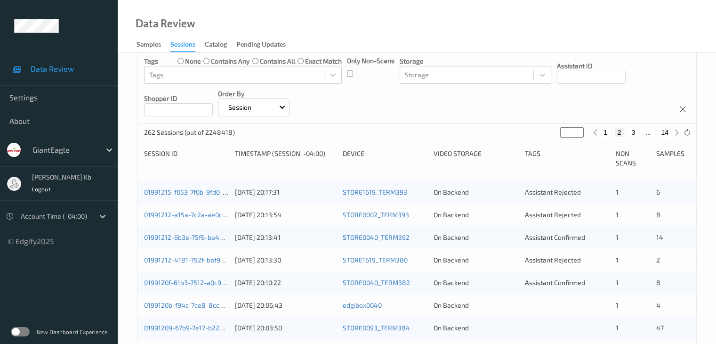
scroll to position [94, 0]
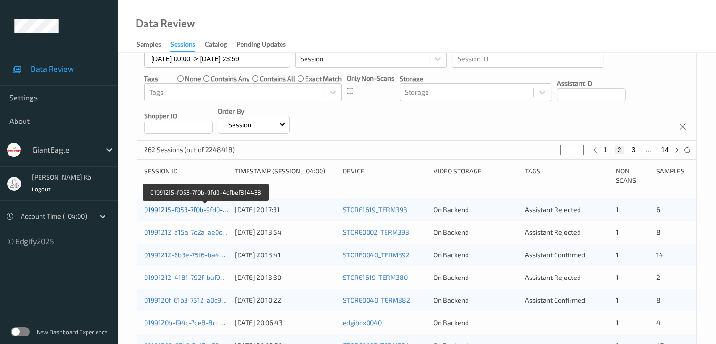
click at [195, 210] on link "01991215-f053-7f0b-9fd0-4cfbef814438" at bounding box center [205, 209] width 122 height 8
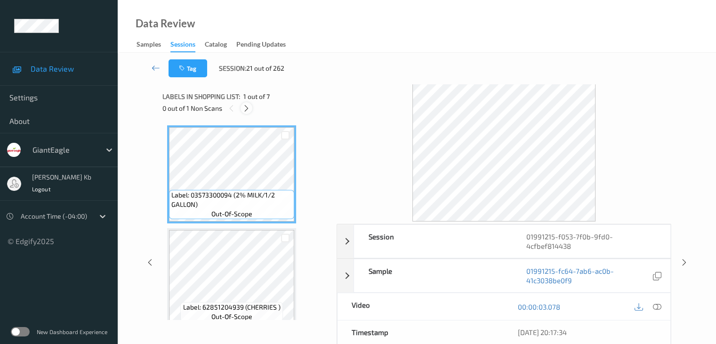
click at [249, 107] on icon at bounding box center [247, 108] width 8 height 8
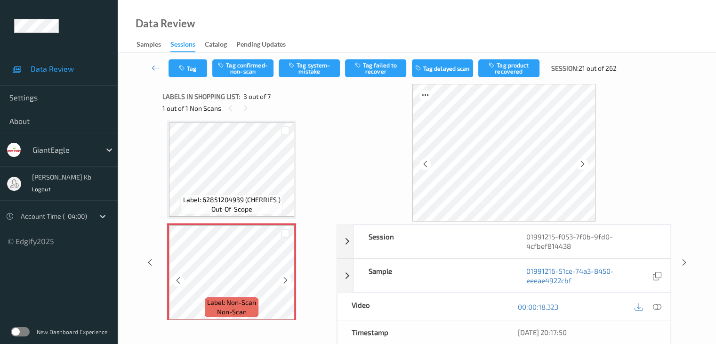
scroll to position [154, 0]
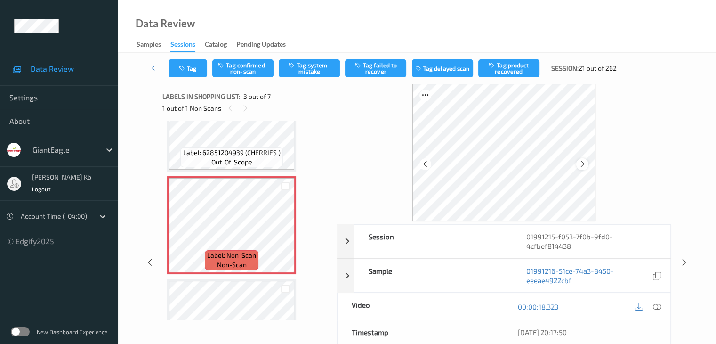
click at [585, 163] on icon at bounding box center [583, 164] width 8 height 8
click at [657, 308] on icon at bounding box center [657, 306] width 8 height 8
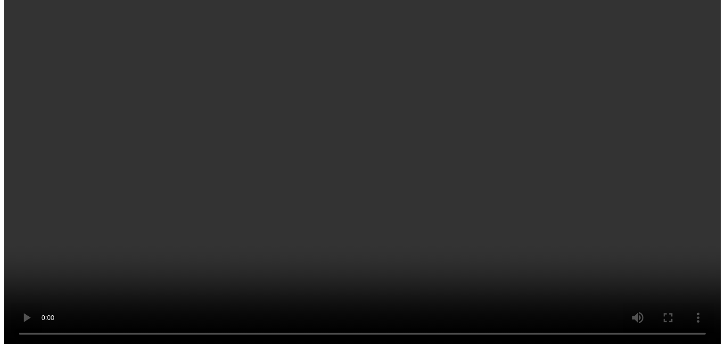
scroll to position [188, 0]
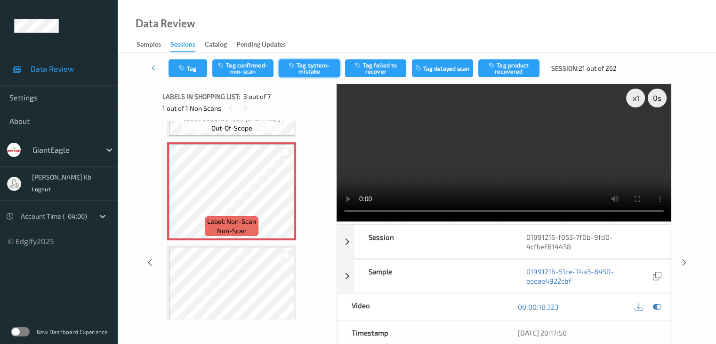
click at [318, 65] on button "Tag system-mistake" at bounding box center [309, 68] width 61 height 18
click at [192, 67] on button "Tag" at bounding box center [188, 68] width 39 height 18
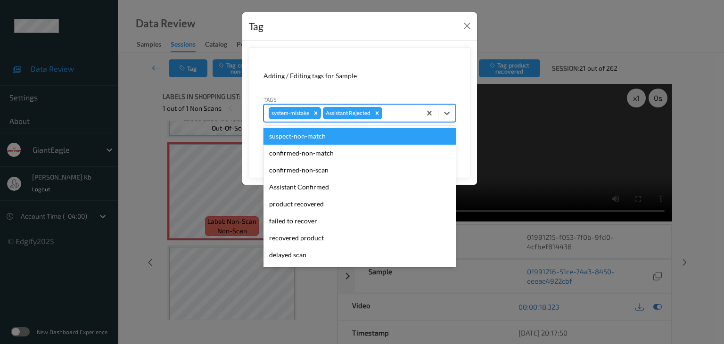
click at [393, 111] on div at bounding box center [400, 112] width 32 height 11
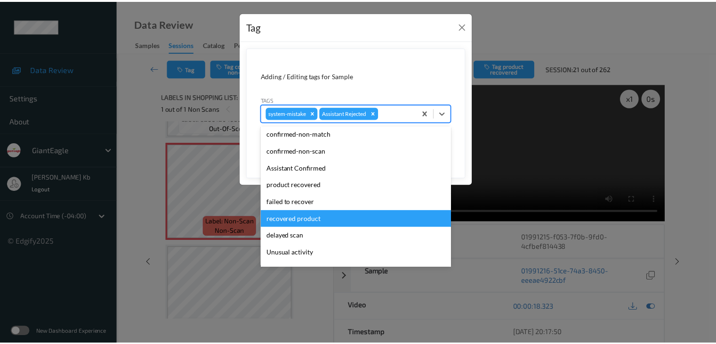
scroll to position [47, 0]
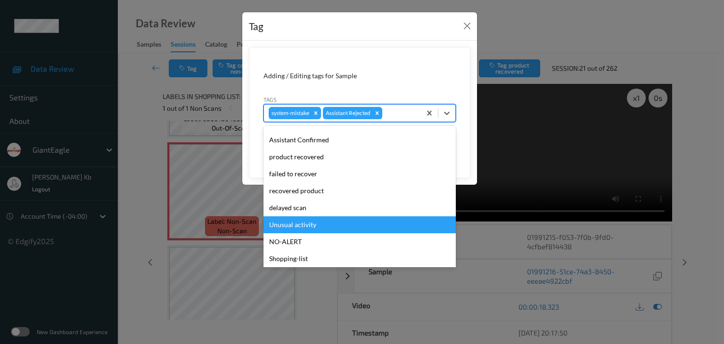
click at [305, 225] on div "Unusual activity" at bounding box center [359, 224] width 192 height 17
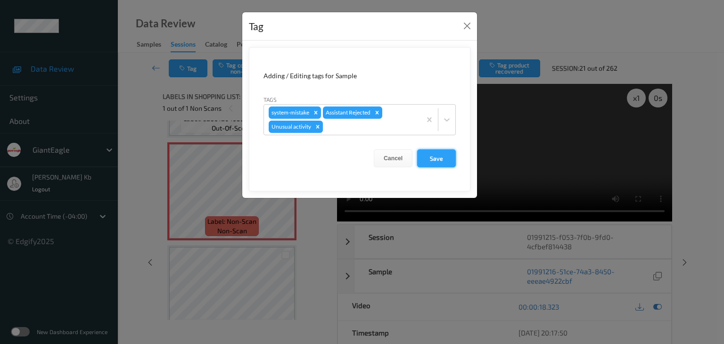
click at [439, 158] on button "Save" at bounding box center [436, 158] width 39 height 18
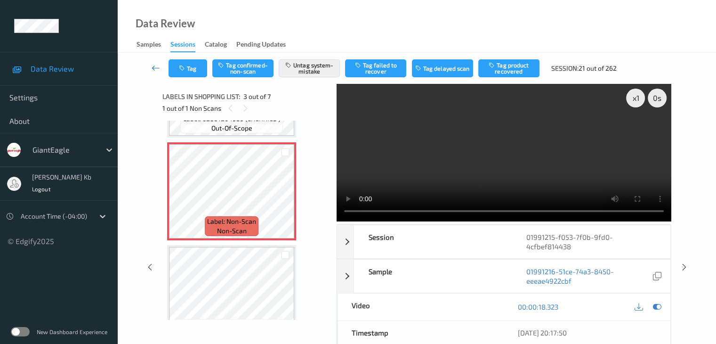
click at [158, 66] on icon at bounding box center [156, 67] width 8 height 9
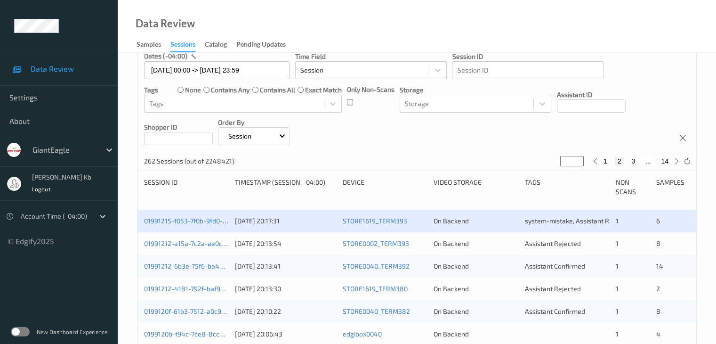
scroll to position [94, 0]
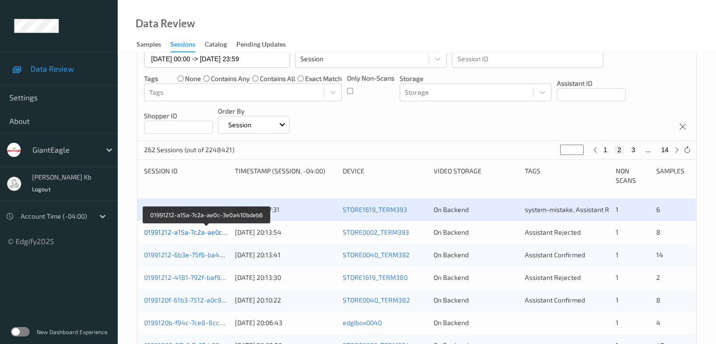
click at [206, 232] on link "01991212-a15a-7c2a-ae0c-3e0a410bdeb6" at bounding box center [207, 232] width 126 height 8
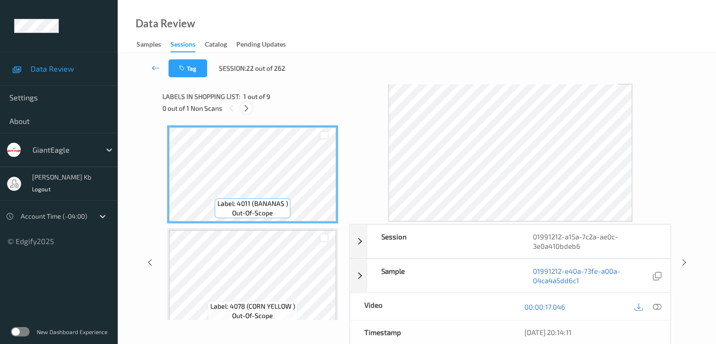
click at [245, 108] on icon at bounding box center [247, 108] width 8 height 8
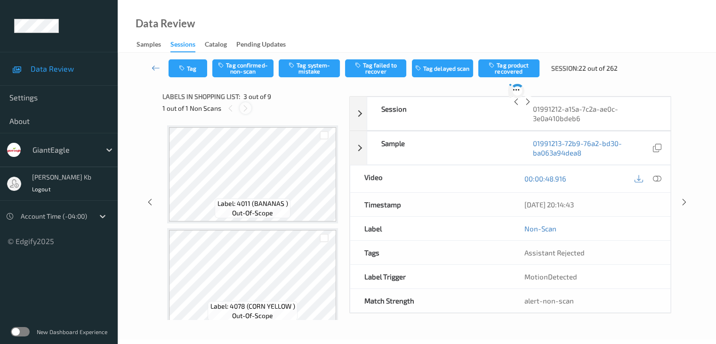
scroll to position [107, 0]
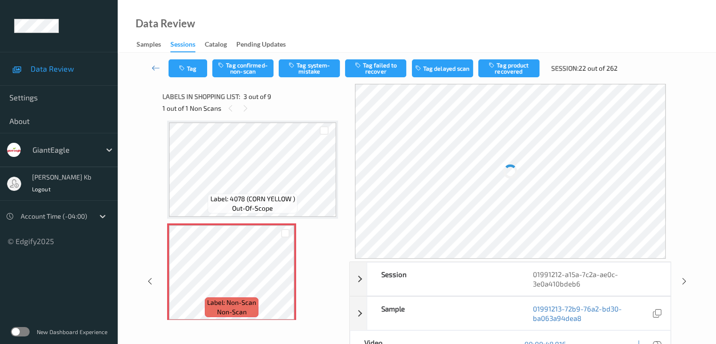
drag, startPoint x: 245, startPoint y: 108, endPoint x: 386, endPoint y: 128, distance: 142.2
click at [247, 108] on icon at bounding box center [246, 108] width 8 height 8
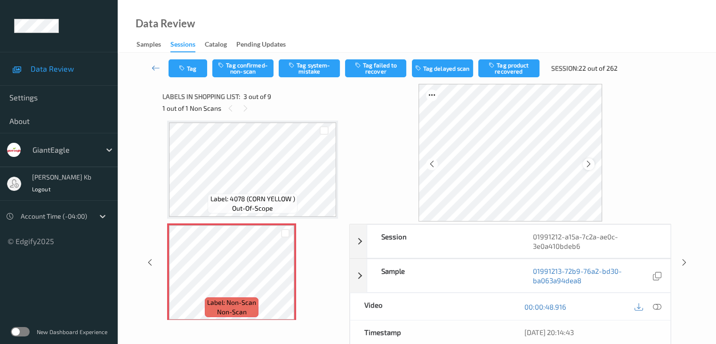
click at [591, 161] on icon at bounding box center [589, 164] width 8 height 8
click at [592, 164] on icon at bounding box center [589, 164] width 8 height 8
click at [658, 306] on icon at bounding box center [657, 306] width 8 height 8
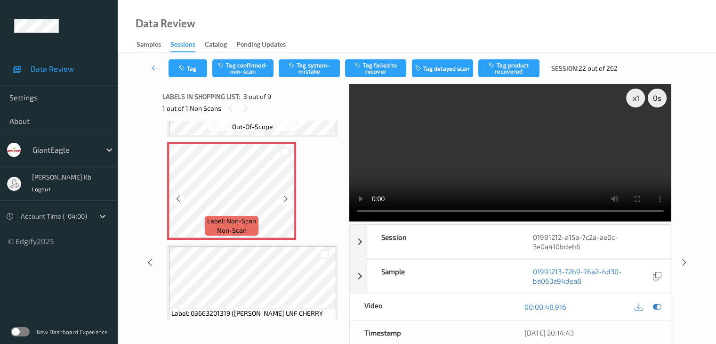
scroll to position [202, 0]
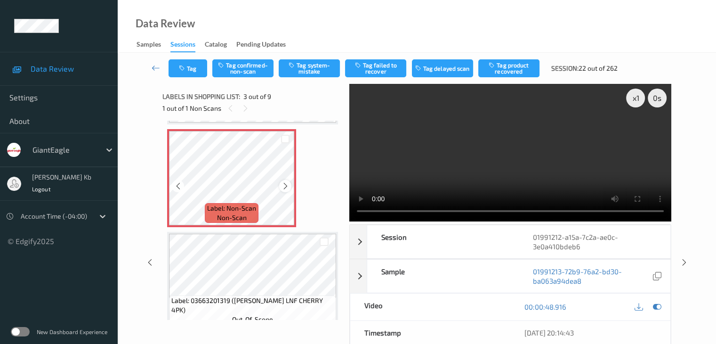
click at [287, 185] on icon at bounding box center [286, 186] width 8 height 8
click at [315, 68] on button "Tag system-mistake" at bounding box center [309, 68] width 61 height 18
click at [198, 65] on button "Tag" at bounding box center [188, 68] width 39 height 18
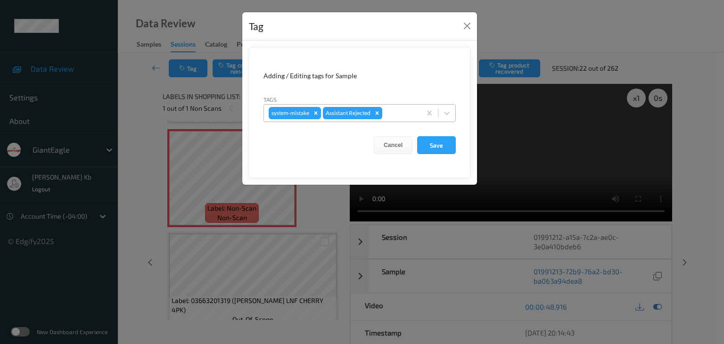
click at [397, 111] on div at bounding box center [400, 112] width 32 height 11
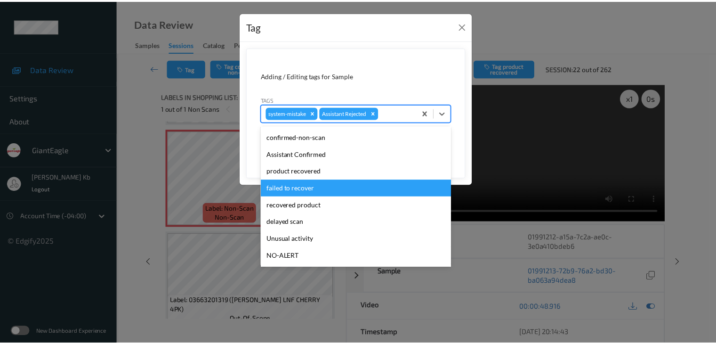
scroll to position [47, 0]
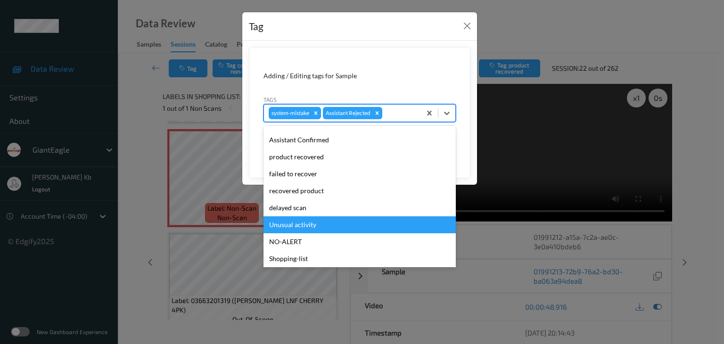
click at [313, 223] on div "Unusual activity" at bounding box center [359, 224] width 192 height 17
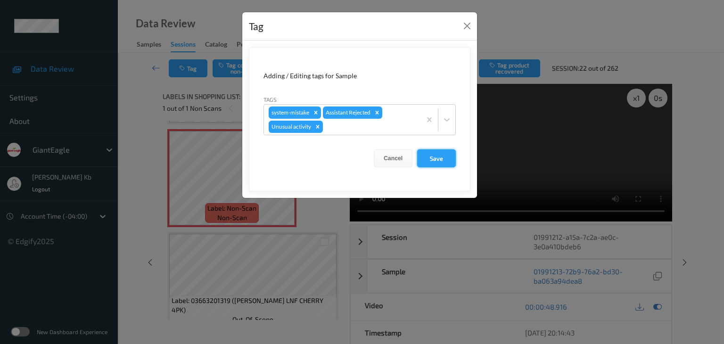
click at [443, 157] on button "Save" at bounding box center [436, 158] width 39 height 18
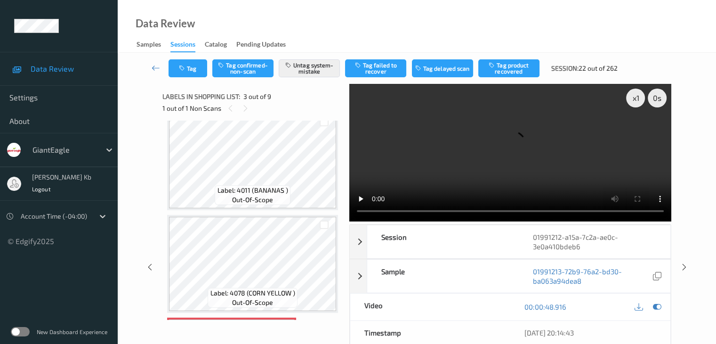
scroll to position [0, 0]
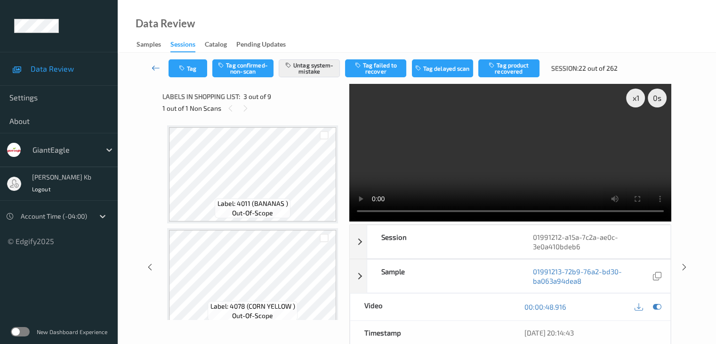
click at [156, 67] on icon at bounding box center [156, 67] width 8 height 9
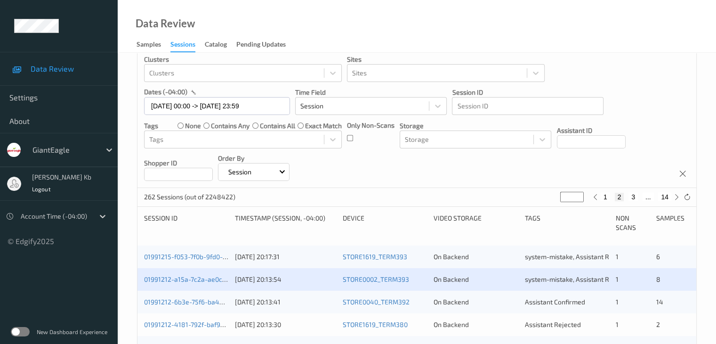
scroll to position [188, 0]
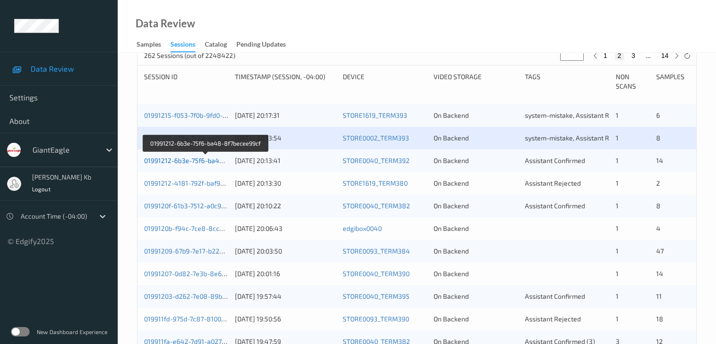
click at [179, 163] on link "01991212-6b3e-75f6-ba48-8f7becee99cf" at bounding box center [206, 160] width 124 height 8
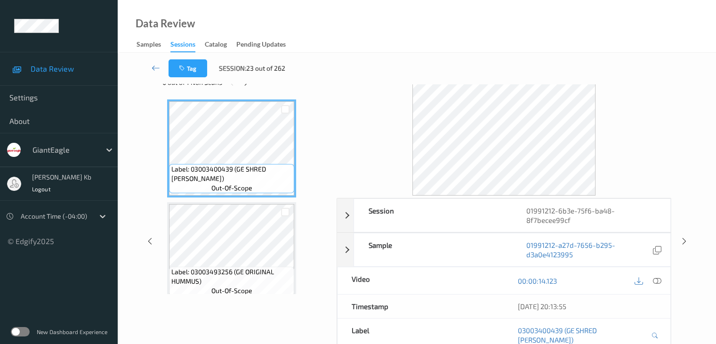
scroll to position [21, 0]
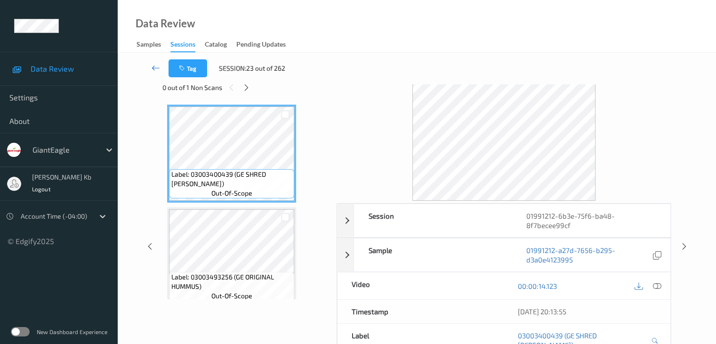
click at [159, 65] on icon at bounding box center [156, 67] width 8 height 9
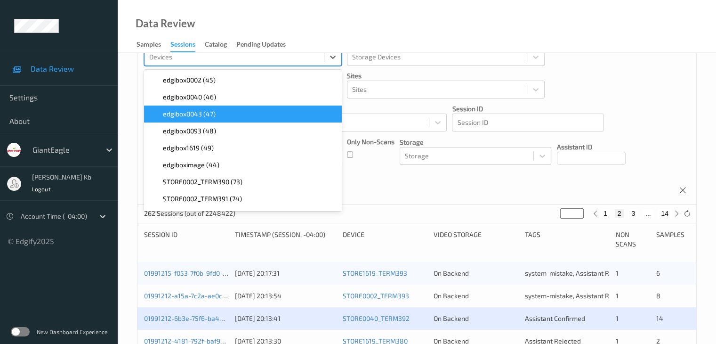
scroll to position [47, 0]
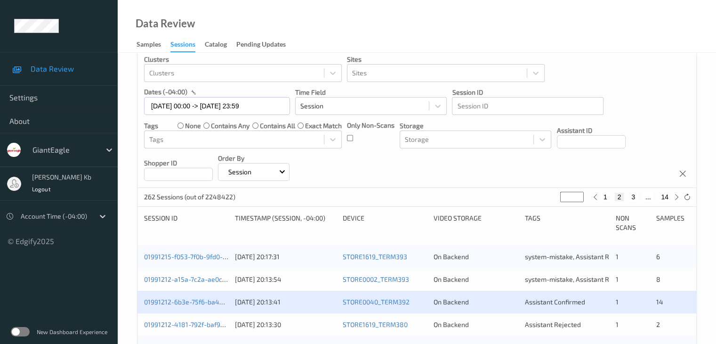
click at [420, 165] on div "Devices Devices Storage Devices Storage Devices Clusters Clusters Sites Sites d…" at bounding box center [417, 102] width 559 height 172
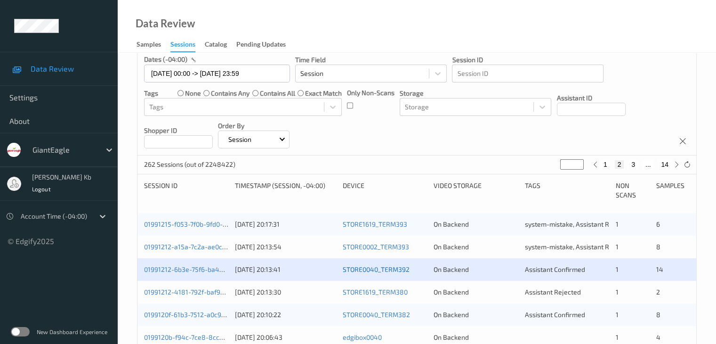
scroll to position [94, 0]
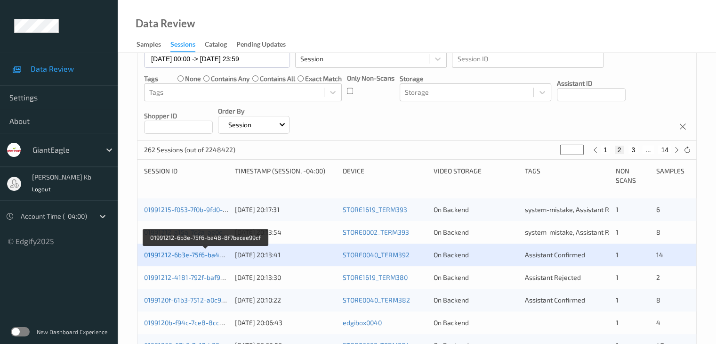
click at [200, 254] on link "01991212-6b3e-75f6-ba48-8f7becee99cf" at bounding box center [206, 255] width 124 height 8
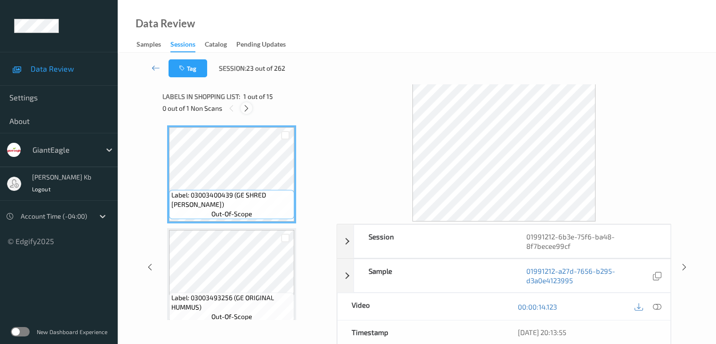
click at [249, 108] on icon at bounding box center [247, 108] width 8 height 8
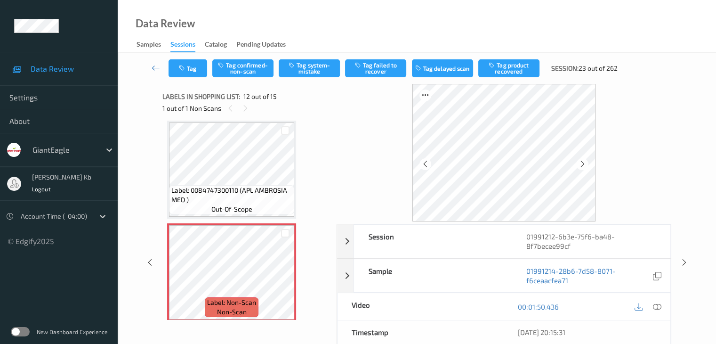
scroll to position [1079, 0]
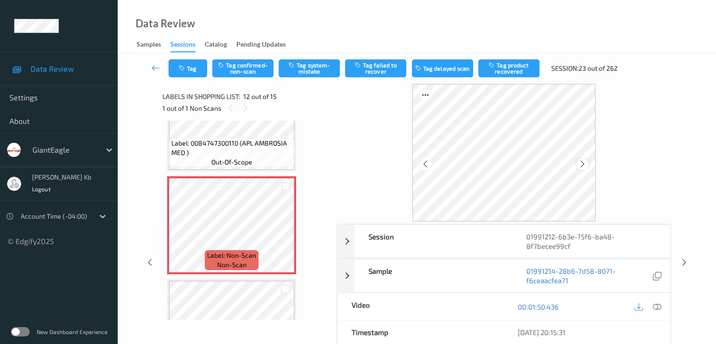
click at [578, 164] on div at bounding box center [583, 164] width 12 height 12
click at [658, 304] on icon at bounding box center [657, 306] width 8 height 8
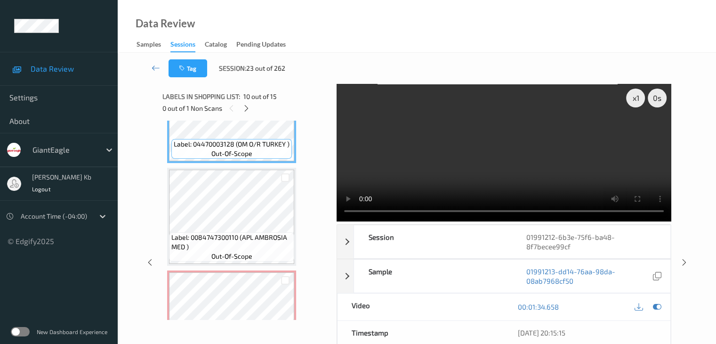
scroll to position [1032, 0]
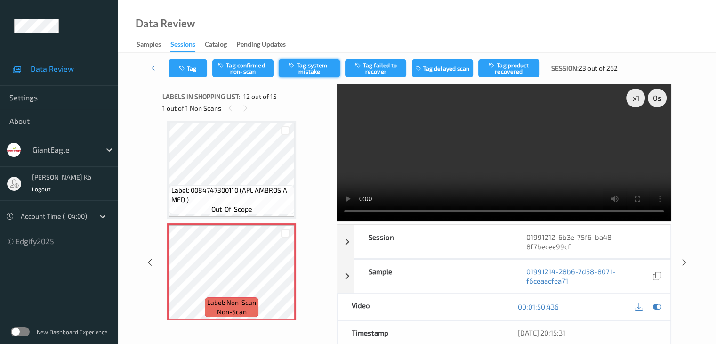
click at [309, 66] on button "Tag system-mistake" at bounding box center [309, 68] width 61 height 18
click at [154, 70] on icon at bounding box center [156, 67] width 8 height 9
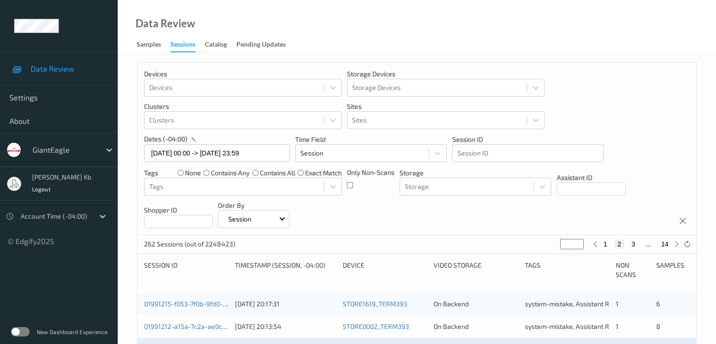
scroll to position [188, 0]
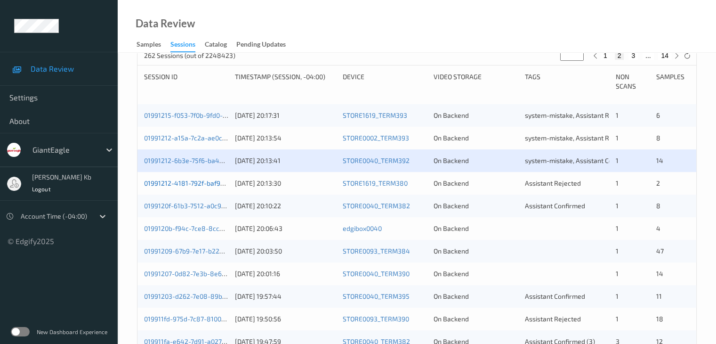
click at [195, 185] on link "01991212-4181-792f-baf9-21e36924b3cd" at bounding box center [205, 183] width 123 height 8
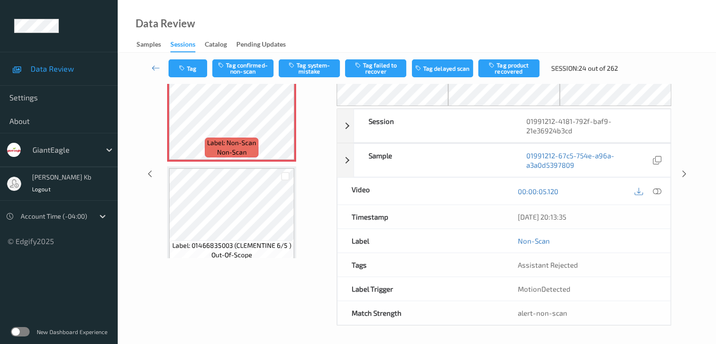
scroll to position [15, 0]
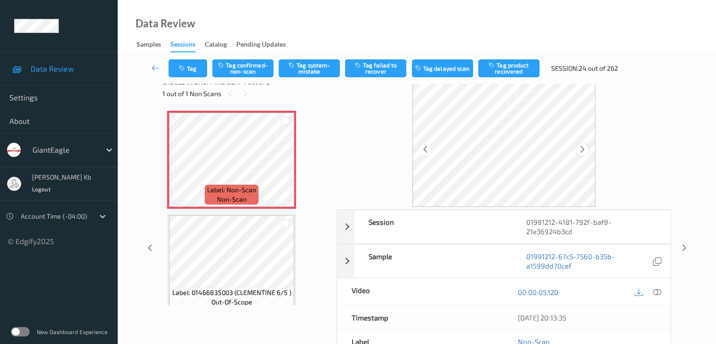
click at [582, 151] on icon at bounding box center [583, 149] width 8 height 8
click at [583, 151] on icon at bounding box center [583, 149] width 8 height 8
click at [656, 292] on icon at bounding box center [657, 292] width 8 height 8
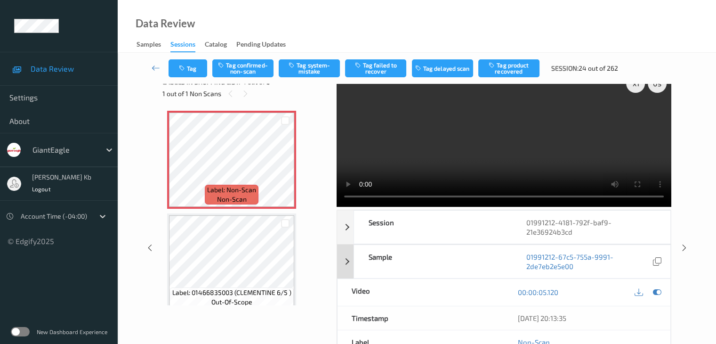
scroll to position [0, 0]
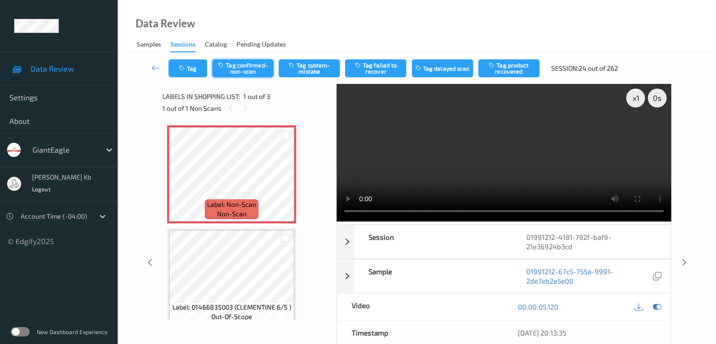
click at [251, 70] on button "Tag confirmed-non-scan" at bounding box center [242, 68] width 61 height 18
click at [512, 70] on button "Tag product recovered" at bounding box center [509, 68] width 61 height 18
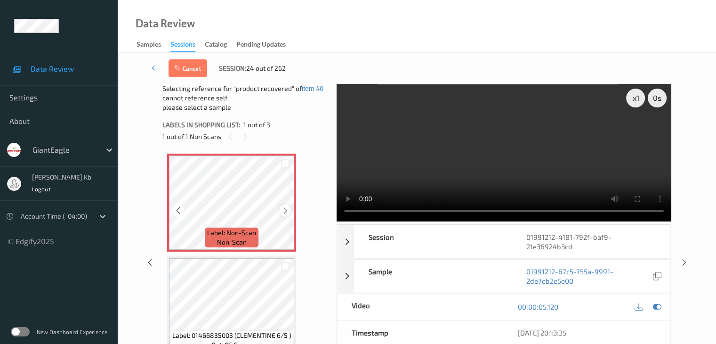
scroll to position [47, 0]
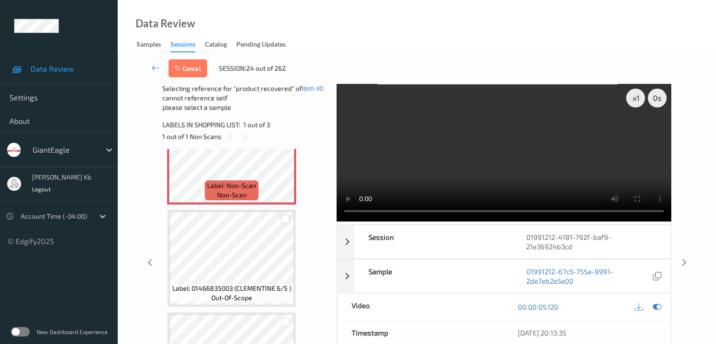
click at [288, 219] on div at bounding box center [285, 219] width 9 height 9
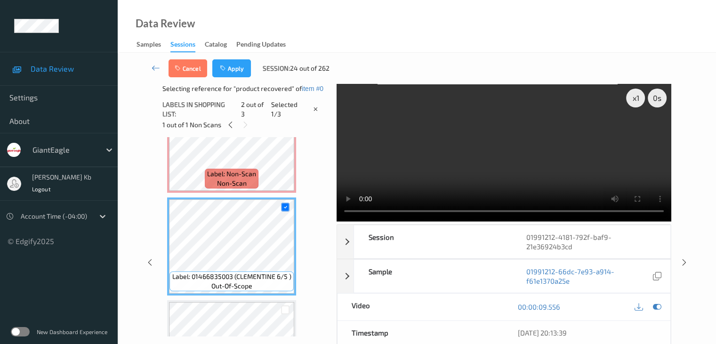
click at [232, 65] on button "Apply" at bounding box center [231, 68] width 39 height 18
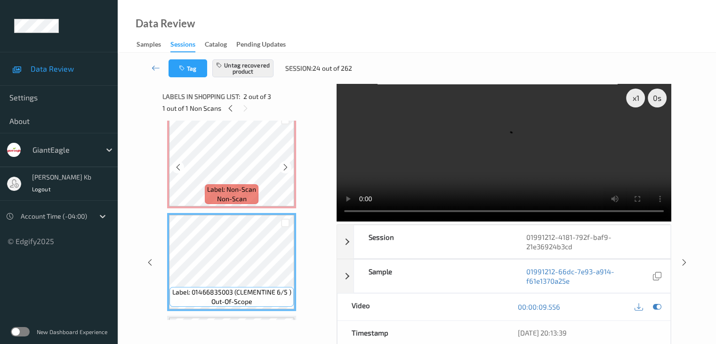
scroll to position [0, 0]
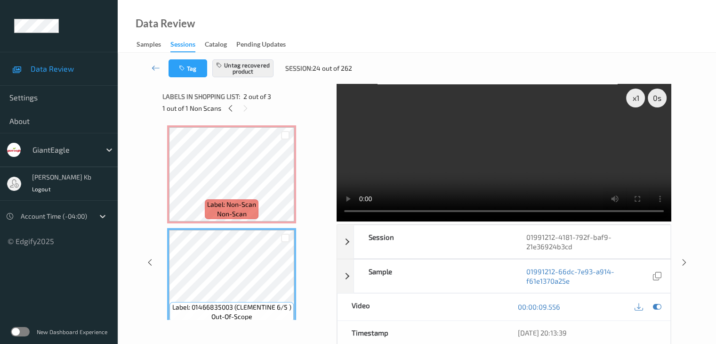
click at [156, 65] on icon at bounding box center [156, 67] width 8 height 9
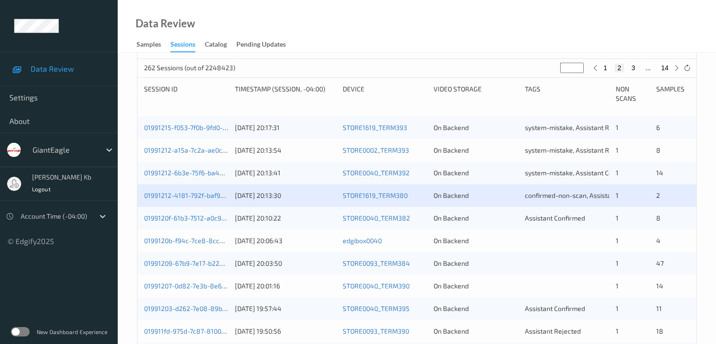
scroll to position [236, 0]
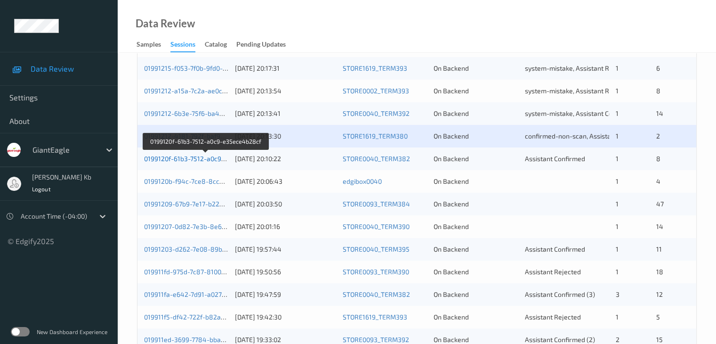
click at [196, 159] on link "0199120f-61b3-7512-a0c9-e35ece4b28cf" at bounding box center [206, 158] width 124 height 8
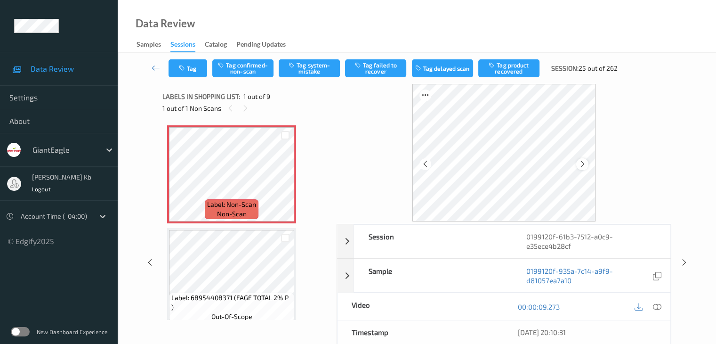
click at [587, 163] on div at bounding box center [583, 164] width 12 height 12
click at [588, 164] on div at bounding box center [583, 164] width 12 height 12
click at [661, 305] on icon at bounding box center [657, 306] width 8 height 8
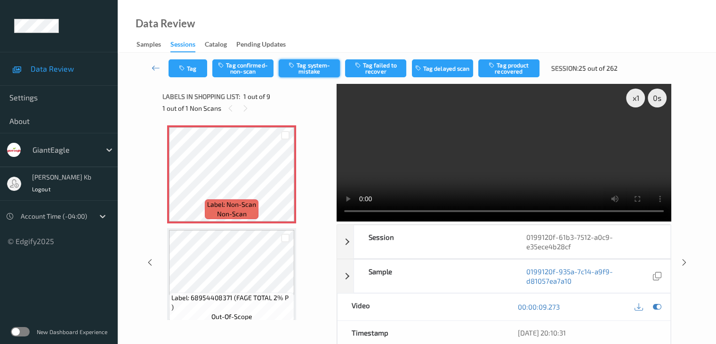
click at [309, 63] on button "Tag system-mistake" at bounding box center [309, 68] width 61 height 18
click at [202, 64] on button "Tag" at bounding box center [188, 68] width 39 height 18
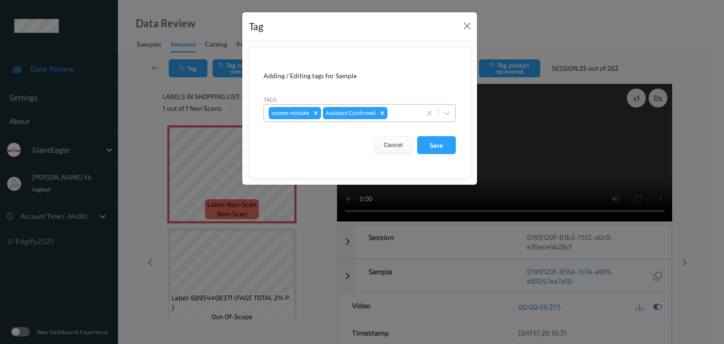
click at [407, 114] on div at bounding box center [402, 112] width 27 height 11
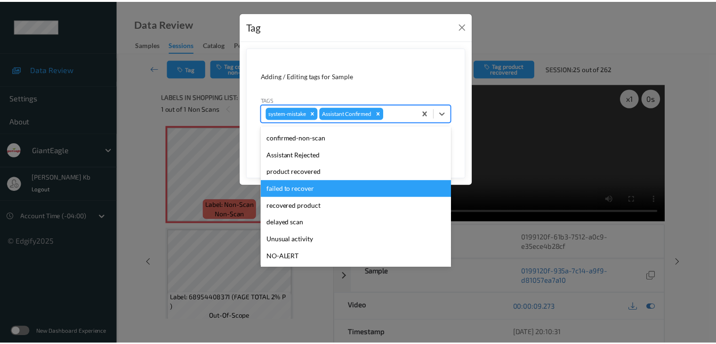
scroll to position [47, 0]
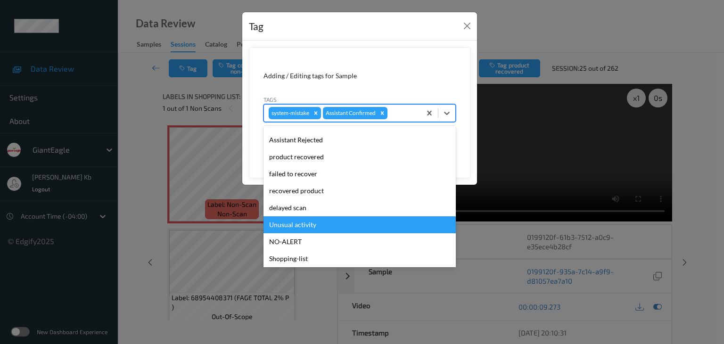
click at [304, 225] on div "Unusual activity" at bounding box center [359, 224] width 192 height 17
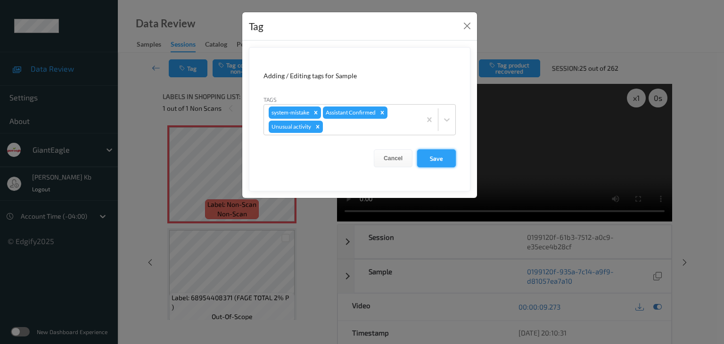
click at [440, 157] on button "Save" at bounding box center [436, 158] width 39 height 18
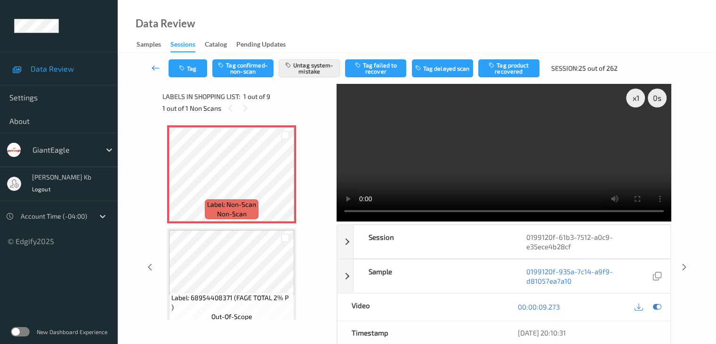
click at [154, 67] on icon at bounding box center [156, 67] width 8 height 9
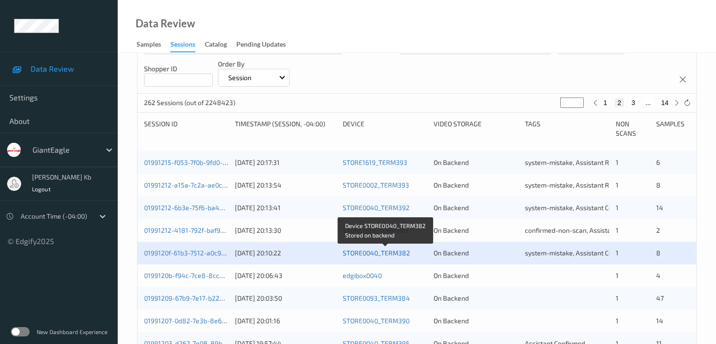
scroll to position [188, 0]
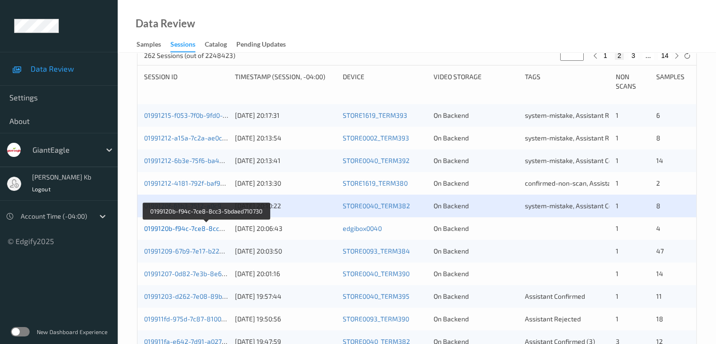
click at [198, 226] on link "0199120b-f94c-7ce8-8cc3-5bdaed710730" at bounding box center [206, 228] width 125 height 8
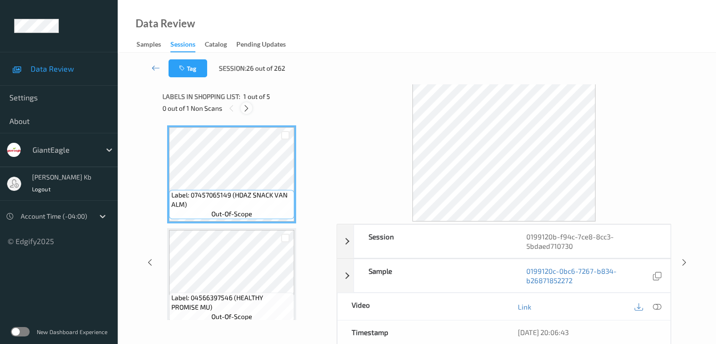
click at [251, 107] on div at bounding box center [247, 108] width 12 height 12
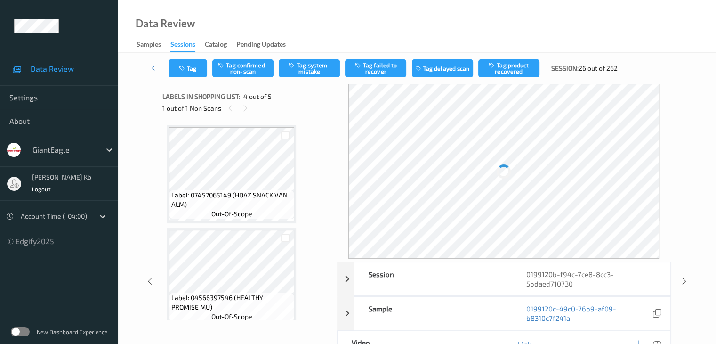
scroll to position [210, 0]
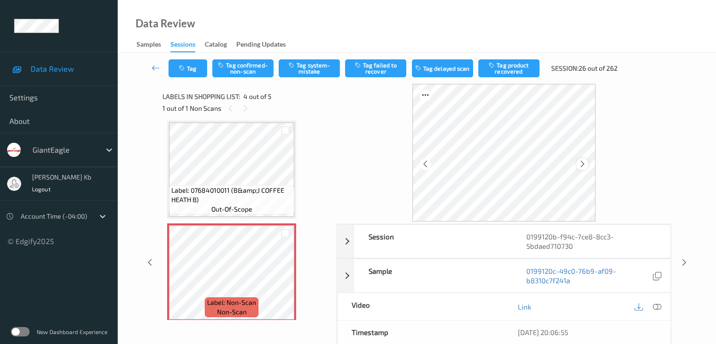
click at [583, 166] on icon at bounding box center [583, 164] width 8 height 8
click at [659, 305] on icon at bounding box center [657, 306] width 8 height 8
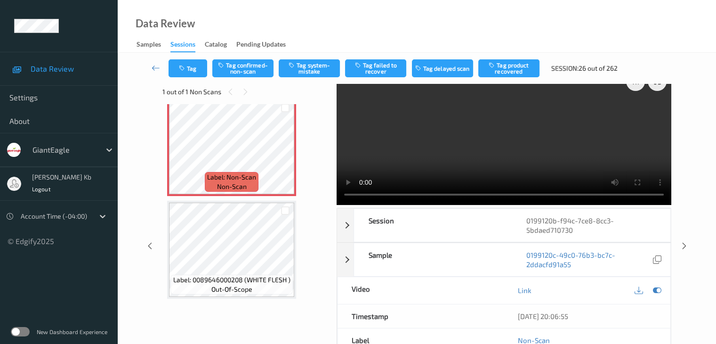
scroll to position [0, 0]
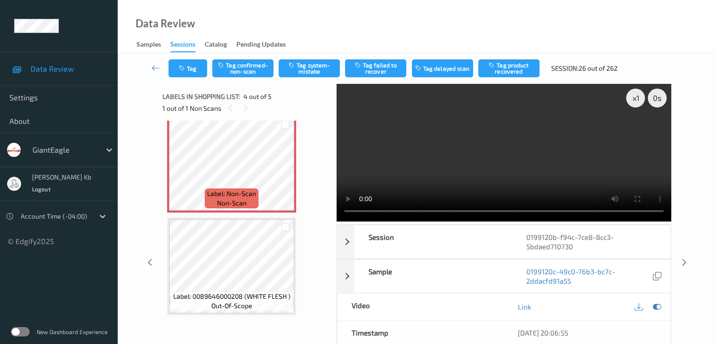
click at [686, 192] on div "x 1 0 s Session 0199120b-f94c-7ce8-8cc3-5bdaed710730 Session ID 0199120b-f94c-7…" at bounding box center [417, 263] width 560 height 358
click at [313, 68] on button "Tag system-mistake" at bounding box center [309, 68] width 61 height 18
click at [158, 68] on icon at bounding box center [156, 67] width 8 height 9
